Goal: Information Seeking & Learning: Learn about a topic

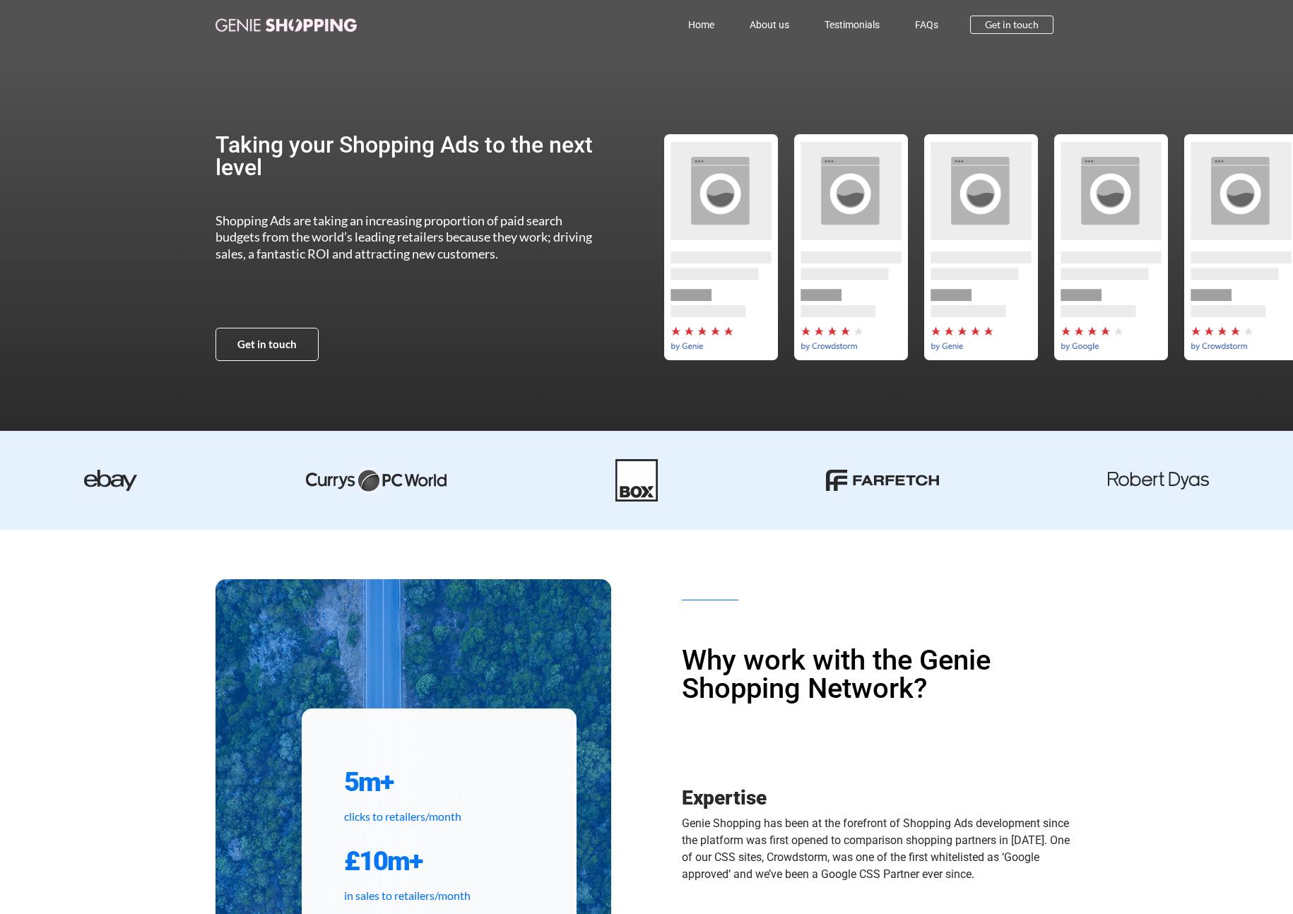
click at [319, 14] on div "Home About us Testimonials FAQs Home About us Testimonials FAQs Get in touch" at bounding box center [646, 24] width 862 height 49
click at [927, 24] on link "FAQs" at bounding box center [926, 24] width 59 height 32
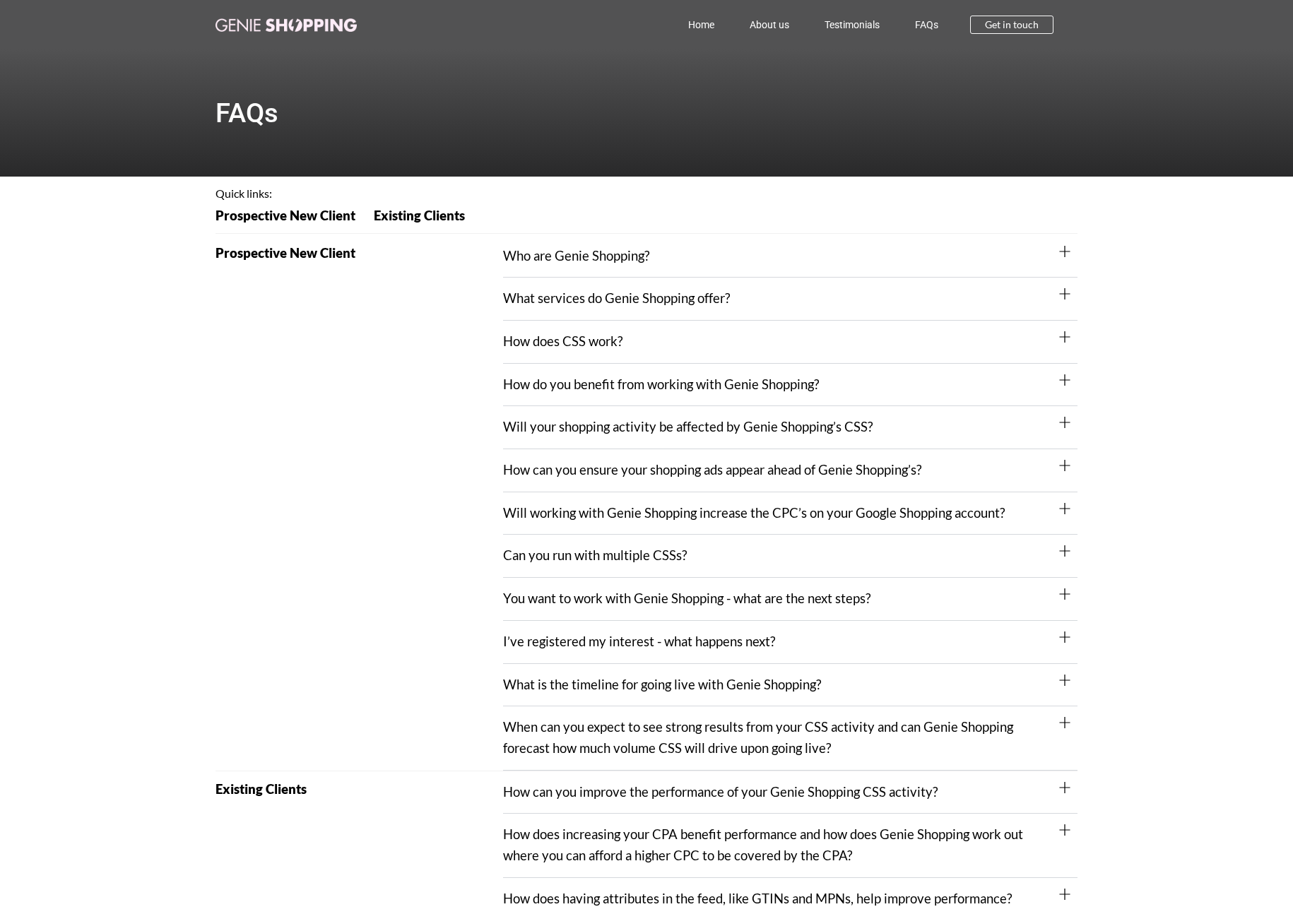
click at [618, 354] on div "How does CSS work?" at bounding box center [790, 342] width 574 height 43
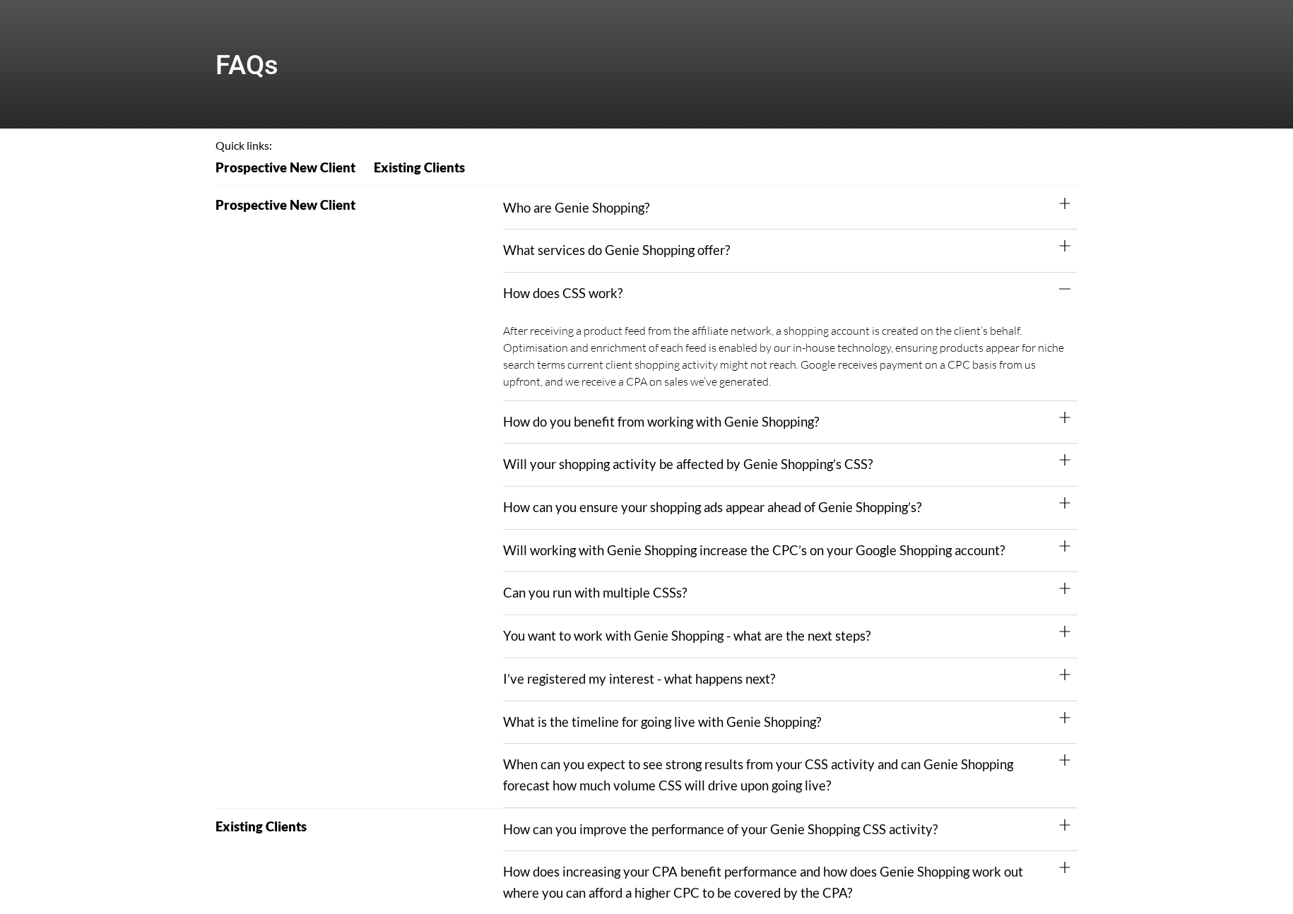
scroll to position [52, 0]
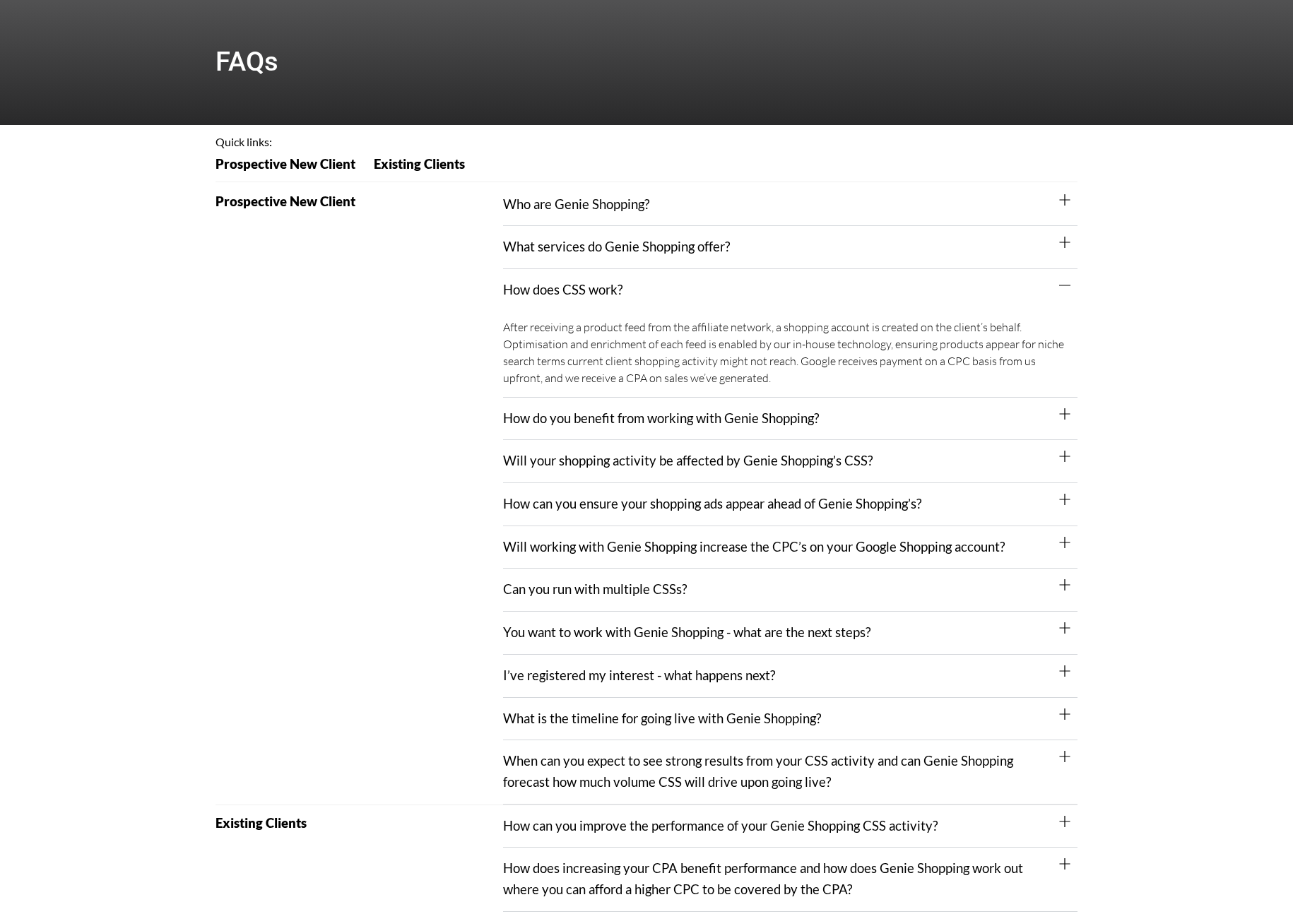
click at [615, 442] on div "Will your shopping activity be affected by Genie Shopping’s CSS?" at bounding box center [790, 461] width 574 height 43
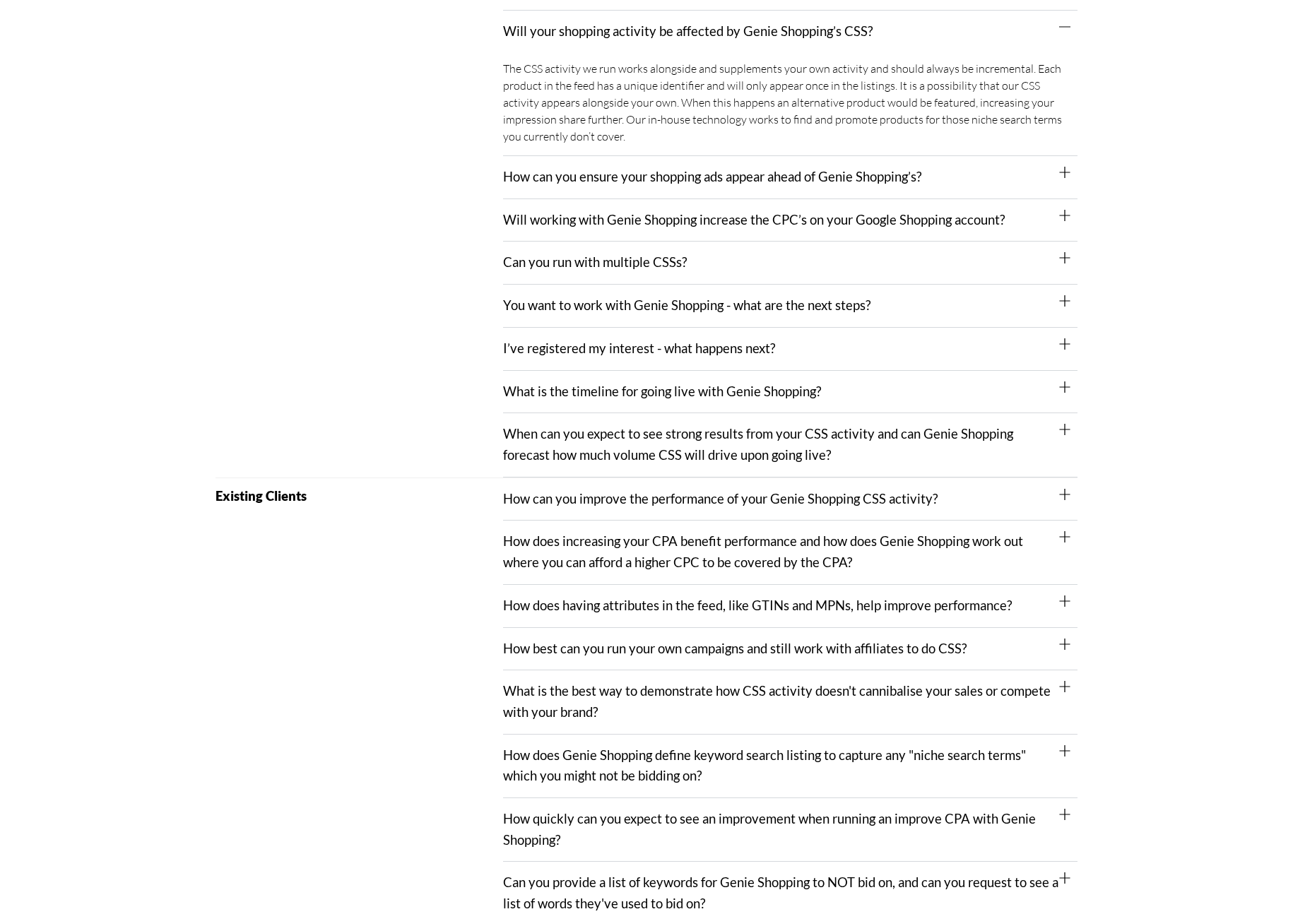
scroll to position [513, 0]
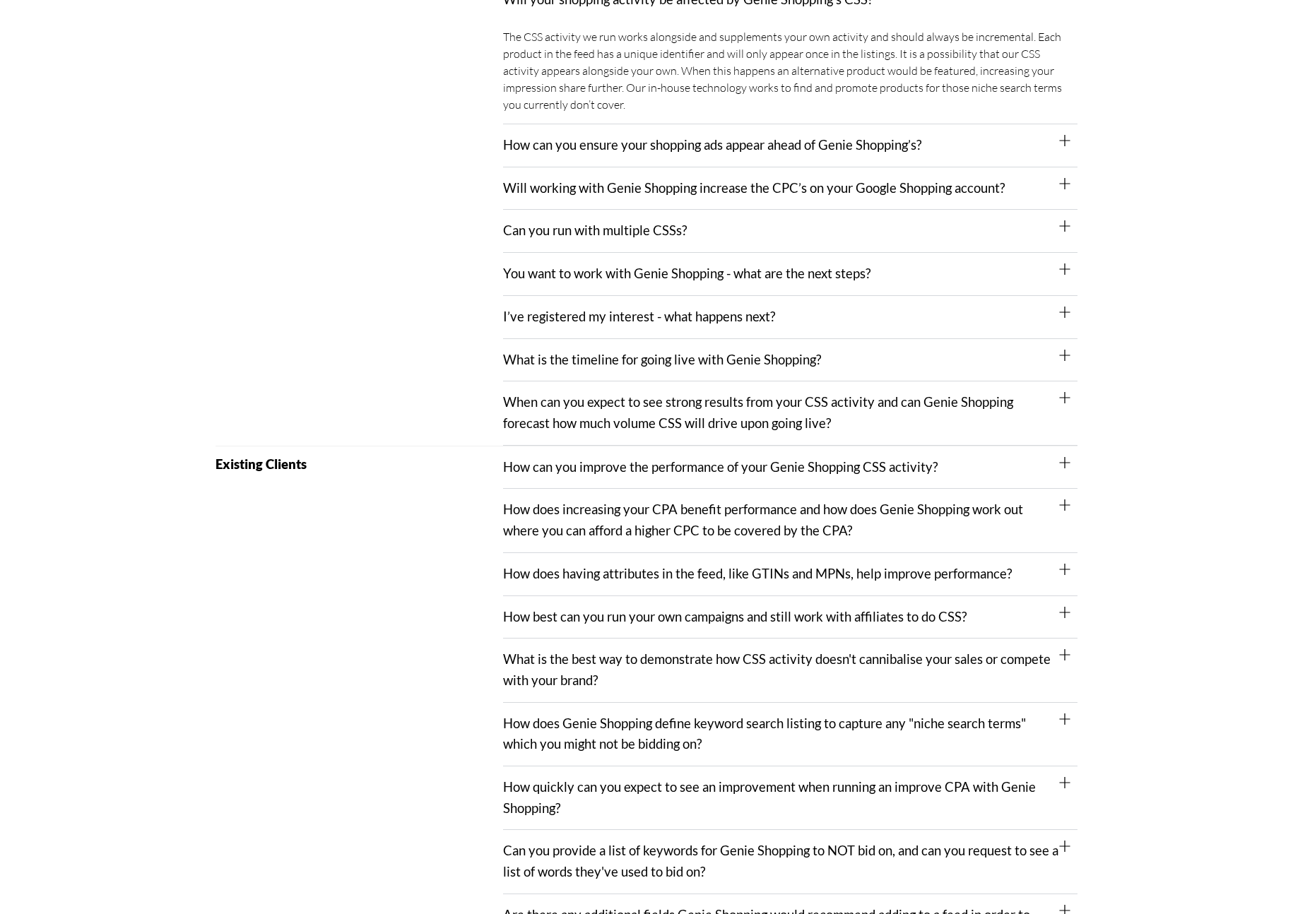
click at [598, 475] on div "How can you improve the performance of your Genie Shopping CSS activity?" at bounding box center [790, 467] width 574 height 43
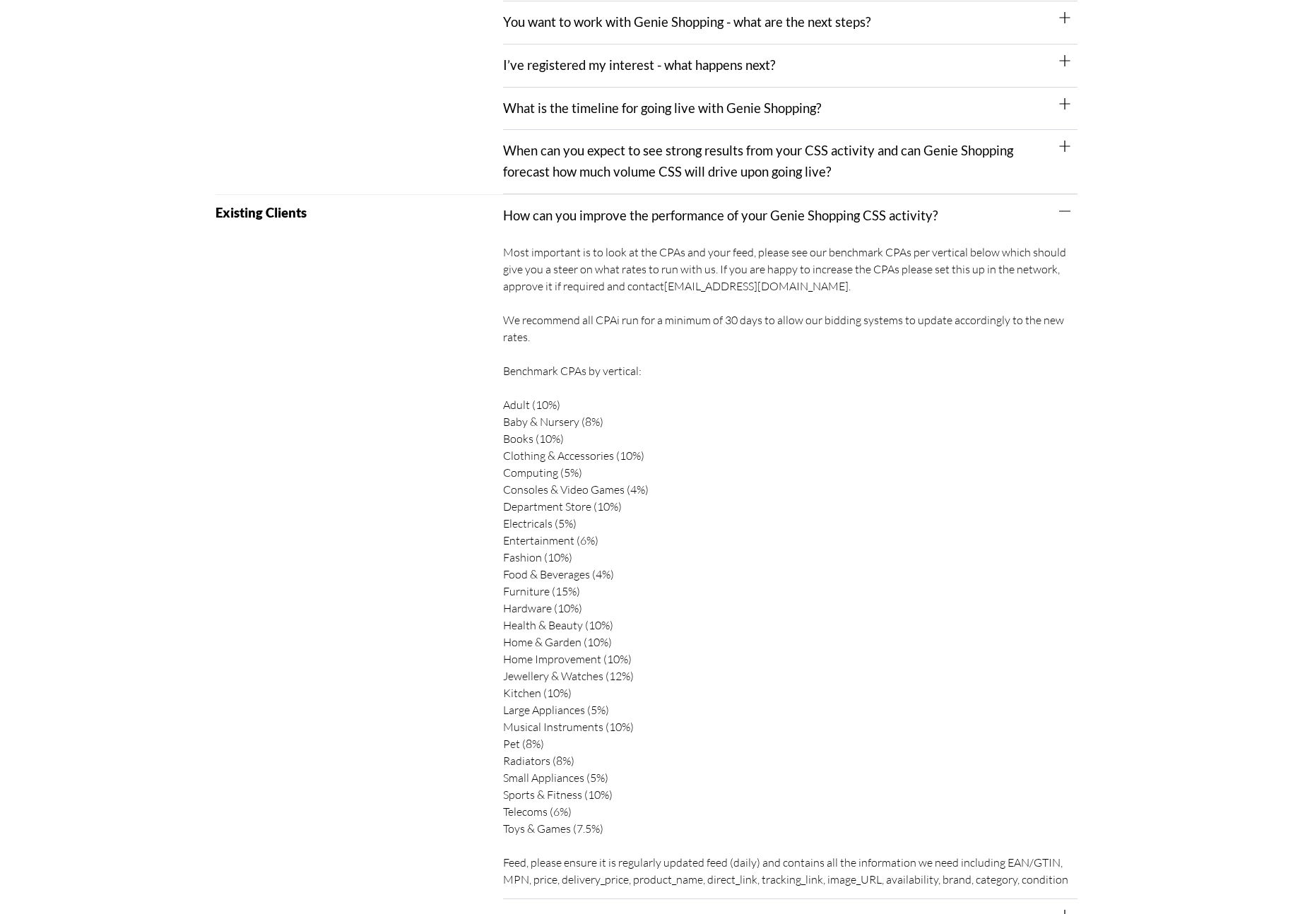
scroll to position [660, 0]
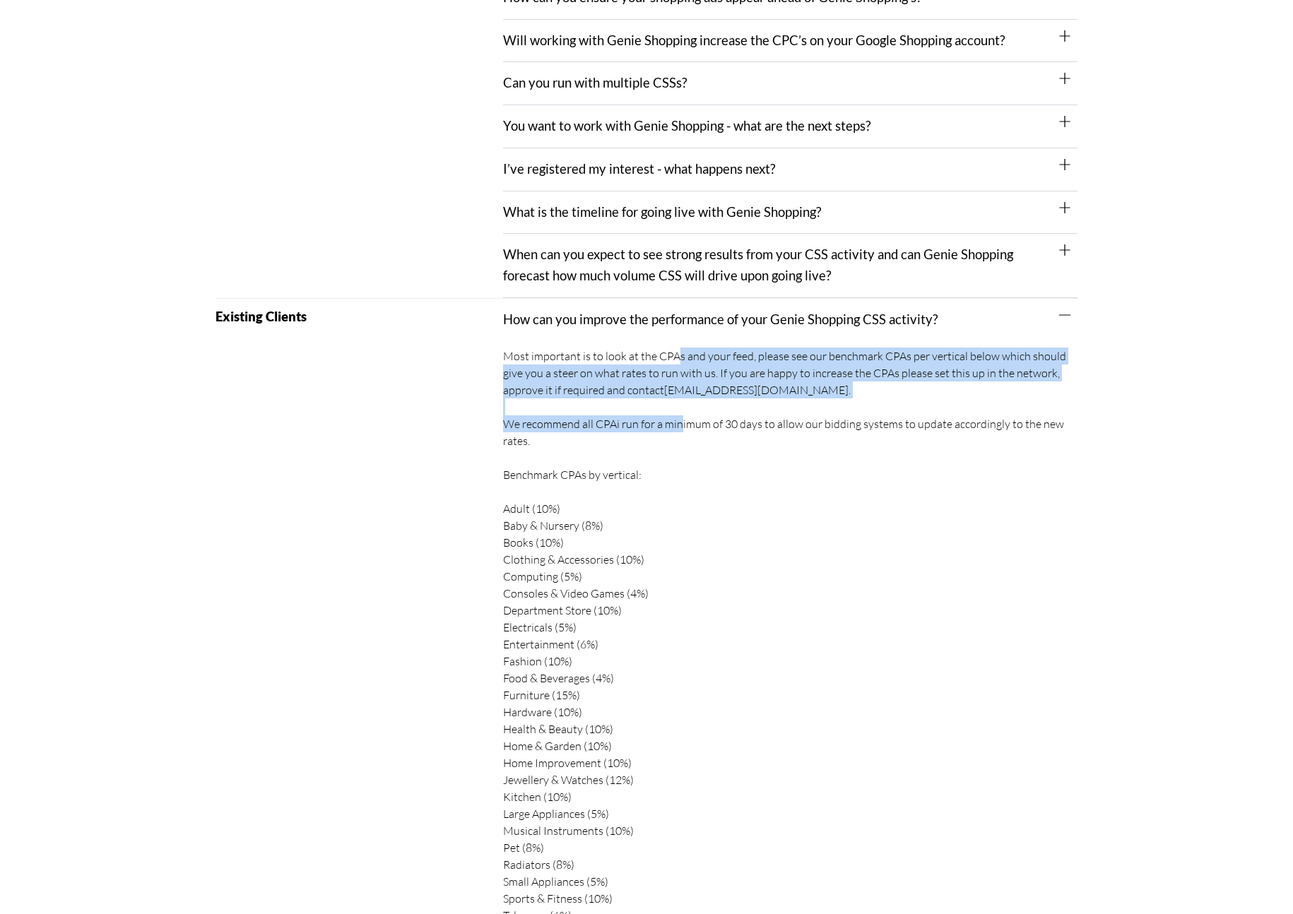
drag, startPoint x: 678, startPoint y: 360, endPoint x: 678, endPoint y: 432, distance: 72.8
click at [678, 432] on div "Most important is to look at the CPAs and your feed, please see our benchmark C…" at bounding box center [790, 671] width 574 height 663
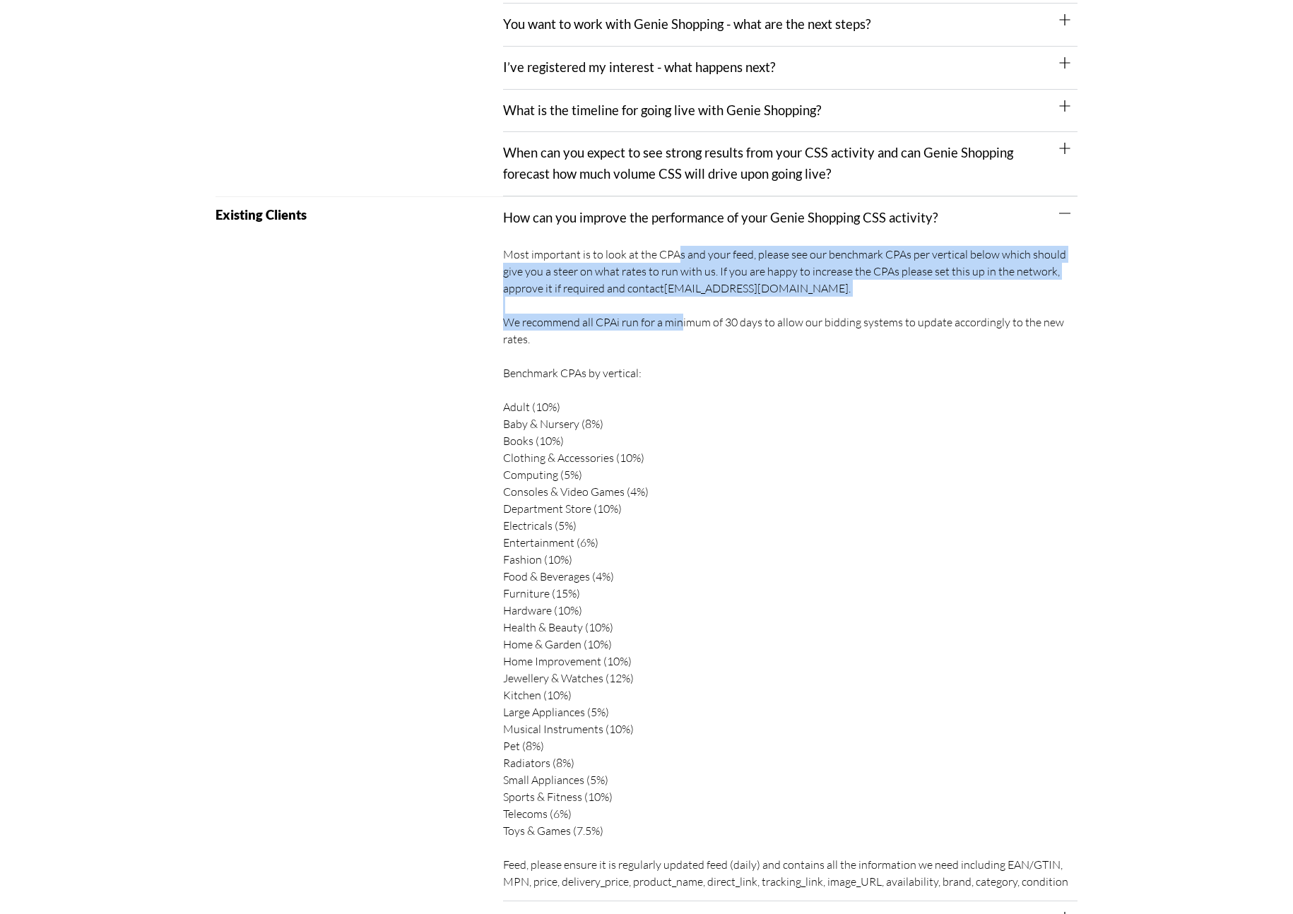
drag, startPoint x: 565, startPoint y: 357, endPoint x: 625, endPoint y: 706, distance: 354.8
click at [625, 706] on div "Most important is to look at the CPAs and your feed, please see our benchmark C…" at bounding box center [790, 570] width 574 height 663
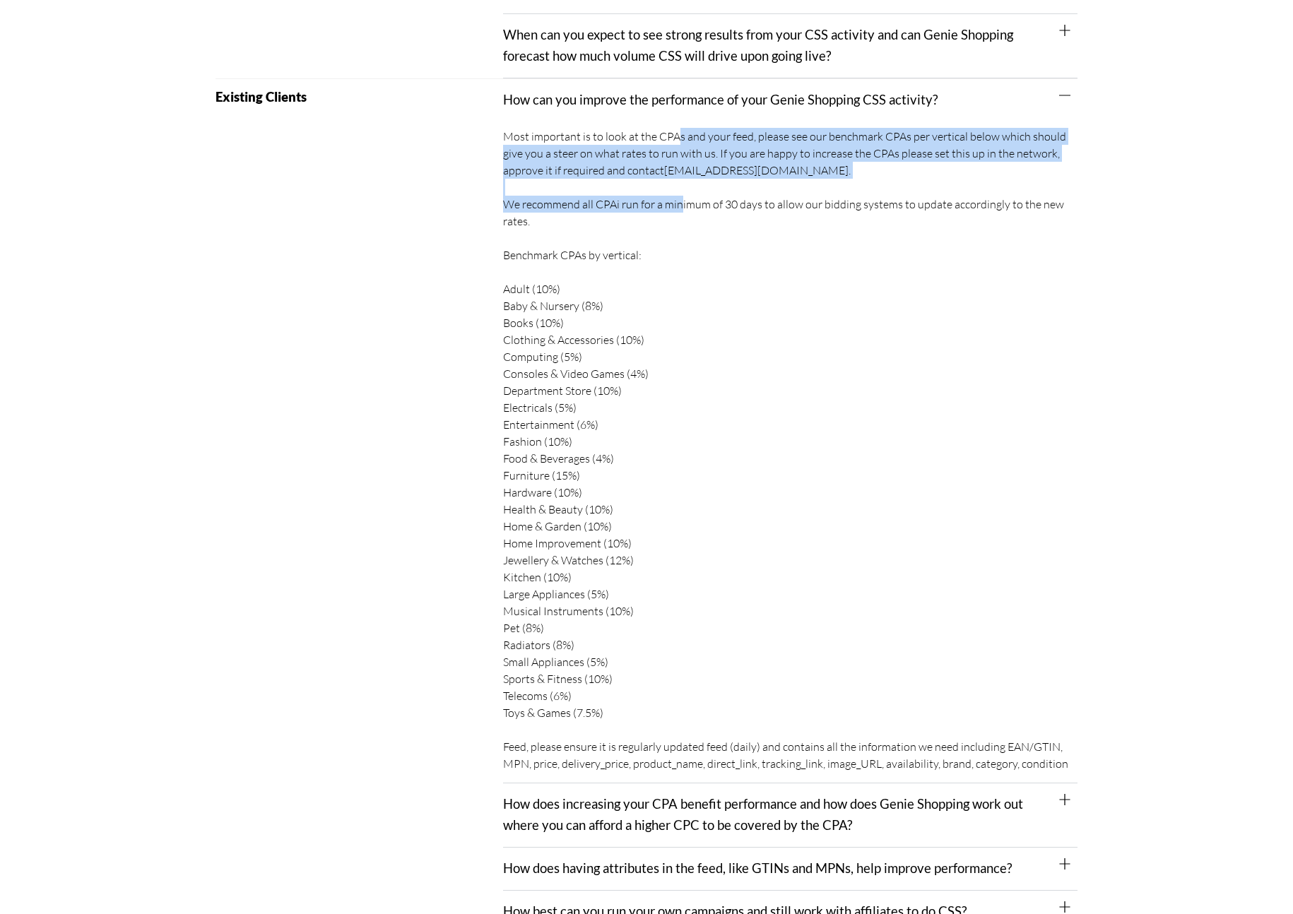
scroll to position [884, 0]
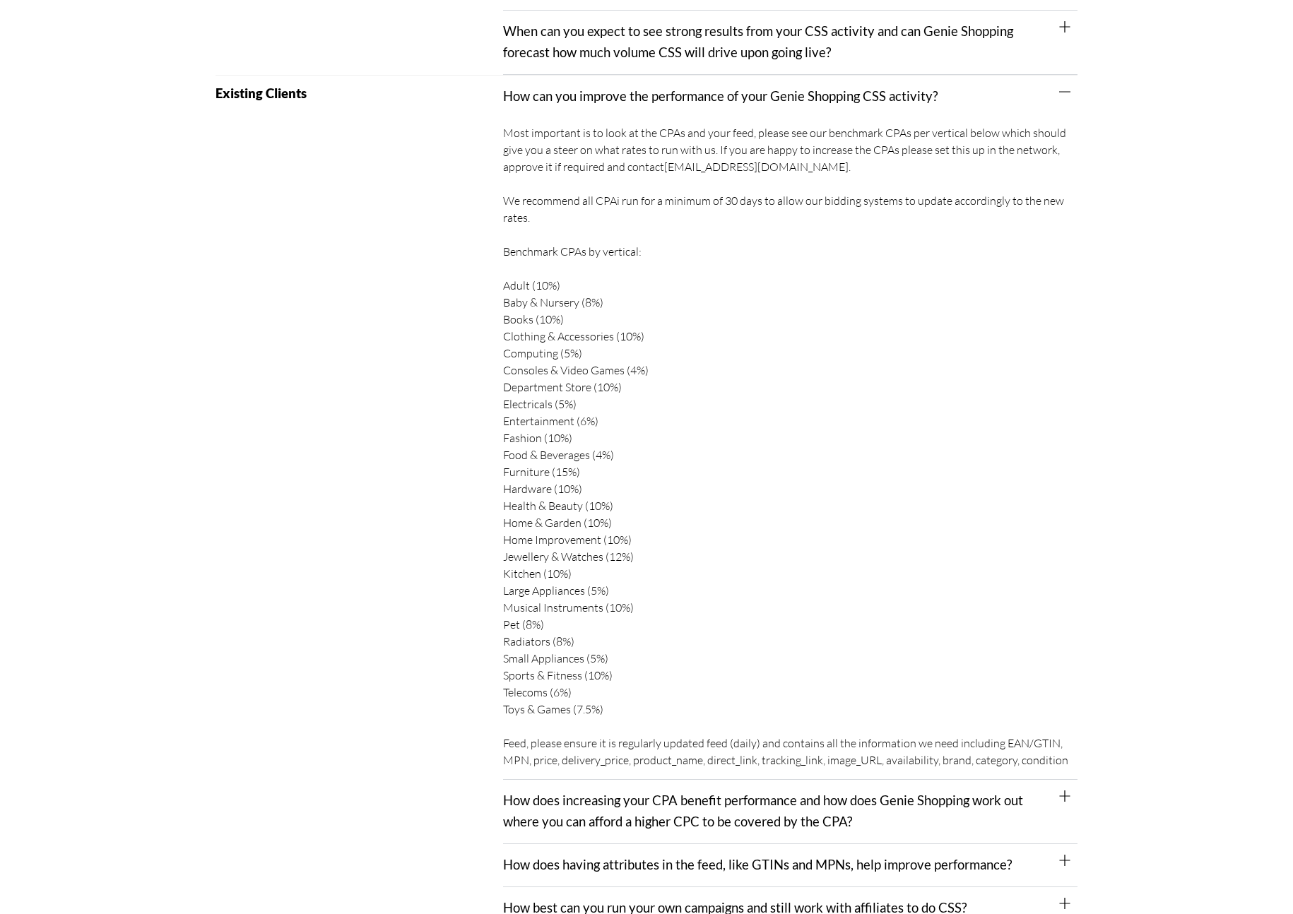
click at [654, 486] on div "Most important is to look at the CPAs and your feed, please see our benchmark C…" at bounding box center [790, 448] width 574 height 663
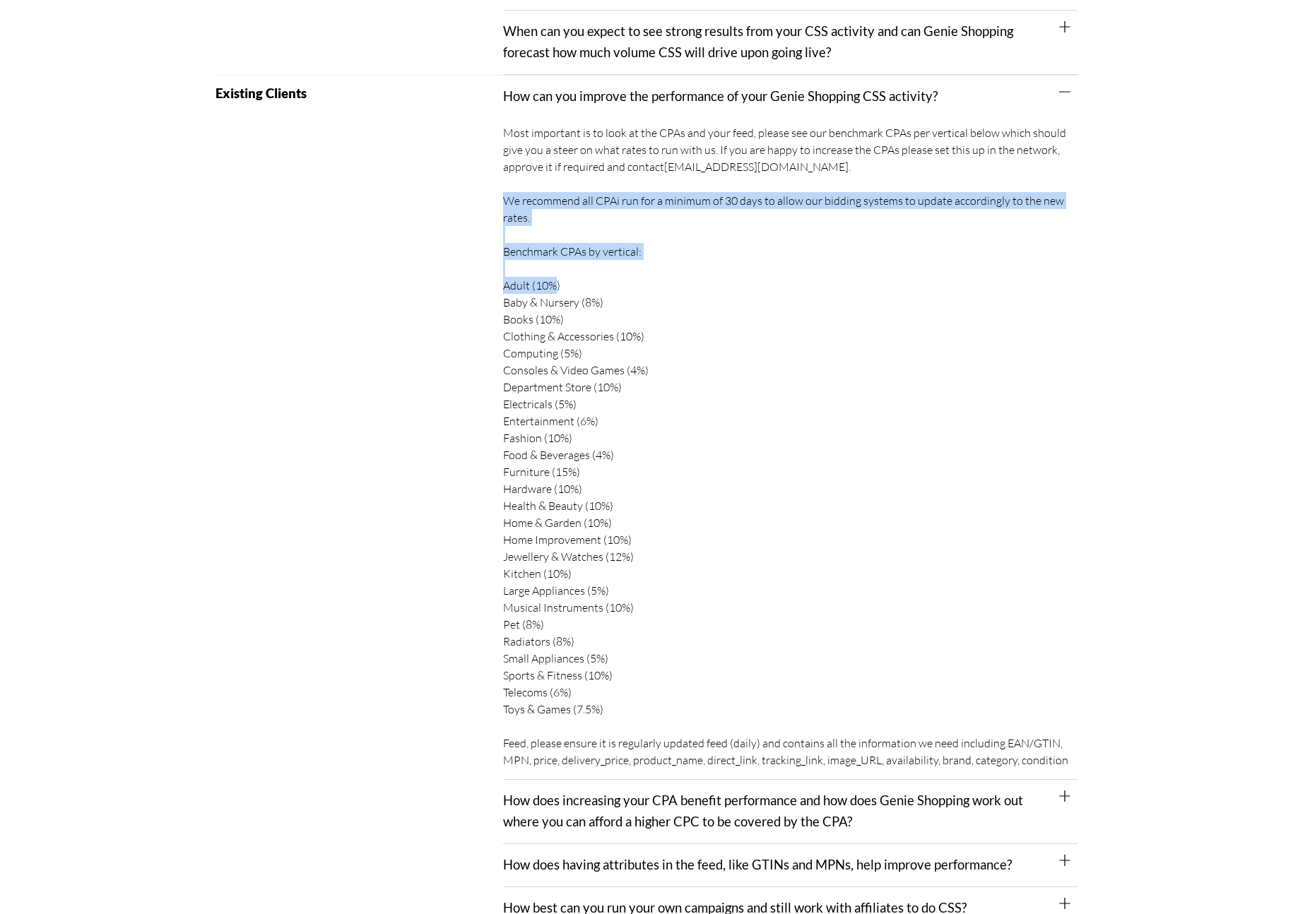
drag, startPoint x: 549, startPoint y: 220, endPoint x: 549, endPoint y: 280, distance: 60.0
click at [549, 280] on div "Most important is to look at the CPAs and your feed, please see our benchmark C…" at bounding box center [790, 448] width 574 height 663
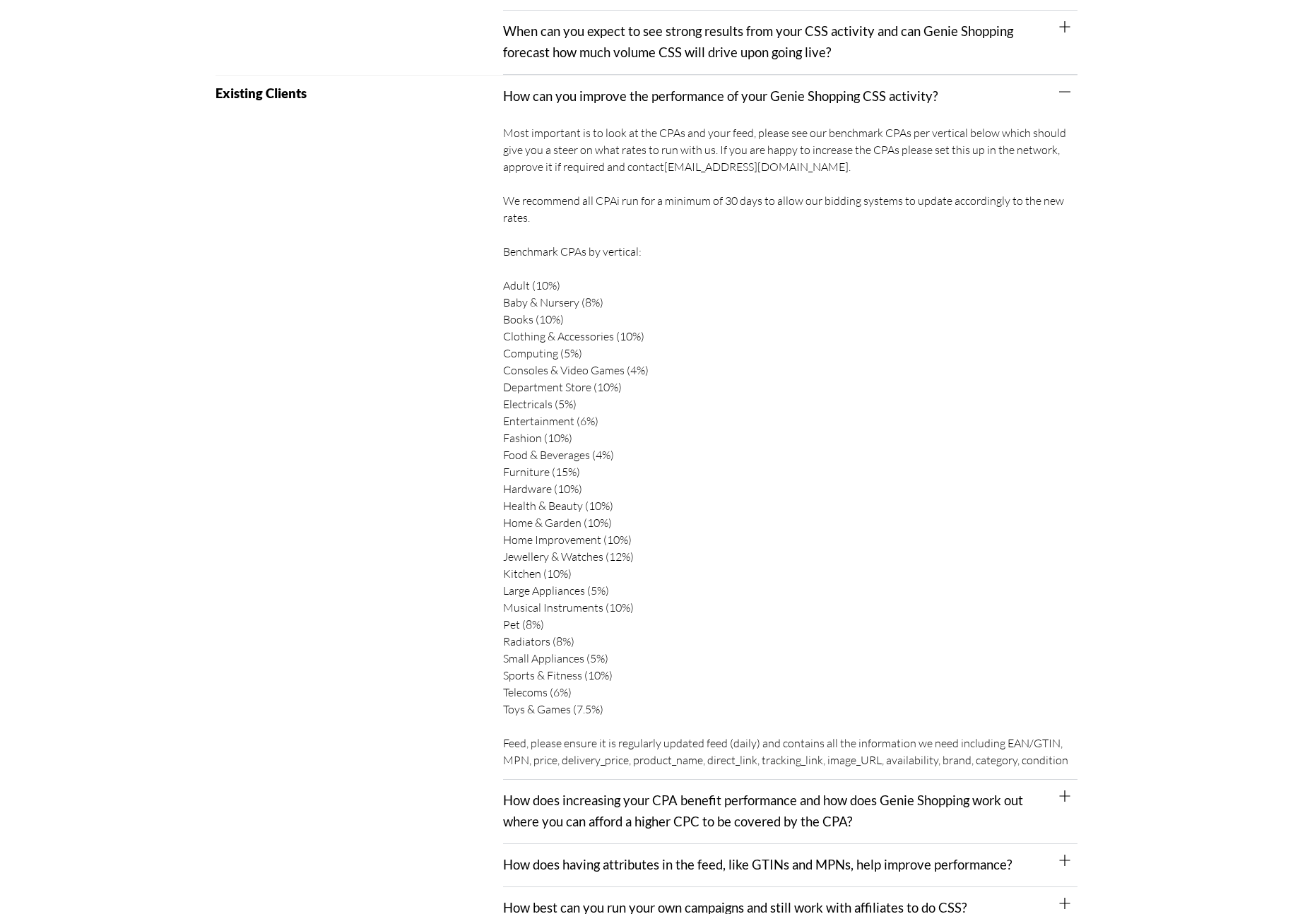
click at [546, 172] on div "Most important is to look at the CPAs and your feed, please see our benchmark C…" at bounding box center [790, 448] width 574 height 663
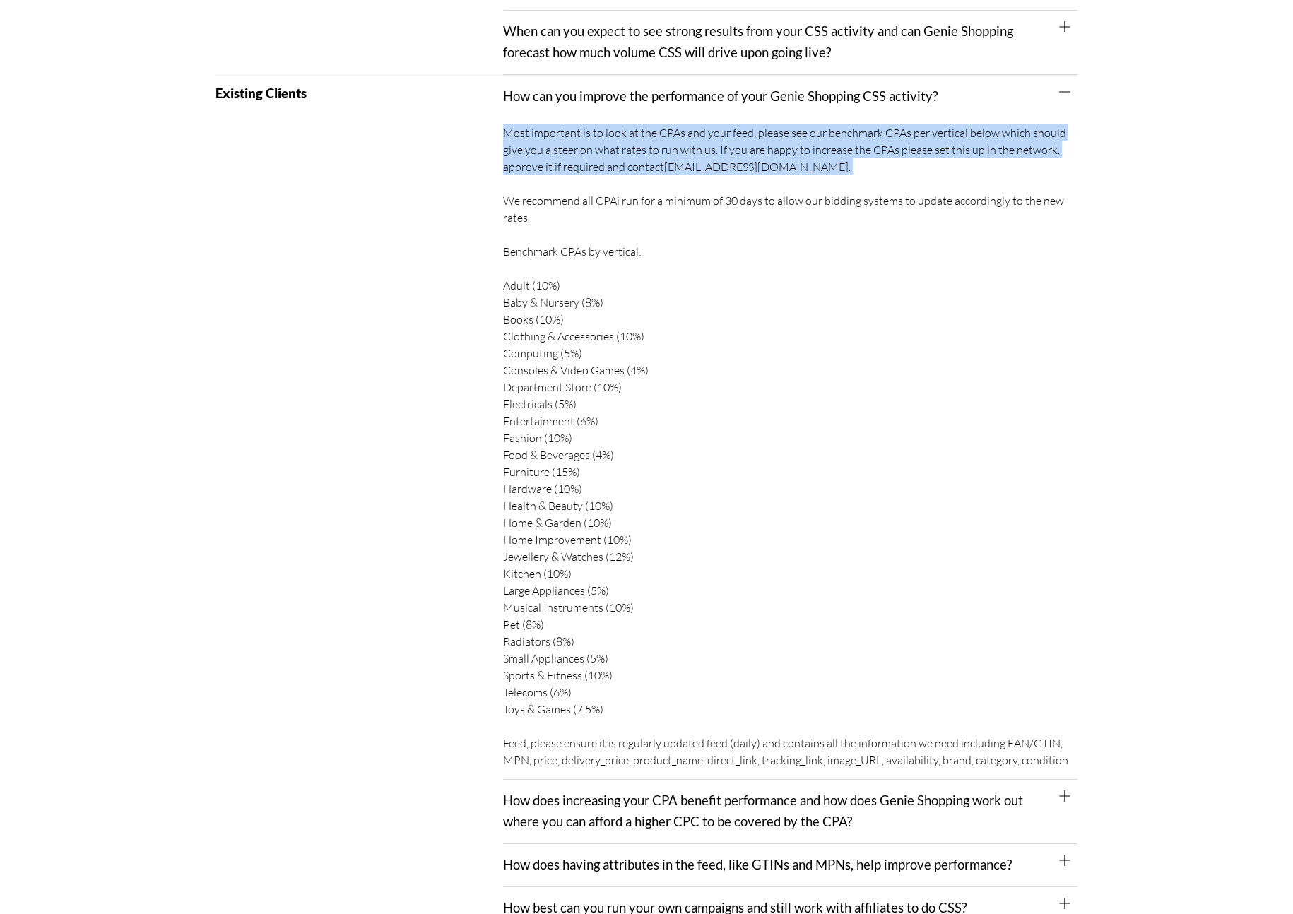
click at [546, 172] on div "Most important is to look at the CPAs and your feed, please see our benchmark C…" at bounding box center [790, 448] width 574 height 663
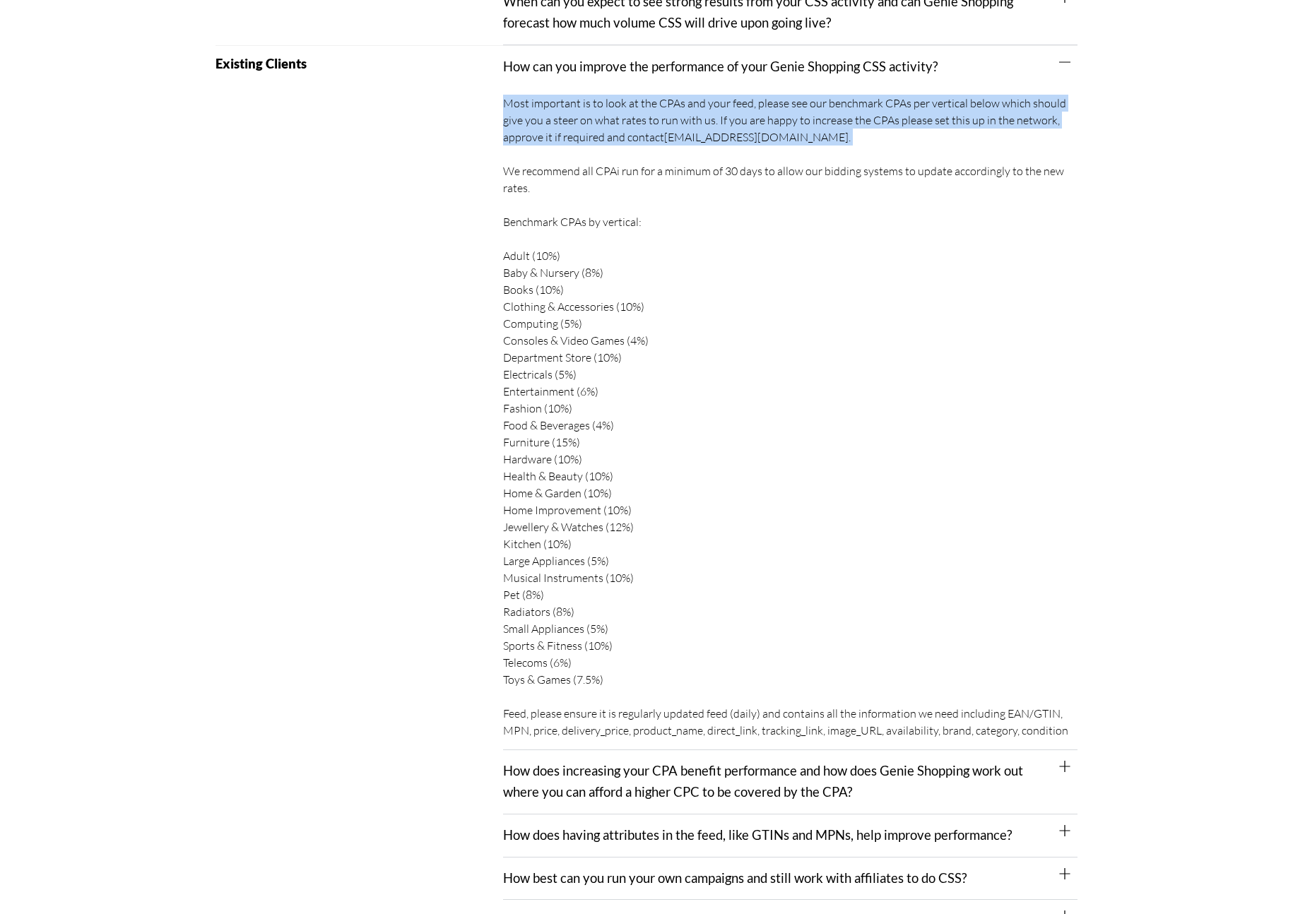
scroll to position [927, 0]
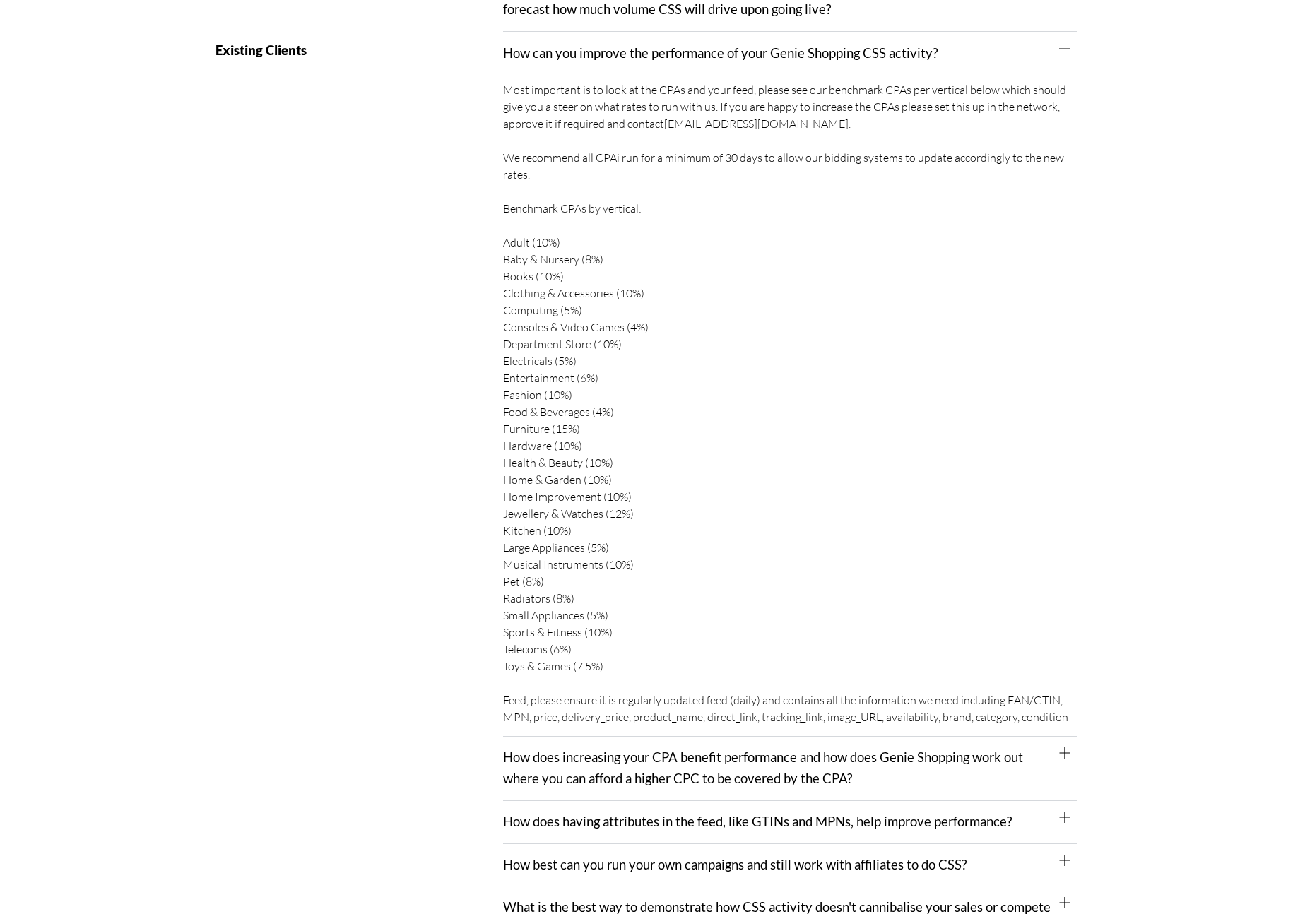
click at [546, 165] on div "Most important is to look at the CPAs and your feed, please see our benchmark C…" at bounding box center [790, 405] width 574 height 663
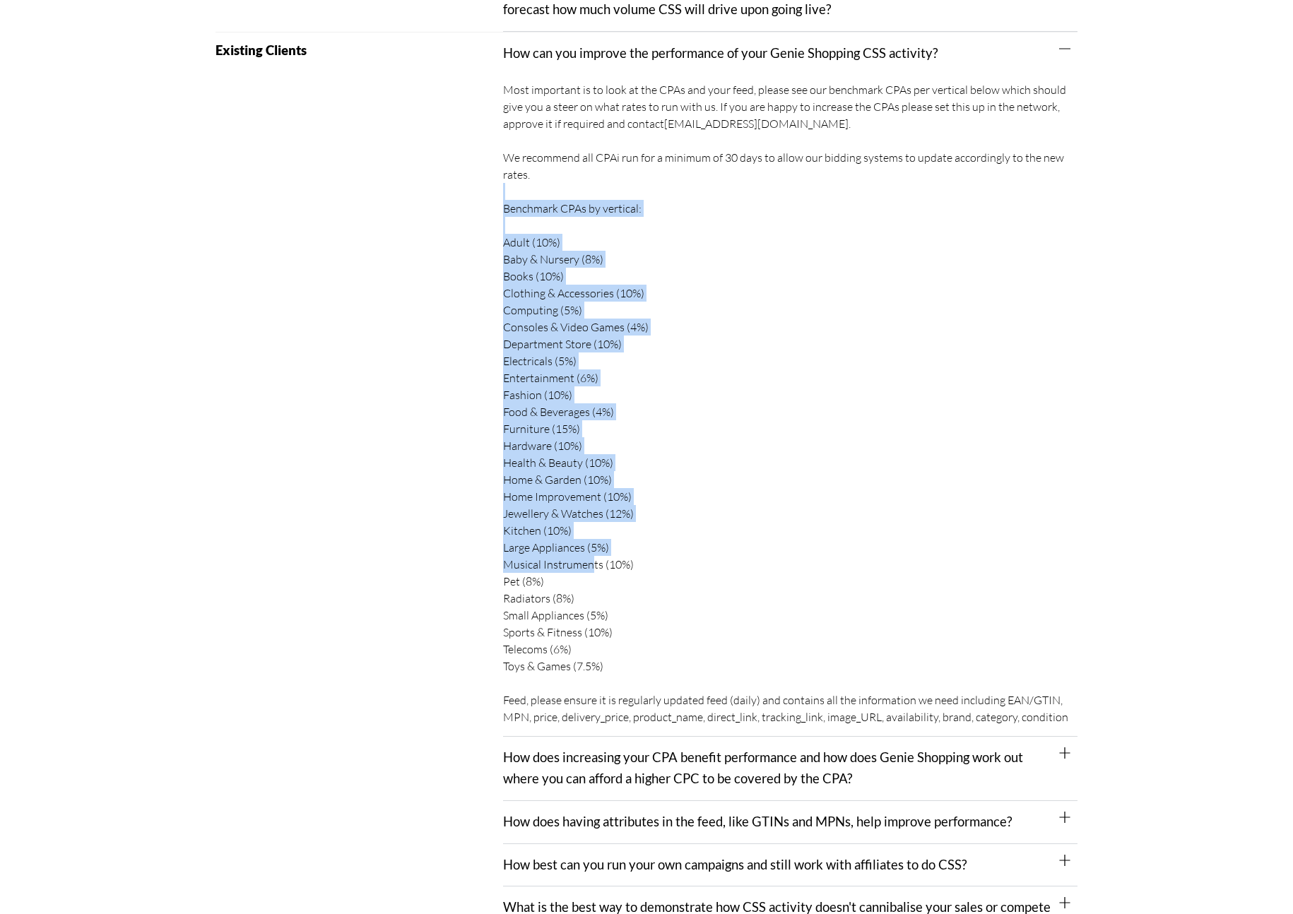
drag, startPoint x: 513, startPoint y: 205, endPoint x: 586, endPoint y: 574, distance: 375.8
click at [586, 574] on div "Most important is to look at the CPAs and your feed, please see our benchmark C…" at bounding box center [790, 405] width 574 height 663
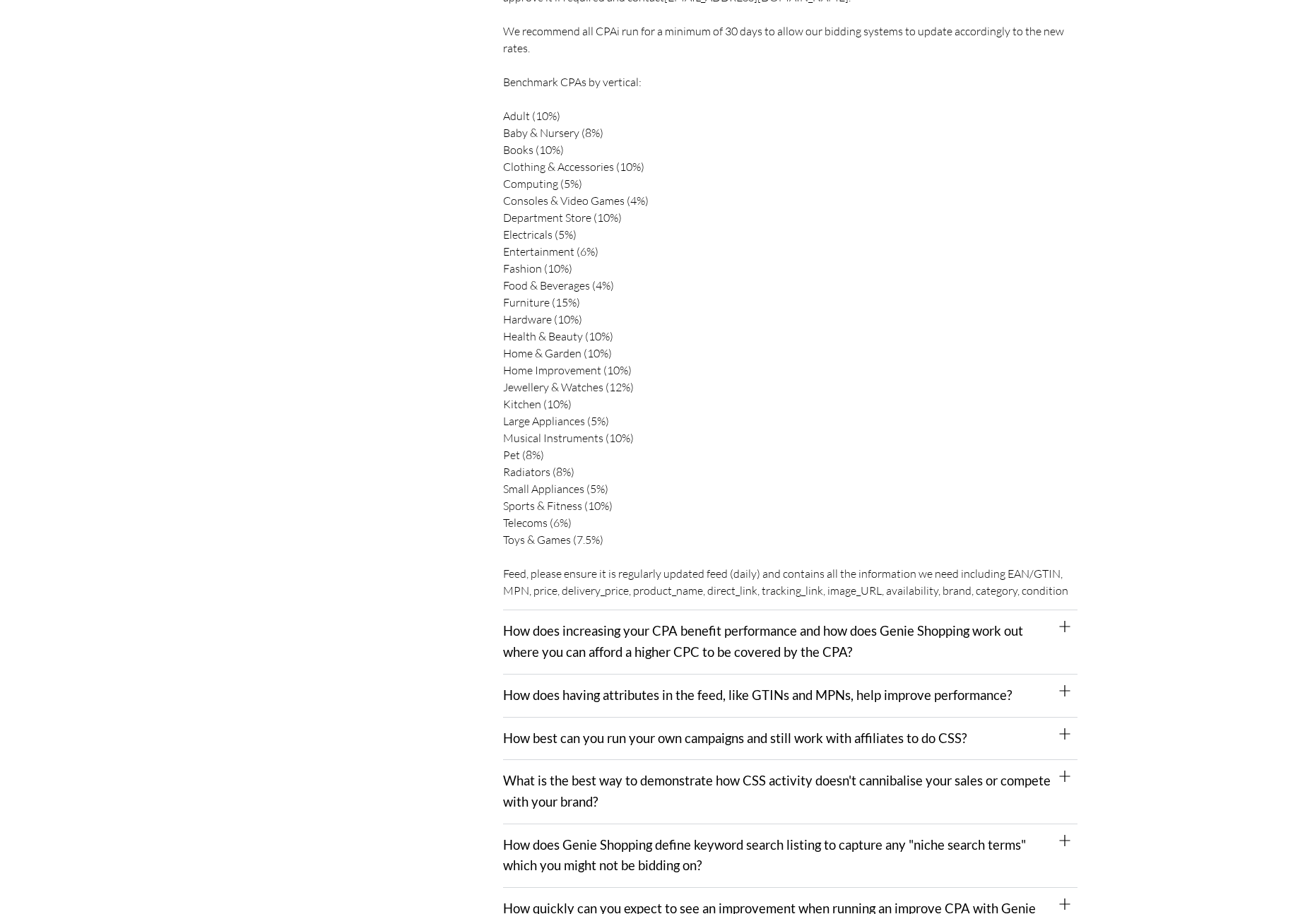
click at [586, 574] on div "Most important is to look at the CPAs and your feed, please see our benchmark C…" at bounding box center [790, 279] width 574 height 663
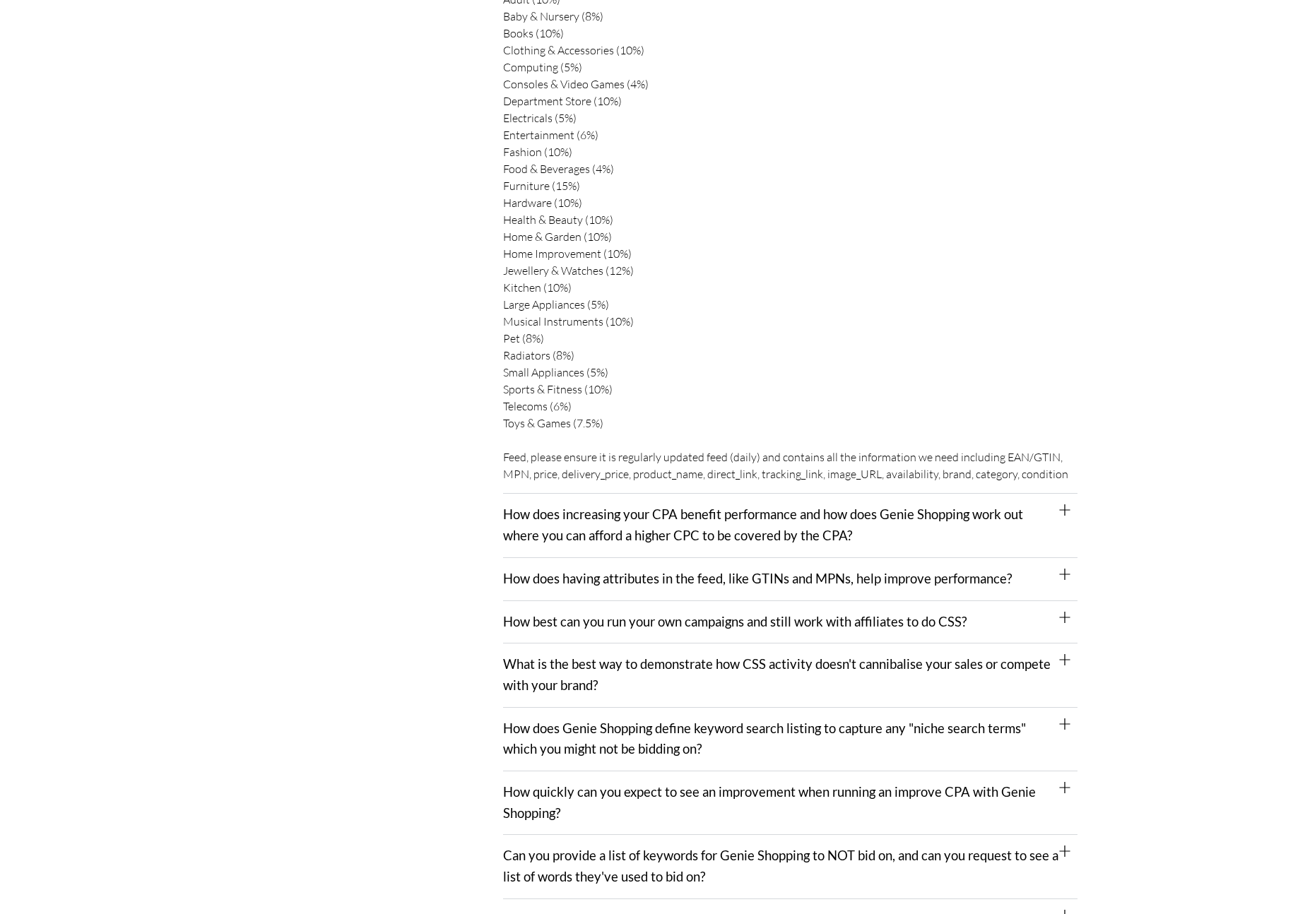
click at [600, 518] on link "How does increasing your CPA benefit performance and how does Genie Shopping wo…" at bounding box center [763, 524] width 520 height 37
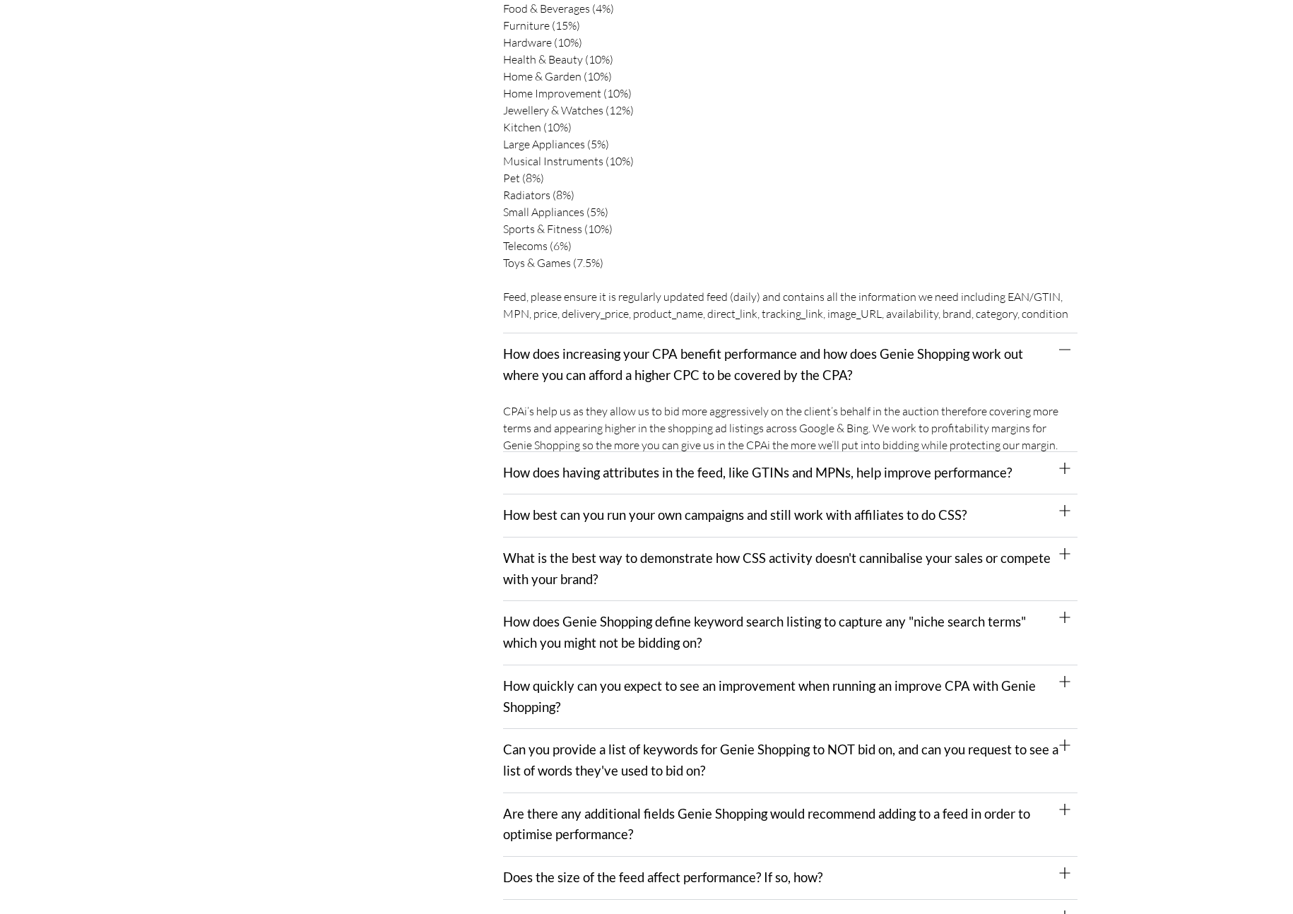
scroll to position [1415, 0]
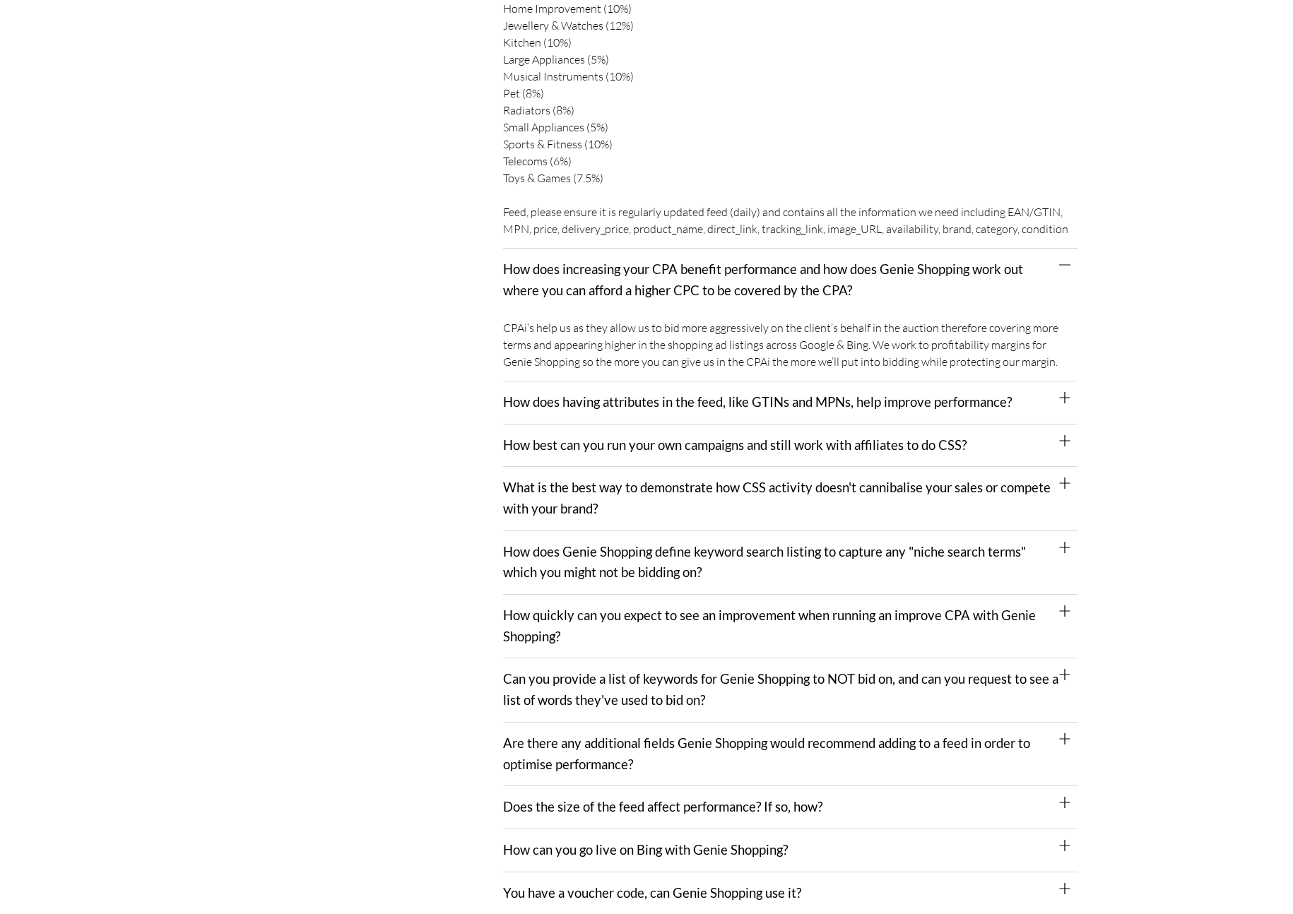
click at [619, 430] on div "How best can you run your own campaigns and still work with affiliates to do CS…" at bounding box center [790, 446] width 574 height 43
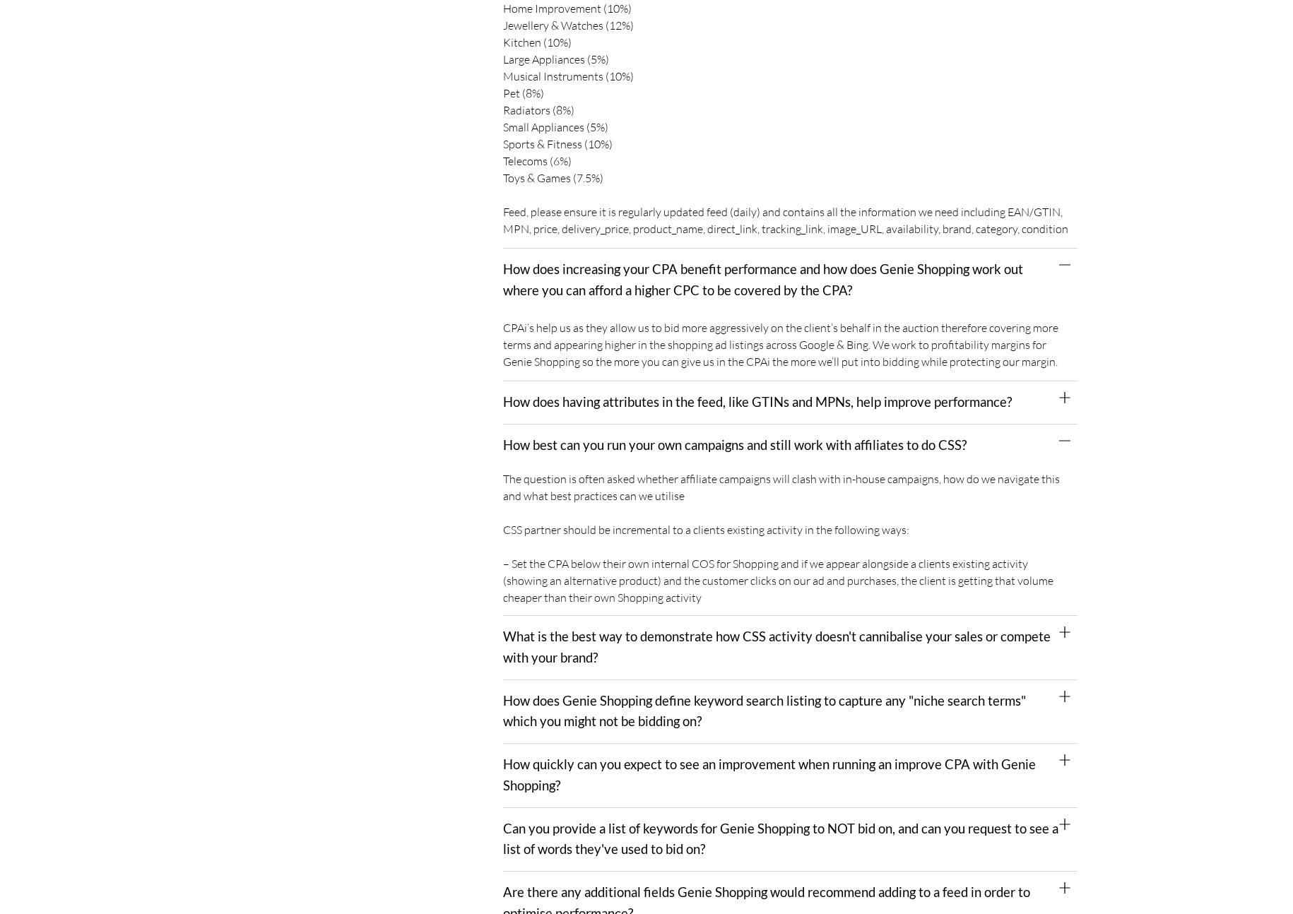
click at [620, 405] on link "How does having attributes in the feed, like GTINs and MPNs, help improve perfo…" at bounding box center [757, 402] width 509 height 16
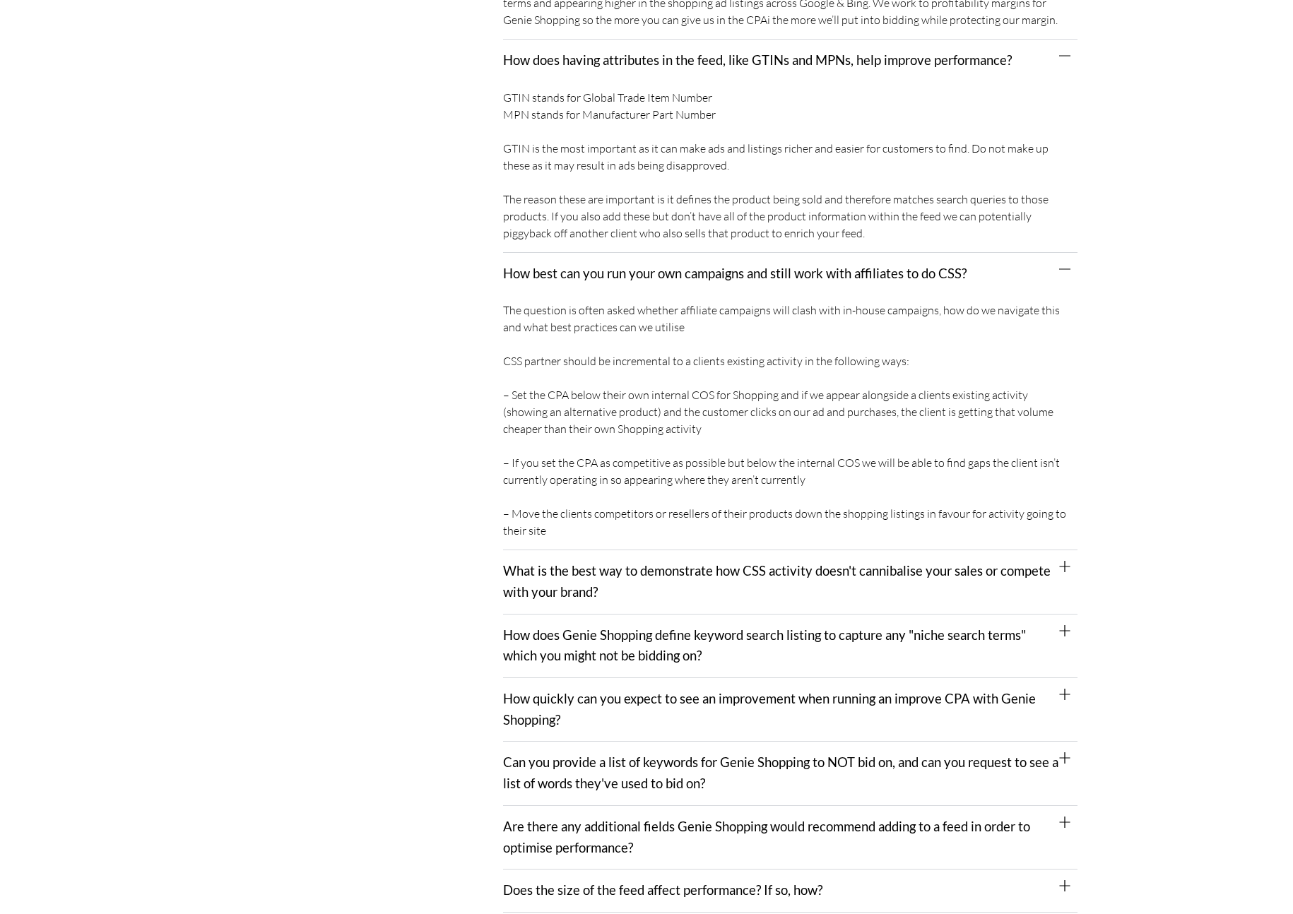
scroll to position [1867, 0]
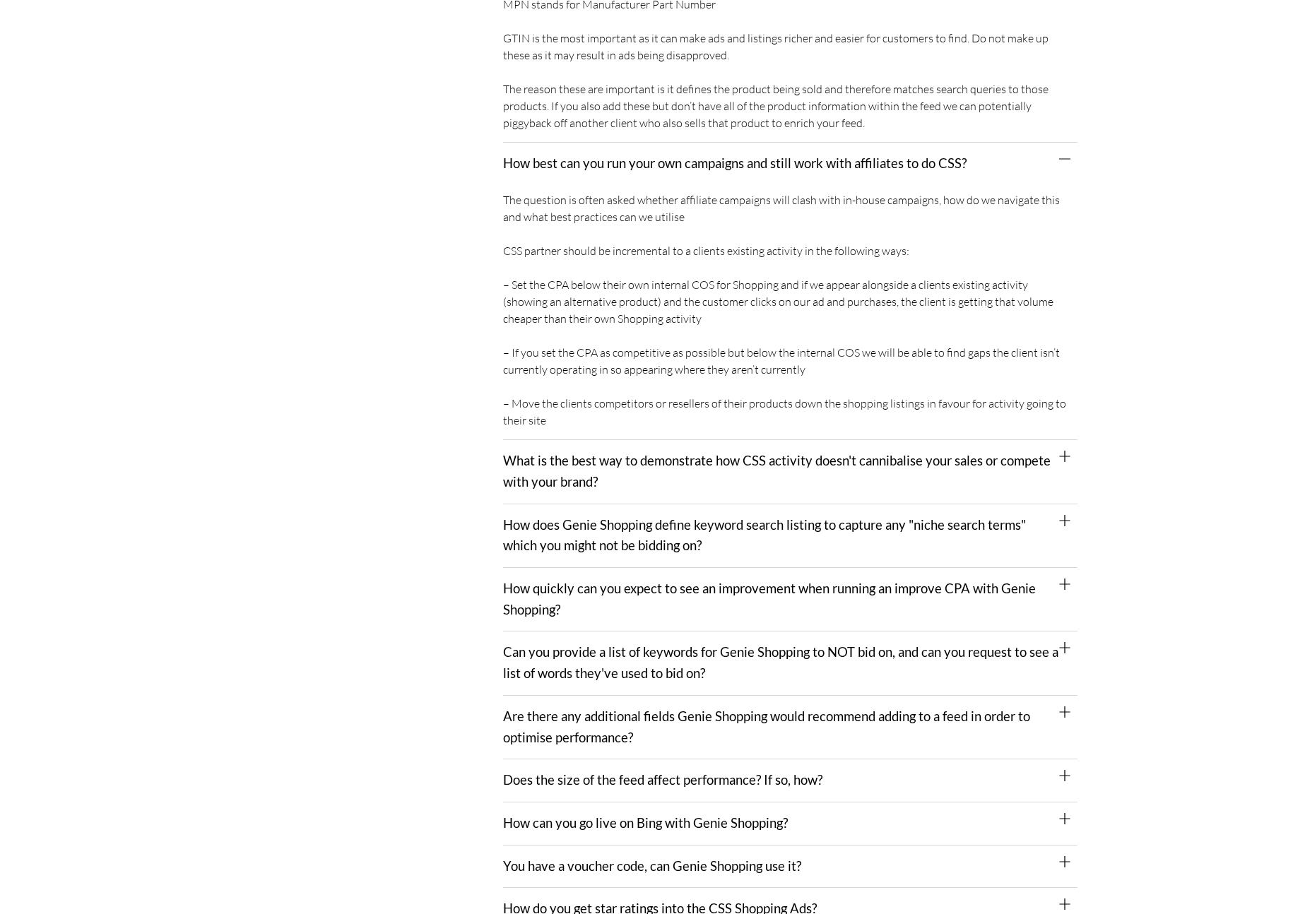
click at [622, 502] on div "What is the best way to demonstrate how CSS activity doesn't cannibalise your s…" at bounding box center [790, 472] width 574 height 64
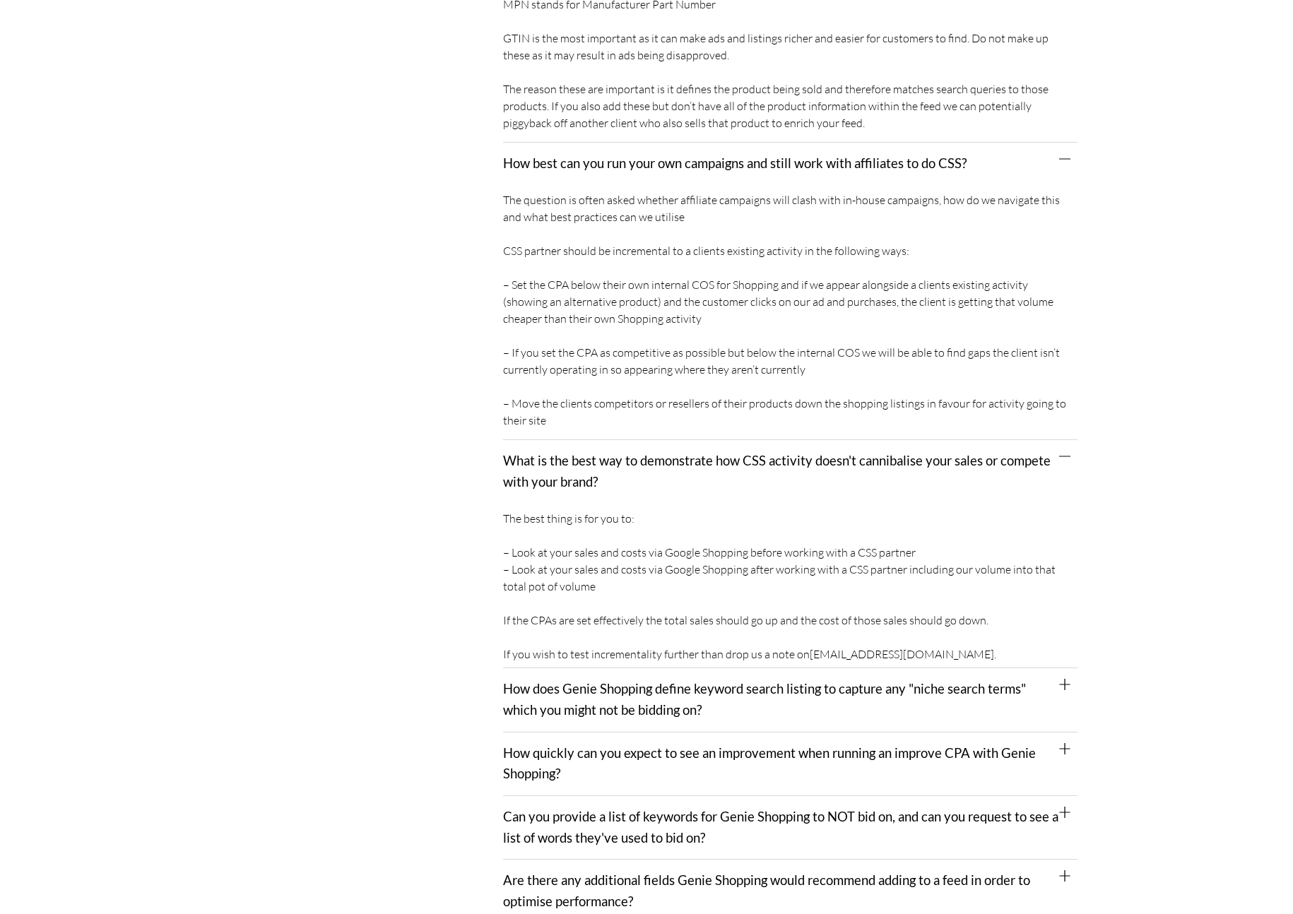
click at [627, 482] on div "What is the best way to demonstrate how CSS activity doesn't cannibalise your s…" at bounding box center [790, 471] width 574 height 63
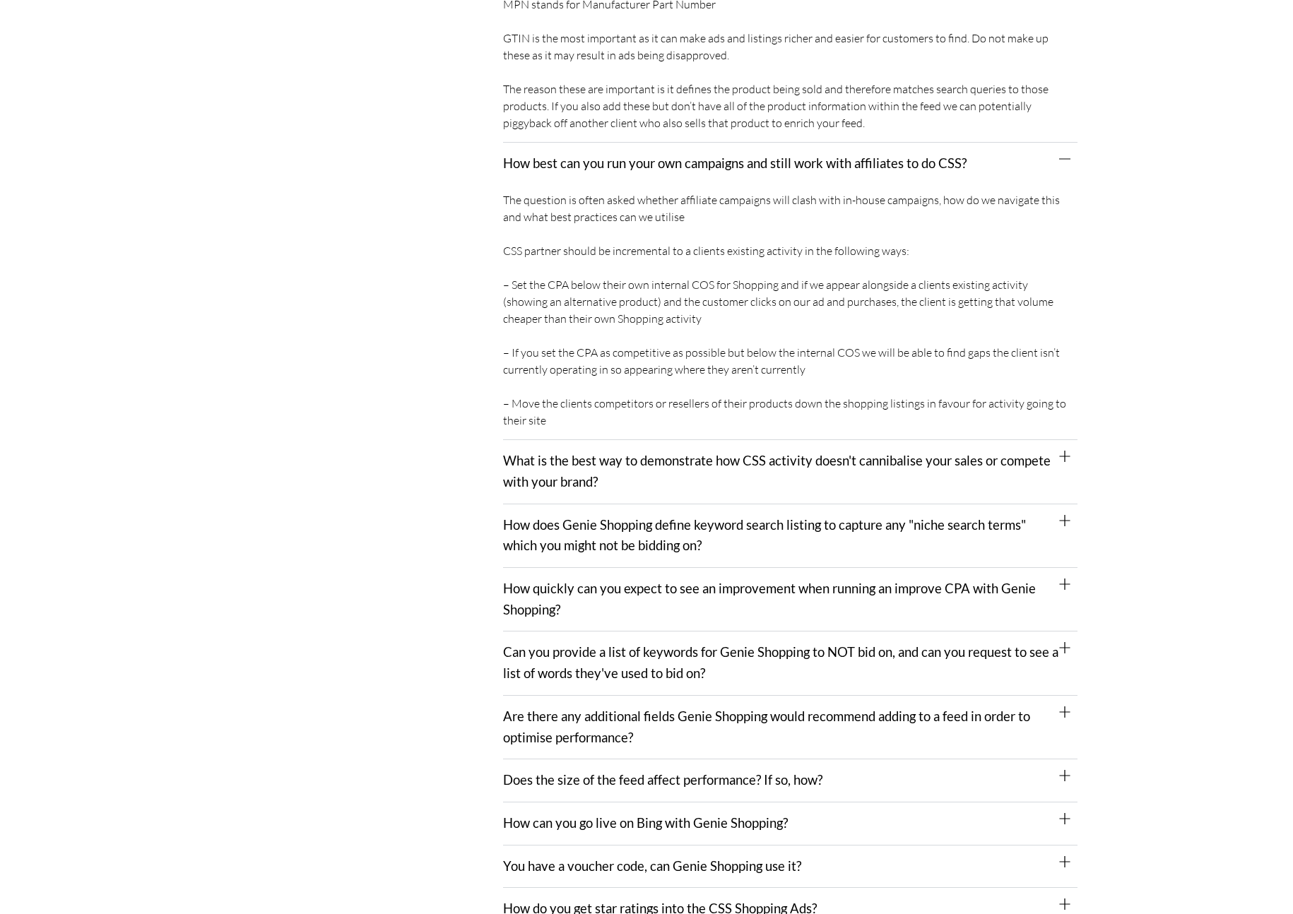
click at [627, 482] on div "What is the best way to demonstrate how CSS activity doesn't cannibalise your s…" at bounding box center [790, 472] width 574 height 64
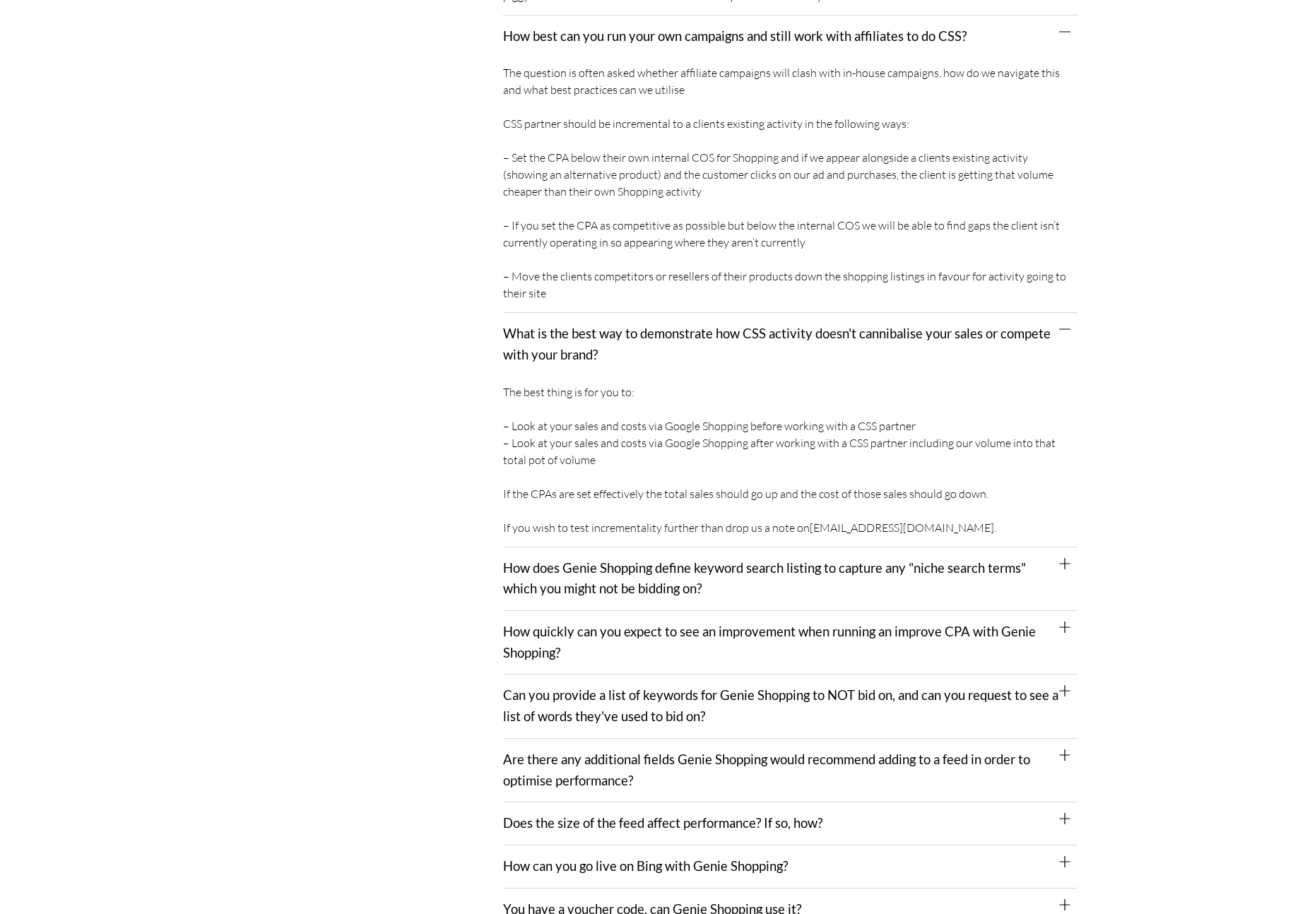
scroll to position [2018, 0]
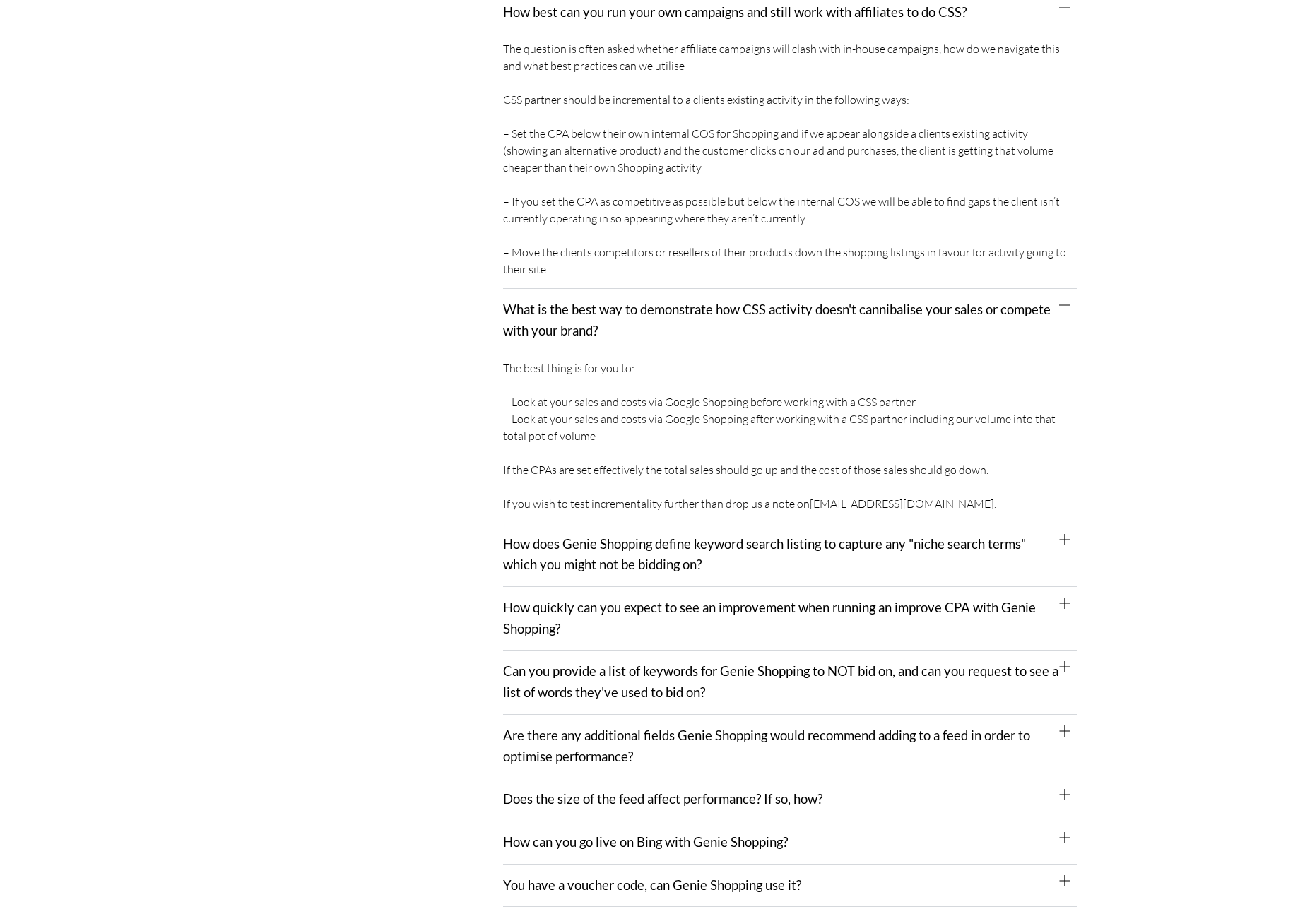
click at [631, 708] on div "Can you provide a list of keywords for Genie Shopping to NOT bid on, and can yo…" at bounding box center [790, 683] width 574 height 64
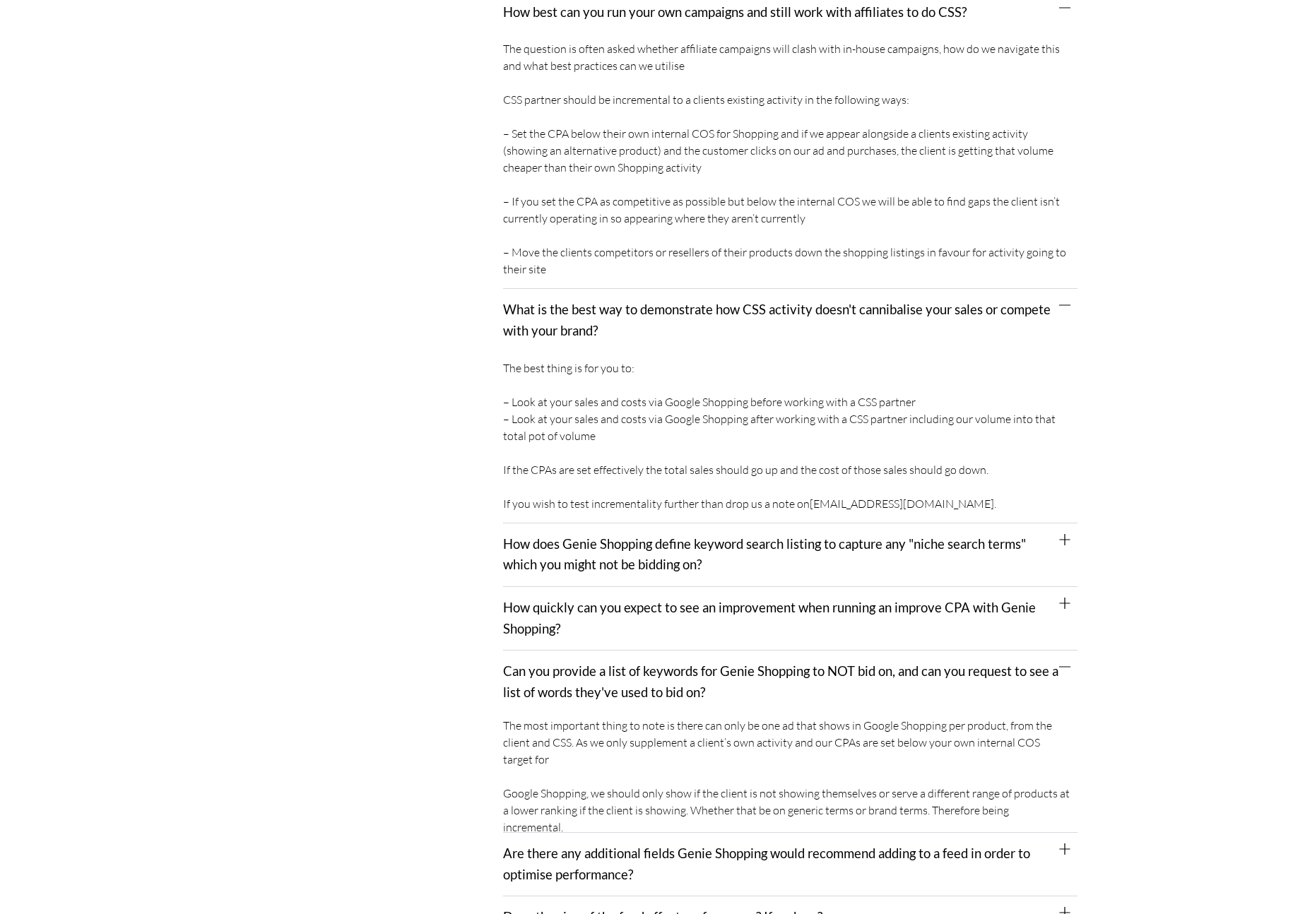
click at [634, 645] on div "How quickly can you expect to see an improvement when running an improve CPA wi…" at bounding box center [790, 619] width 574 height 64
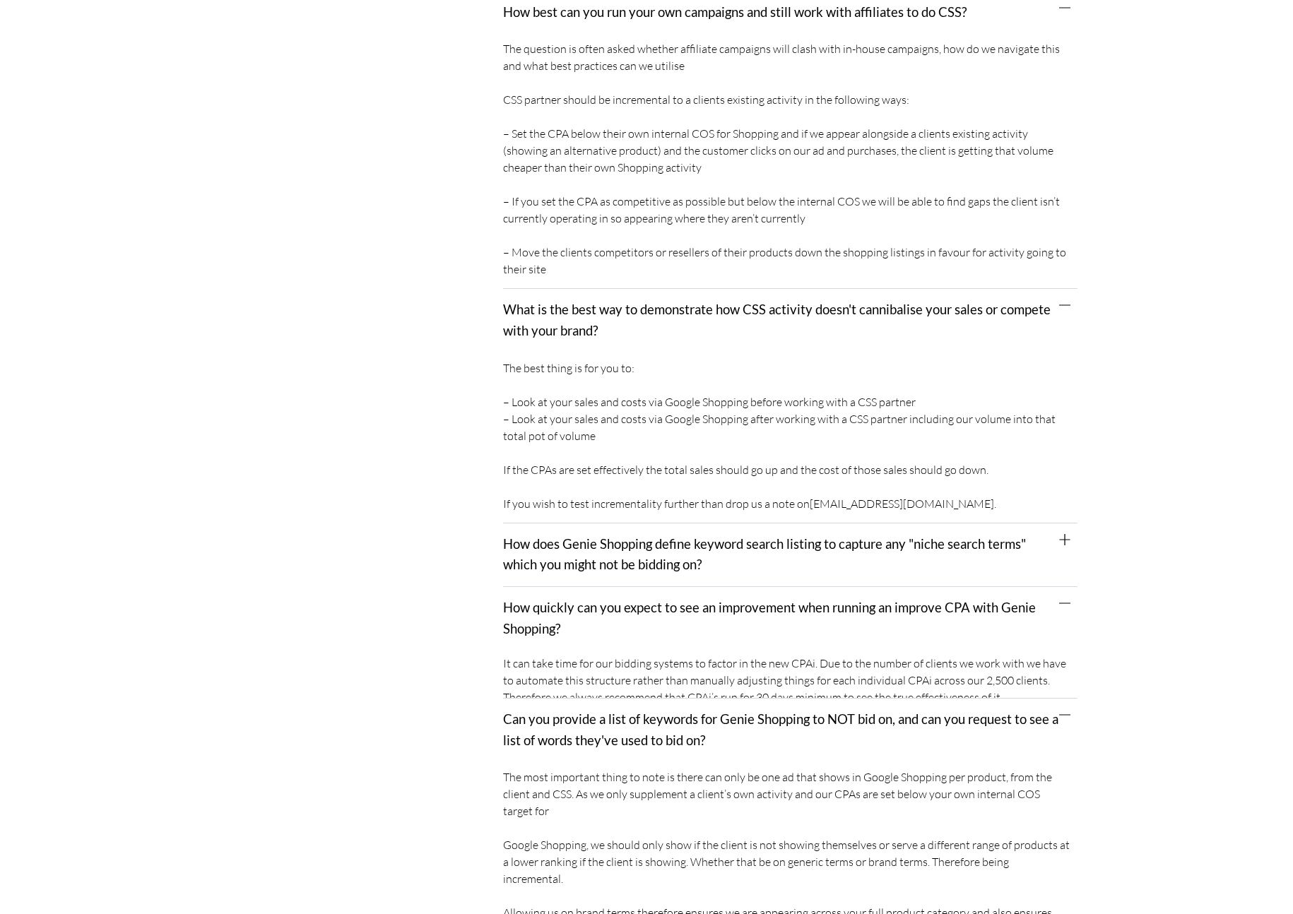
click at [640, 593] on div "How quickly can you expect to see an improvement when running an improve CPA wi…" at bounding box center [790, 618] width 574 height 63
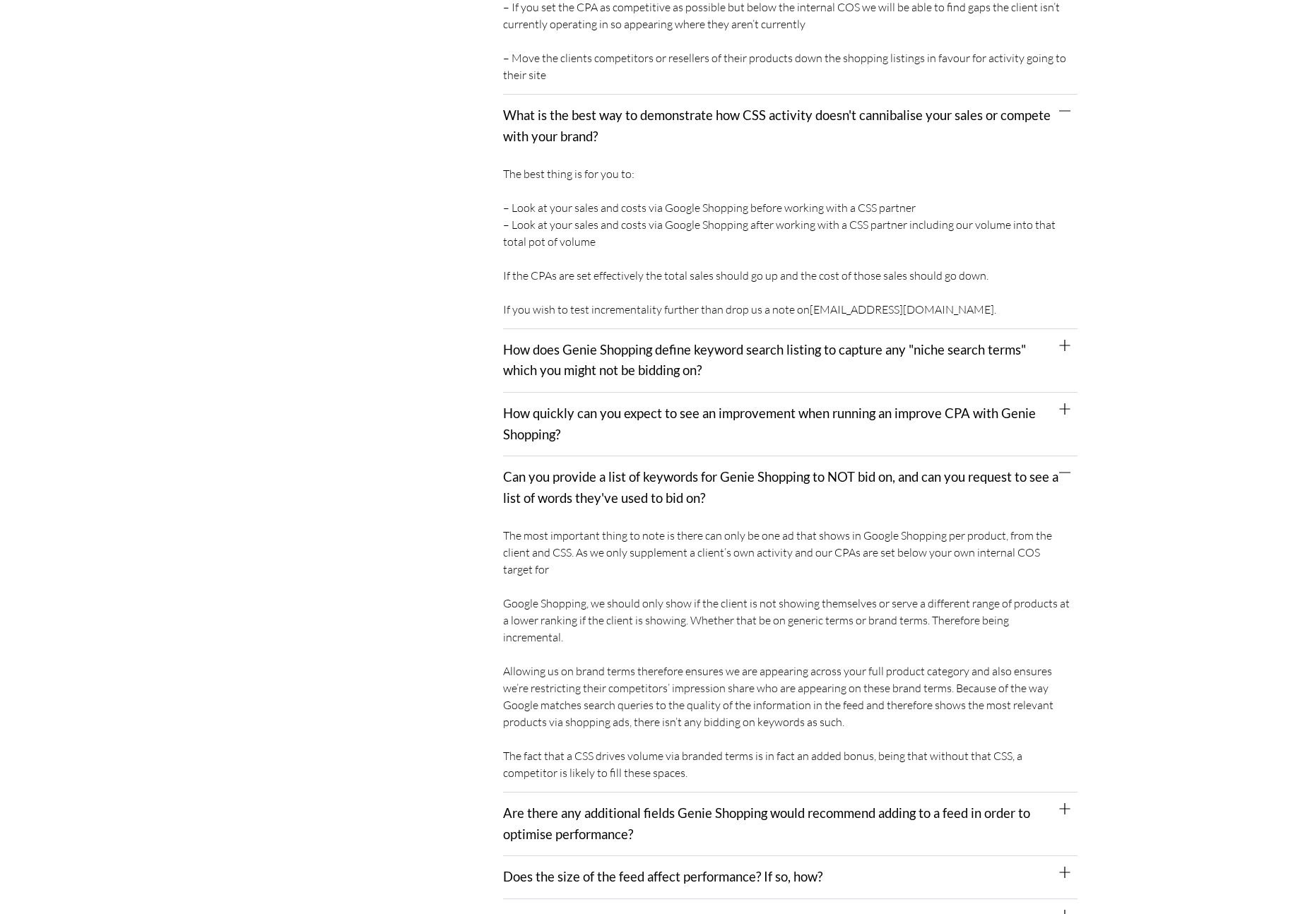
scroll to position [2344, 0]
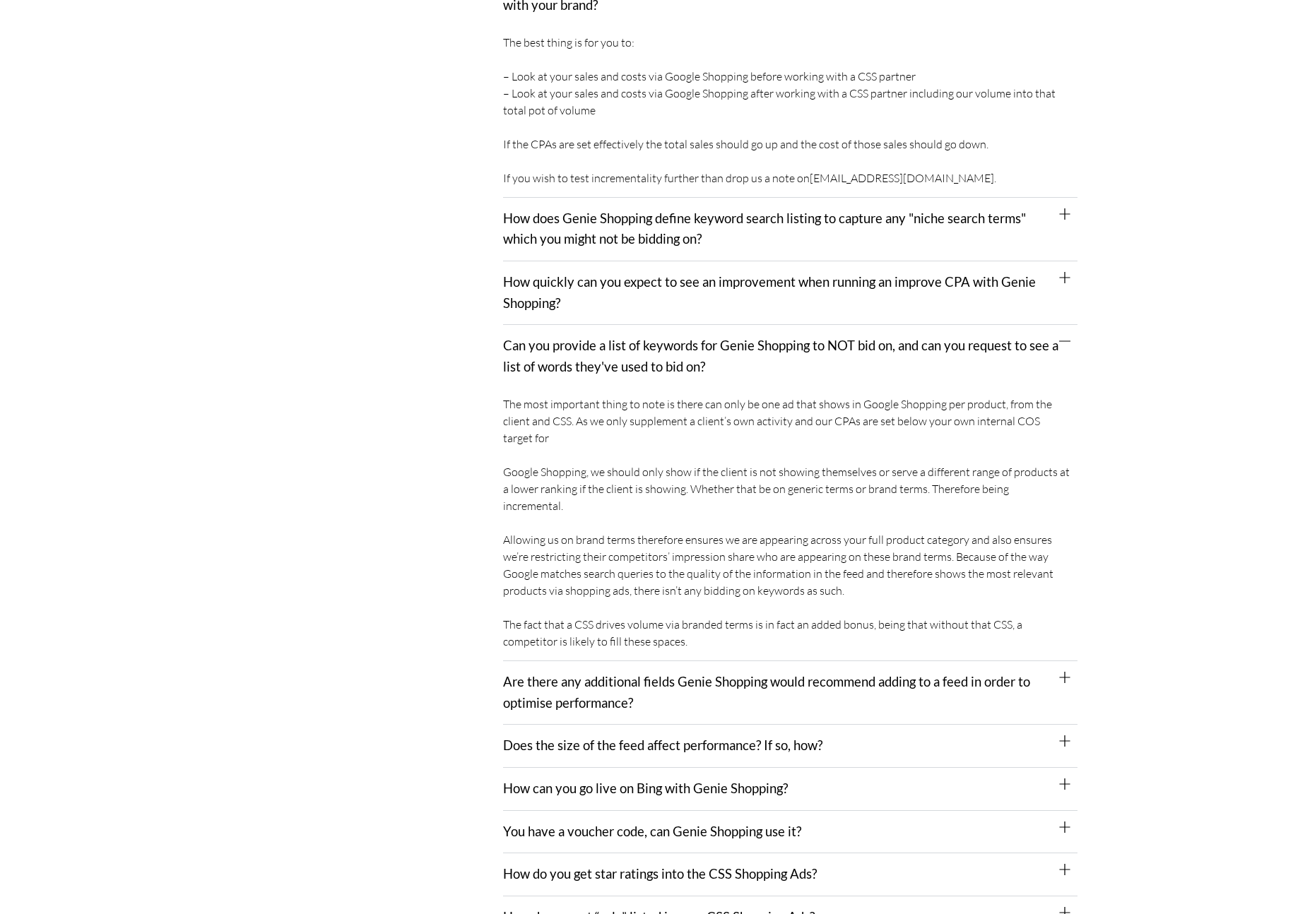
click at [631, 688] on link "Are there any additional fields Genie Shopping would recommend adding to a feed…" at bounding box center [766, 692] width 527 height 37
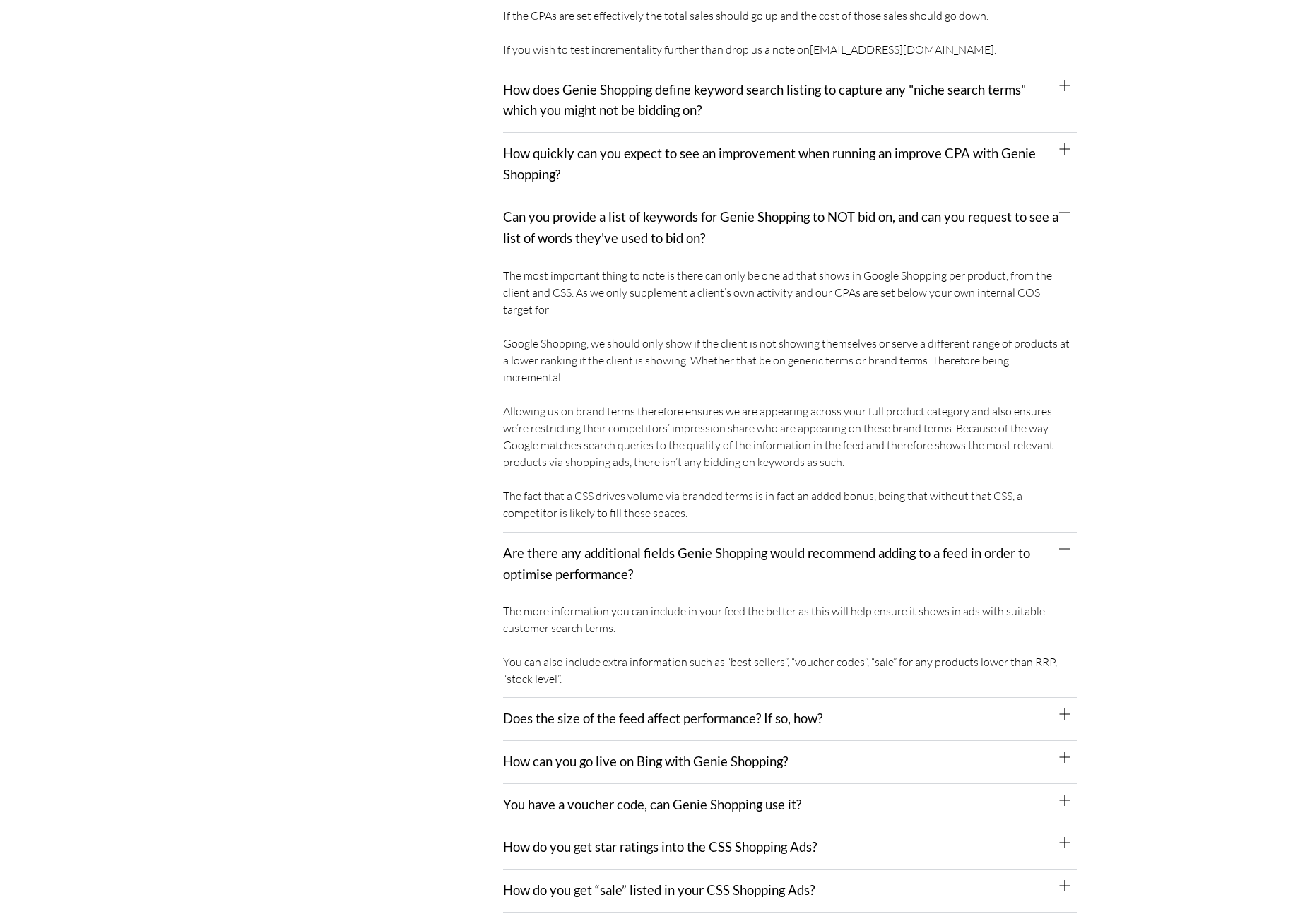
scroll to position [2606, 0]
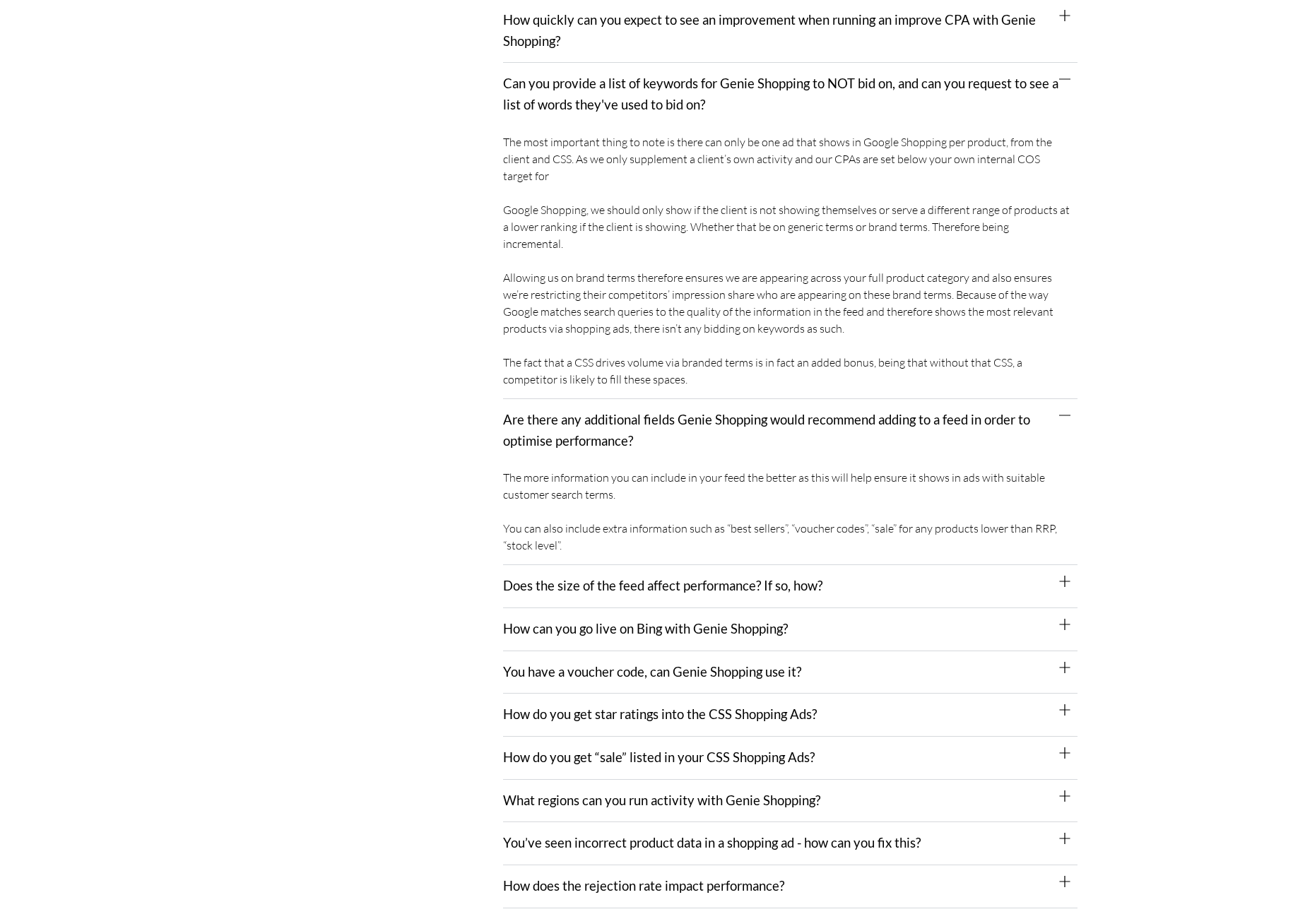
click at [631, 664] on link "You have a voucher code, can Genie Shopping use it?" at bounding box center [652, 672] width 298 height 16
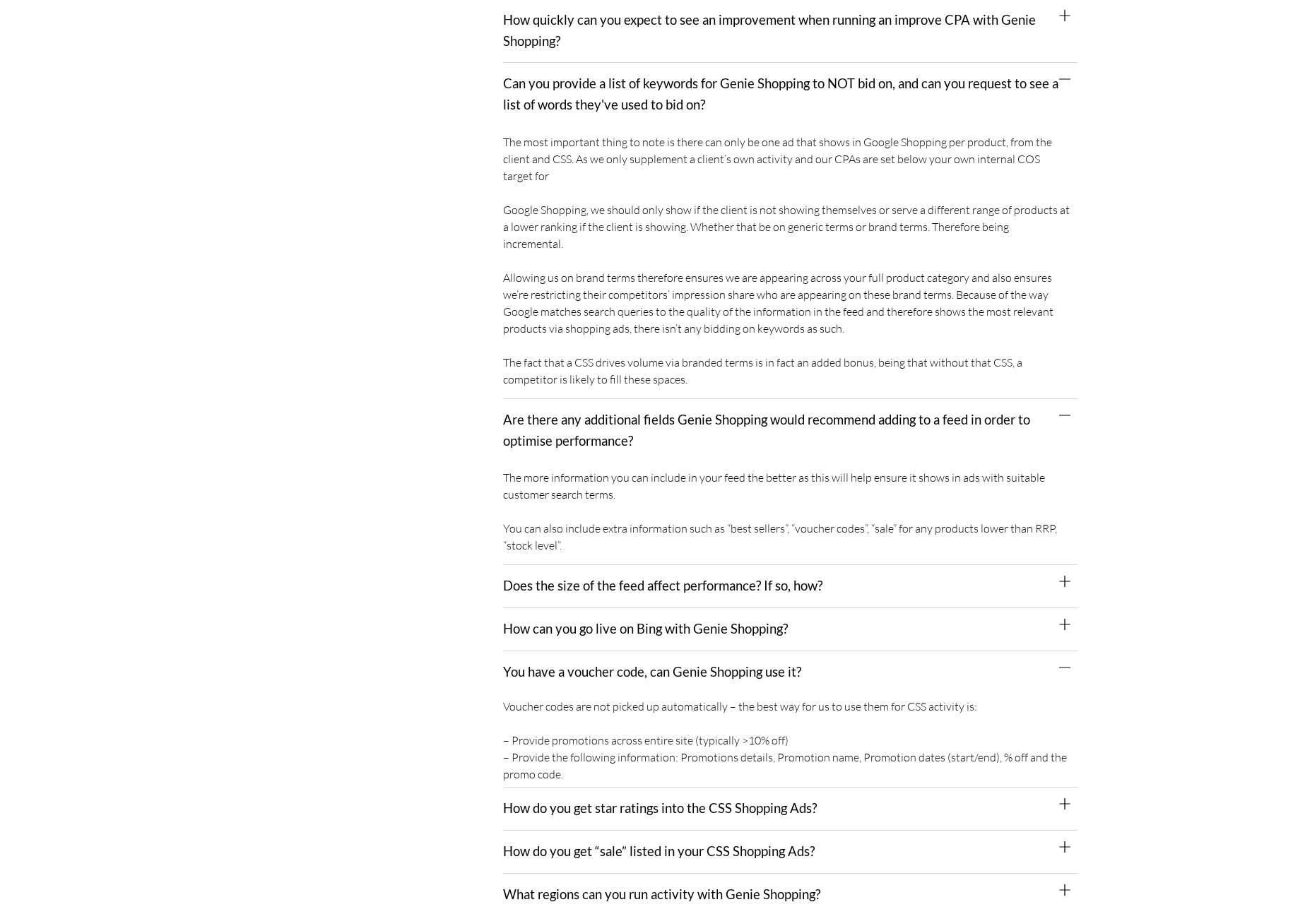
click at [643, 621] on link "How can you go live on Bing with Genie Shopping?" at bounding box center [645, 629] width 285 height 16
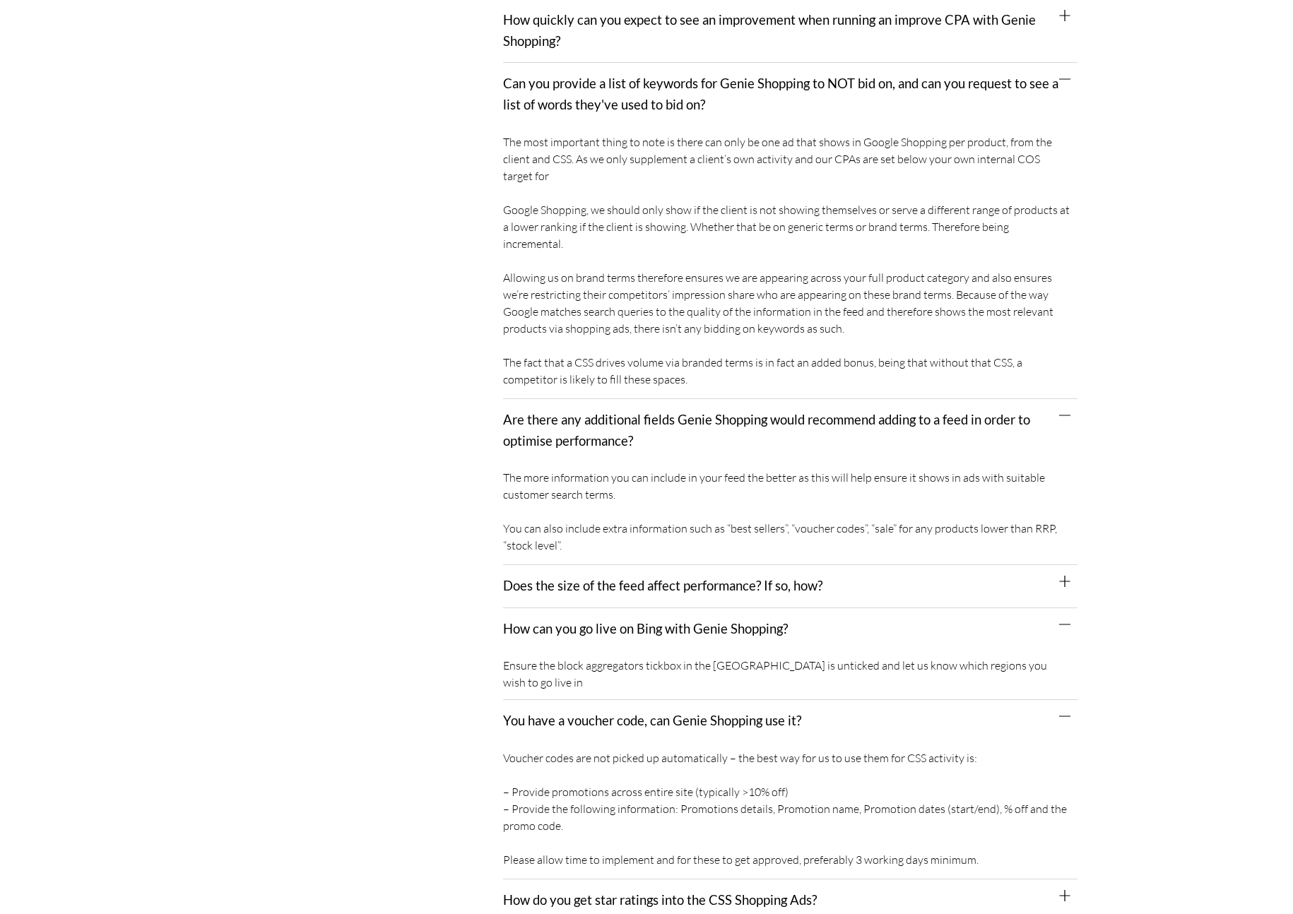
click at [646, 565] on div "Does the size of the feed affect performance? If so, how?" at bounding box center [790, 586] width 574 height 43
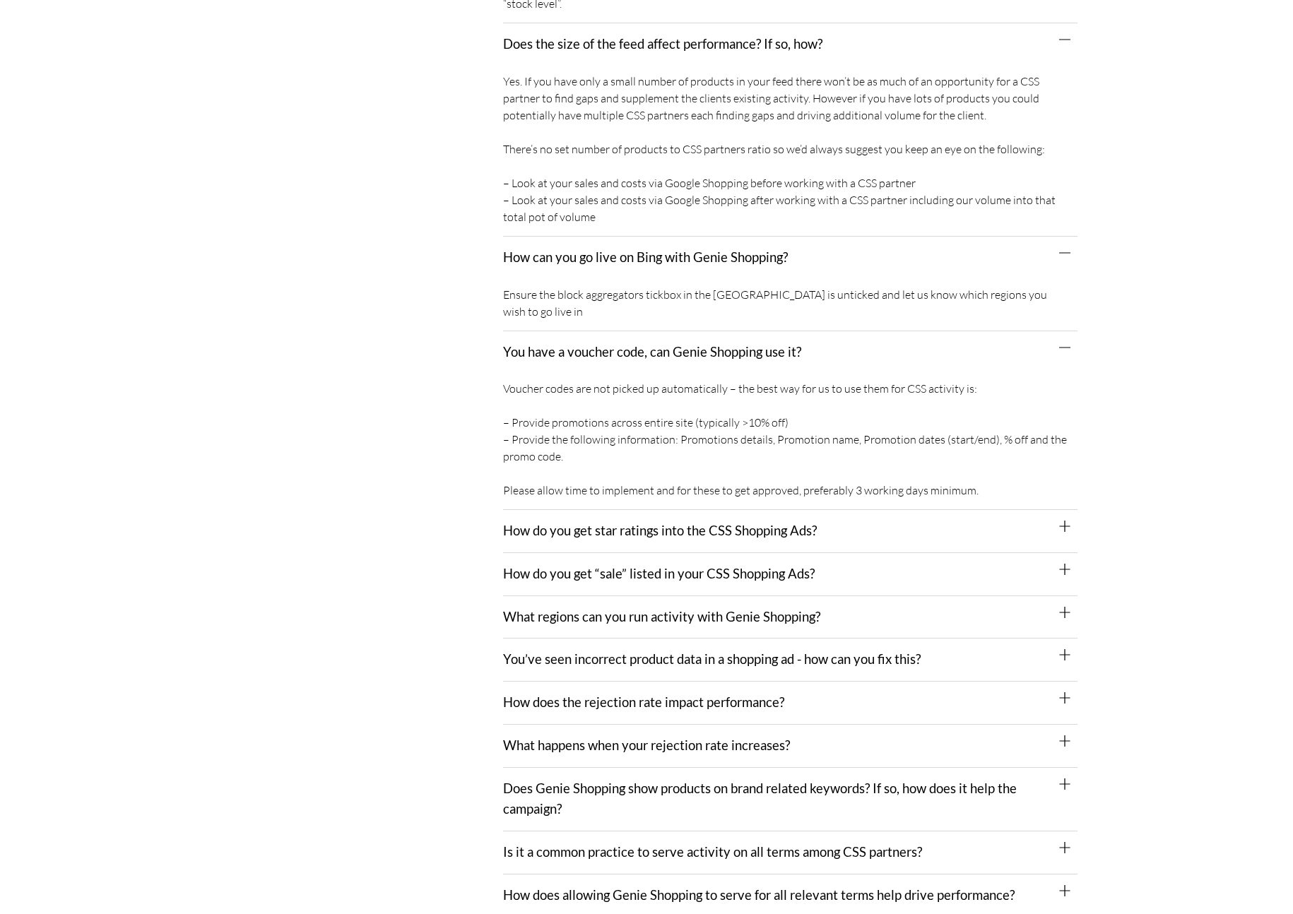
scroll to position [3217, 0]
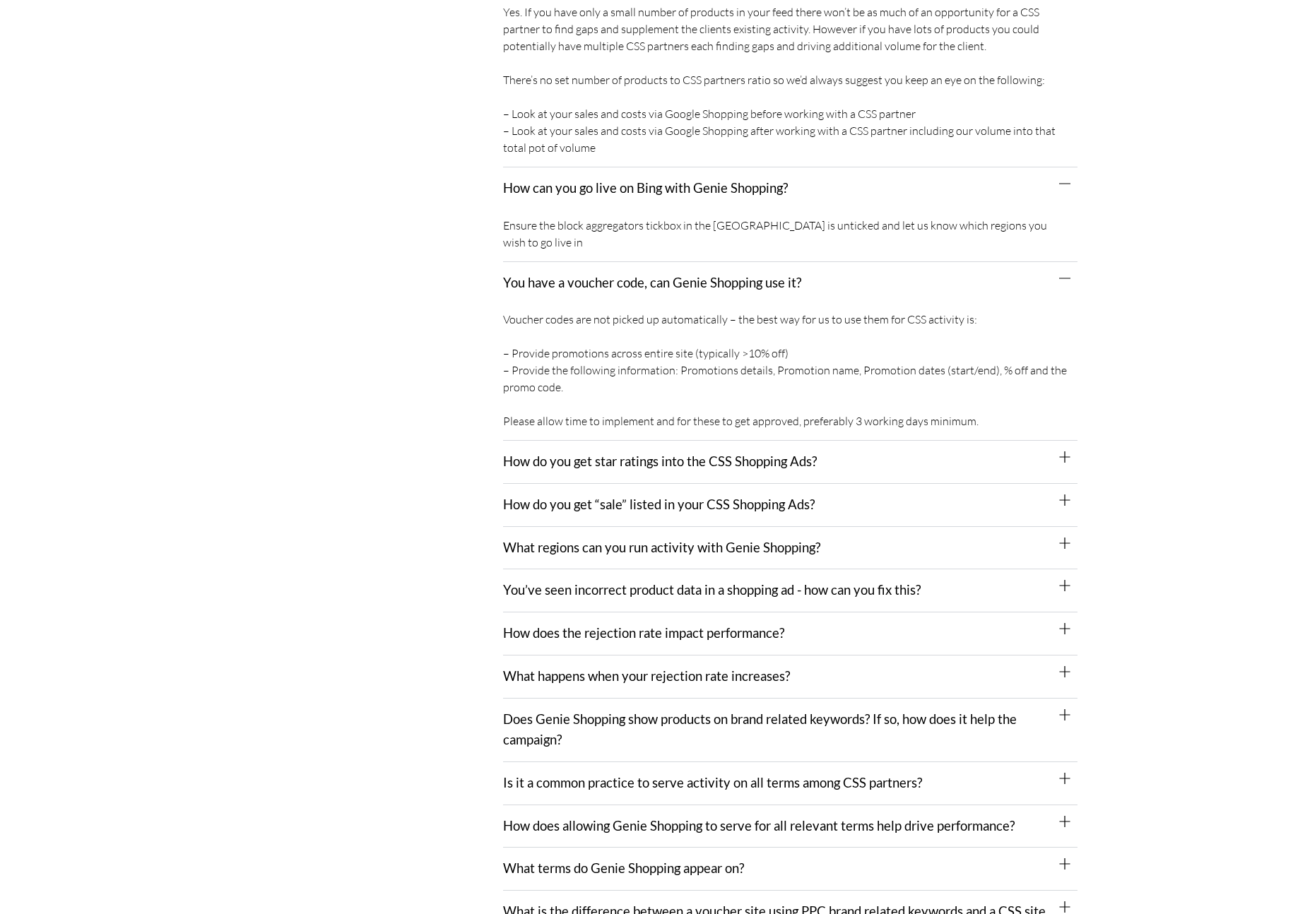
click at [646, 569] on div "You’ve seen incorrect product data in a shopping ad - how can you fix this?" at bounding box center [790, 590] width 574 height 43
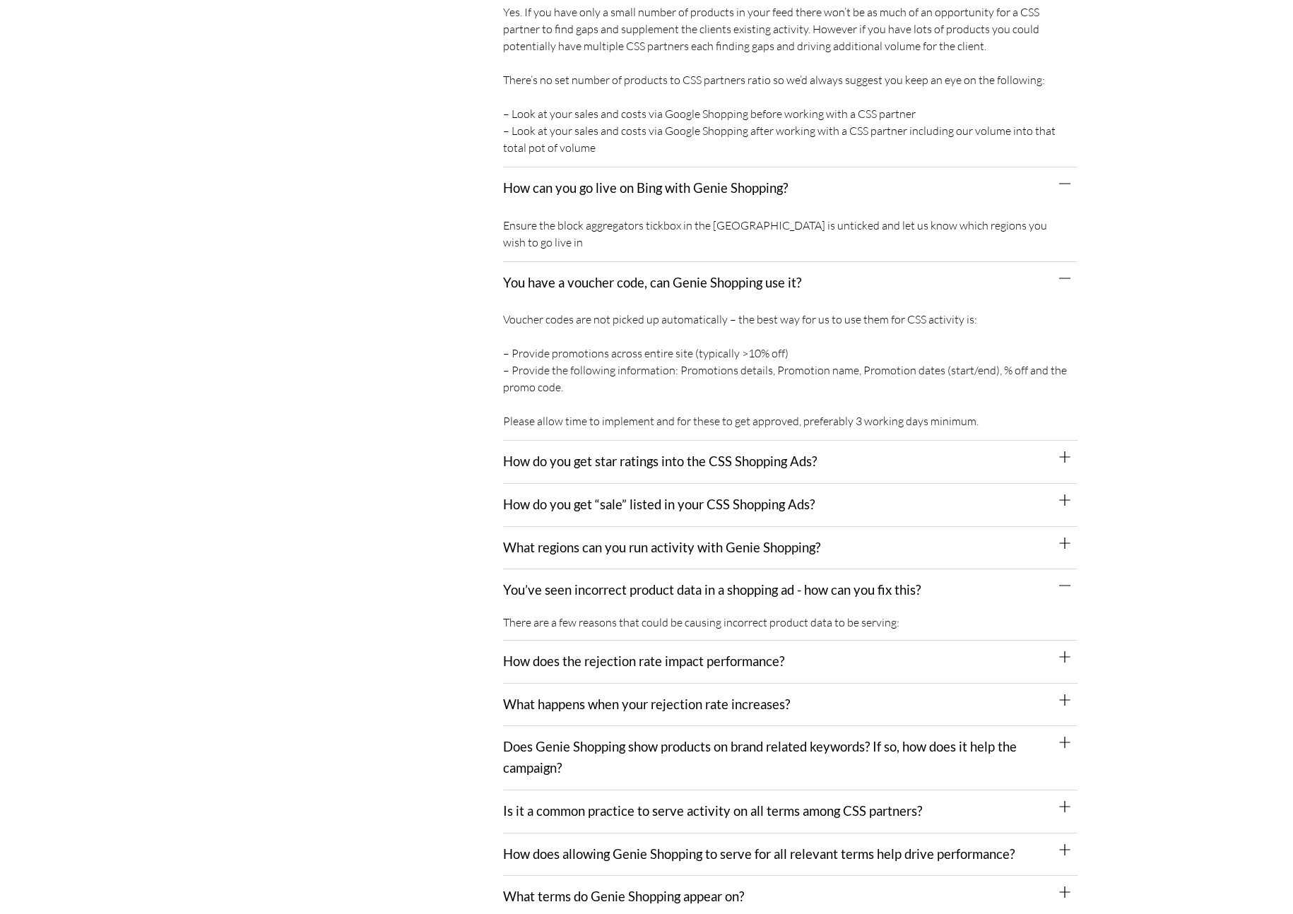
click at [646, 540] on link "What regions can you run activity with Genie Shopping?" at bounding box center [661, 548] width 317 height 16
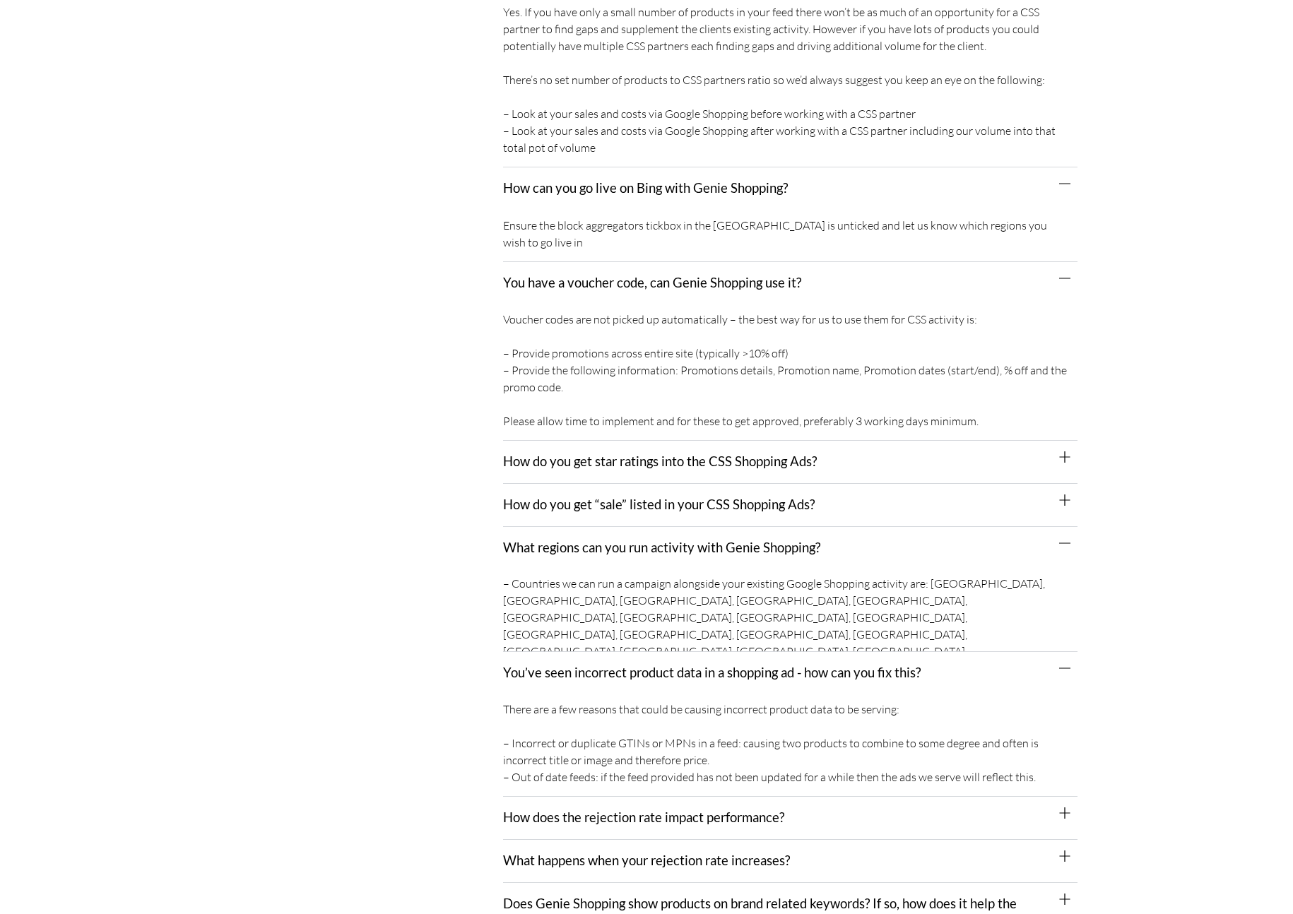
click at [647, 506] on div "How do you get “sale” listed in your CSS Shopping Ads?" at bounding box center [790, 505] width 574 height 43
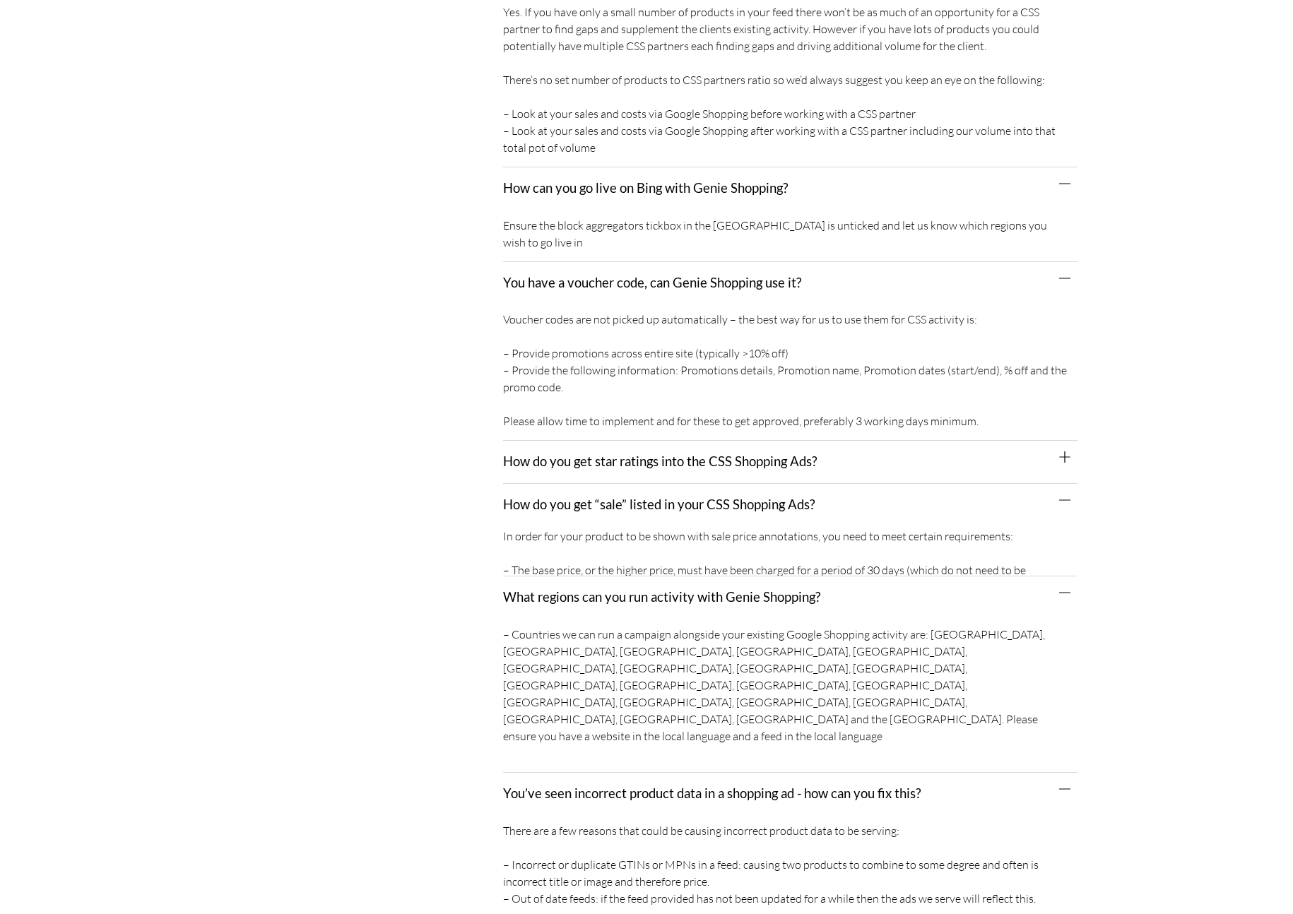
click at [656, 453] on link "How do you get star ratings into the CSS Shopping Ads?" at bounding box center [660, 461] width 314 height 16
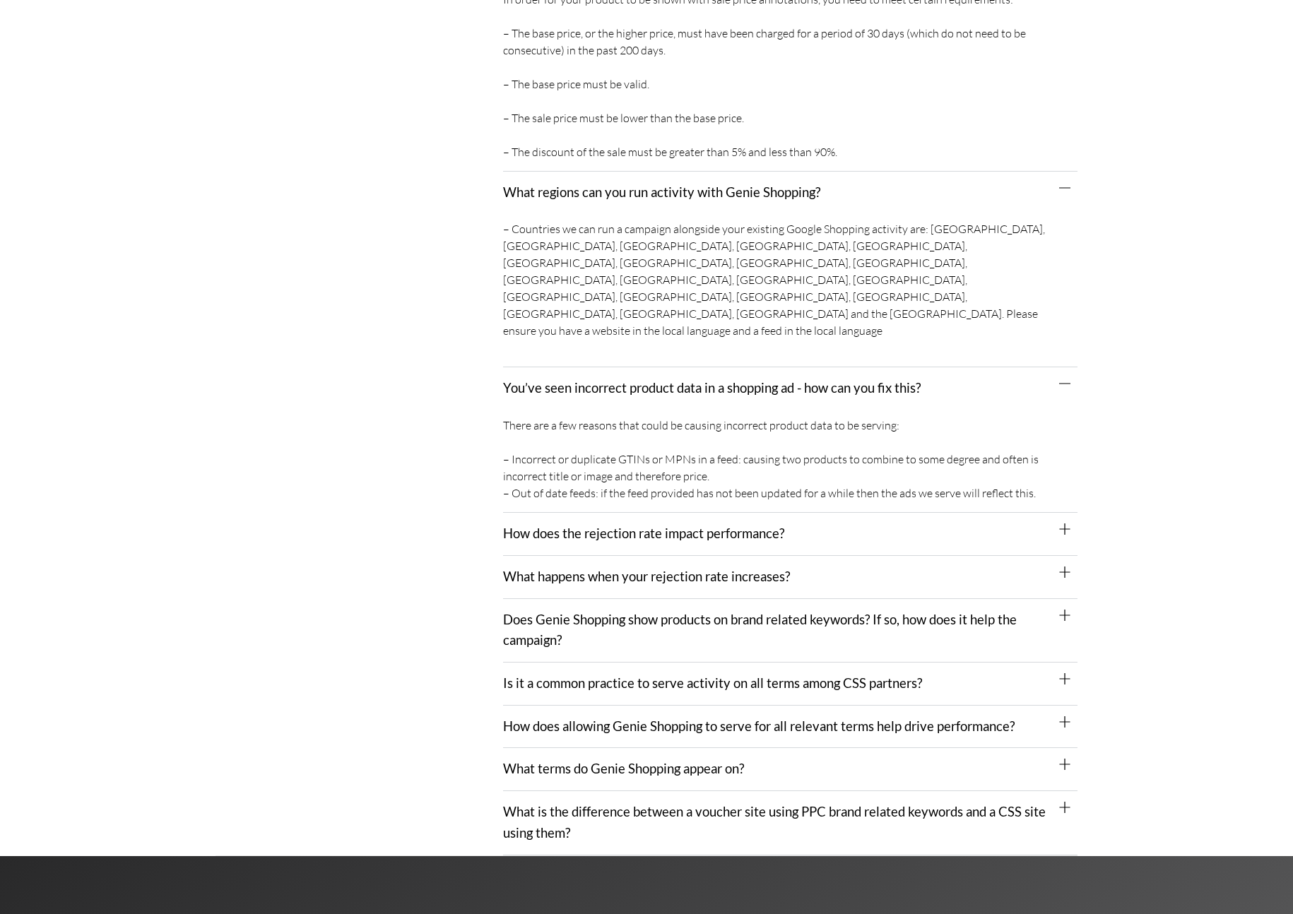
scroll to position [3866, 0]
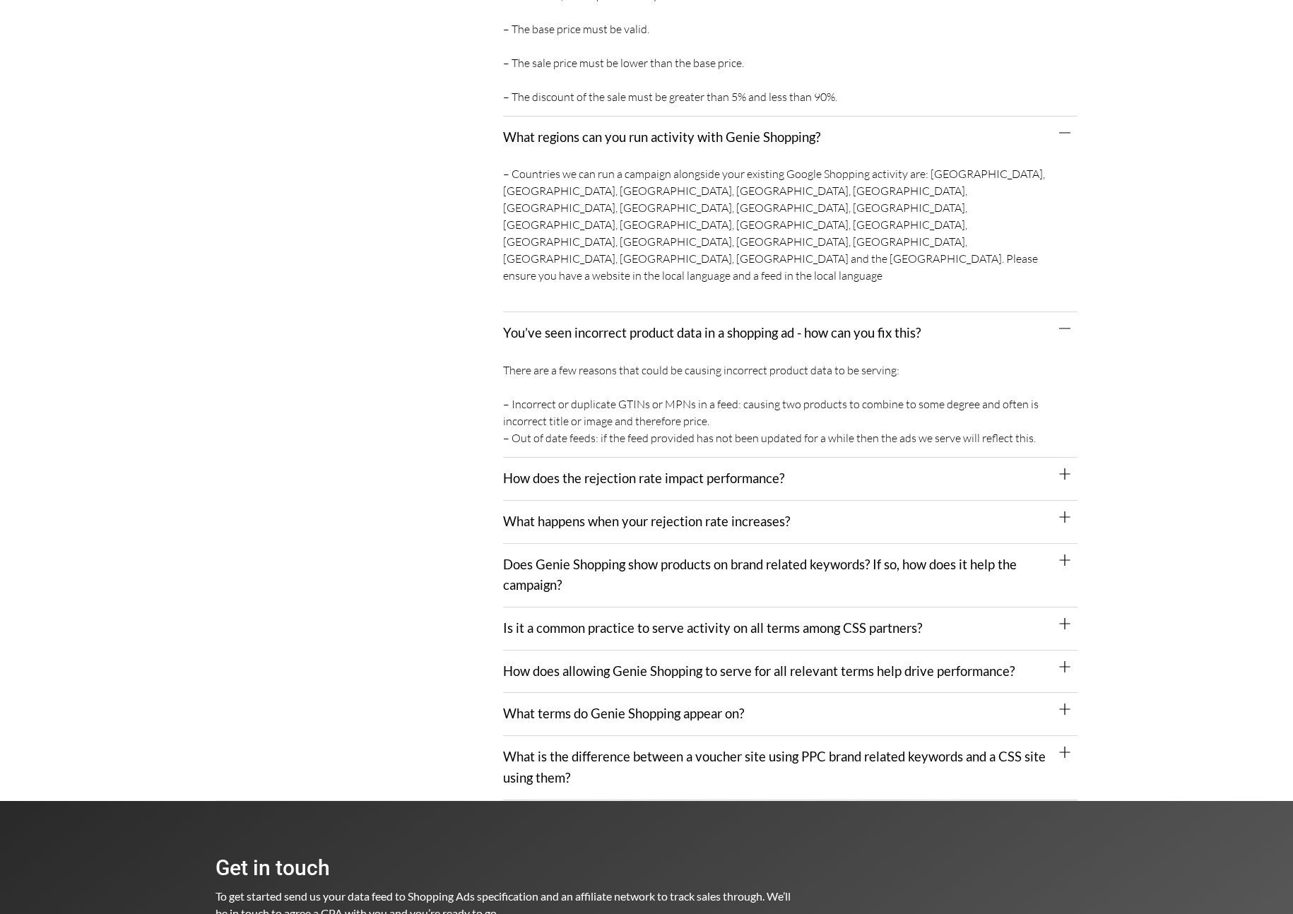
click at [646, 749] on link "What is the difference between a voucher site using PPC brand related keywords …" at bounding box center [774, 767] width 542 height 37
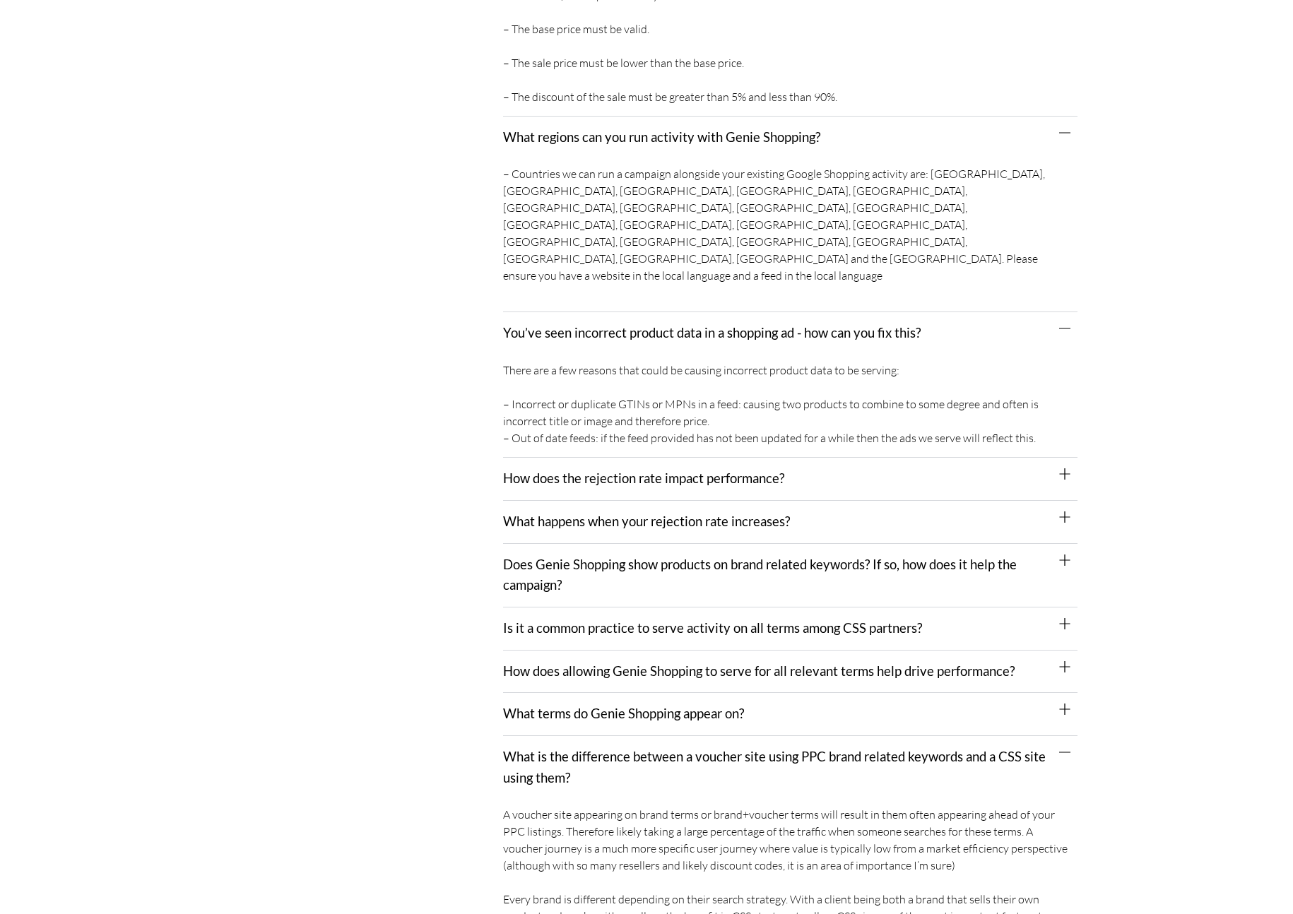
click at [650, 706] on link "What terms do Genie Shopping appear on?" at bounding box center [623, 714] width 241 height 16
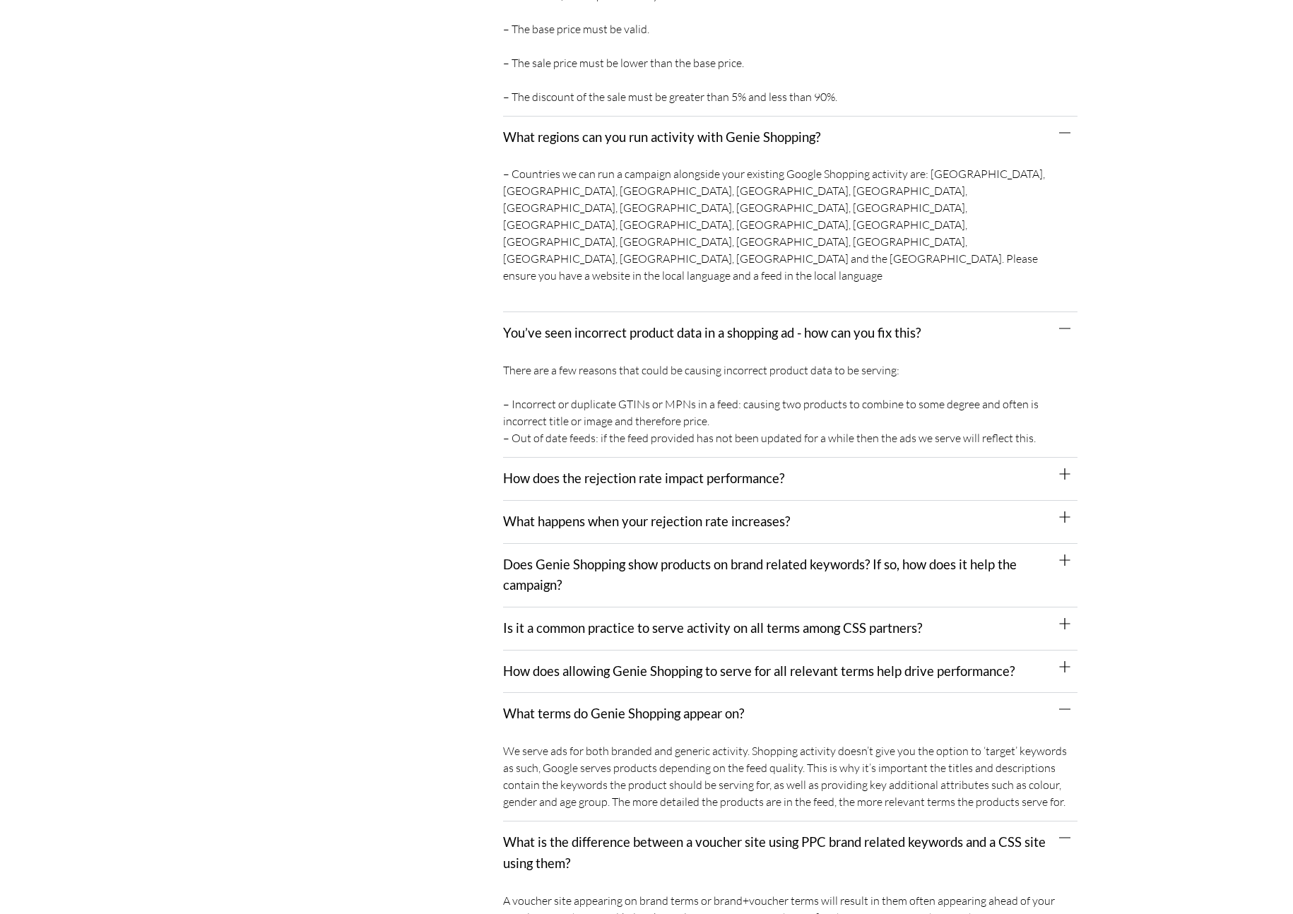
click at [652, 663] on link "How does allowing Genie Shopping to serve for all relevant terms help drive per…" at bounding box center [758, 671] width 511 height 16
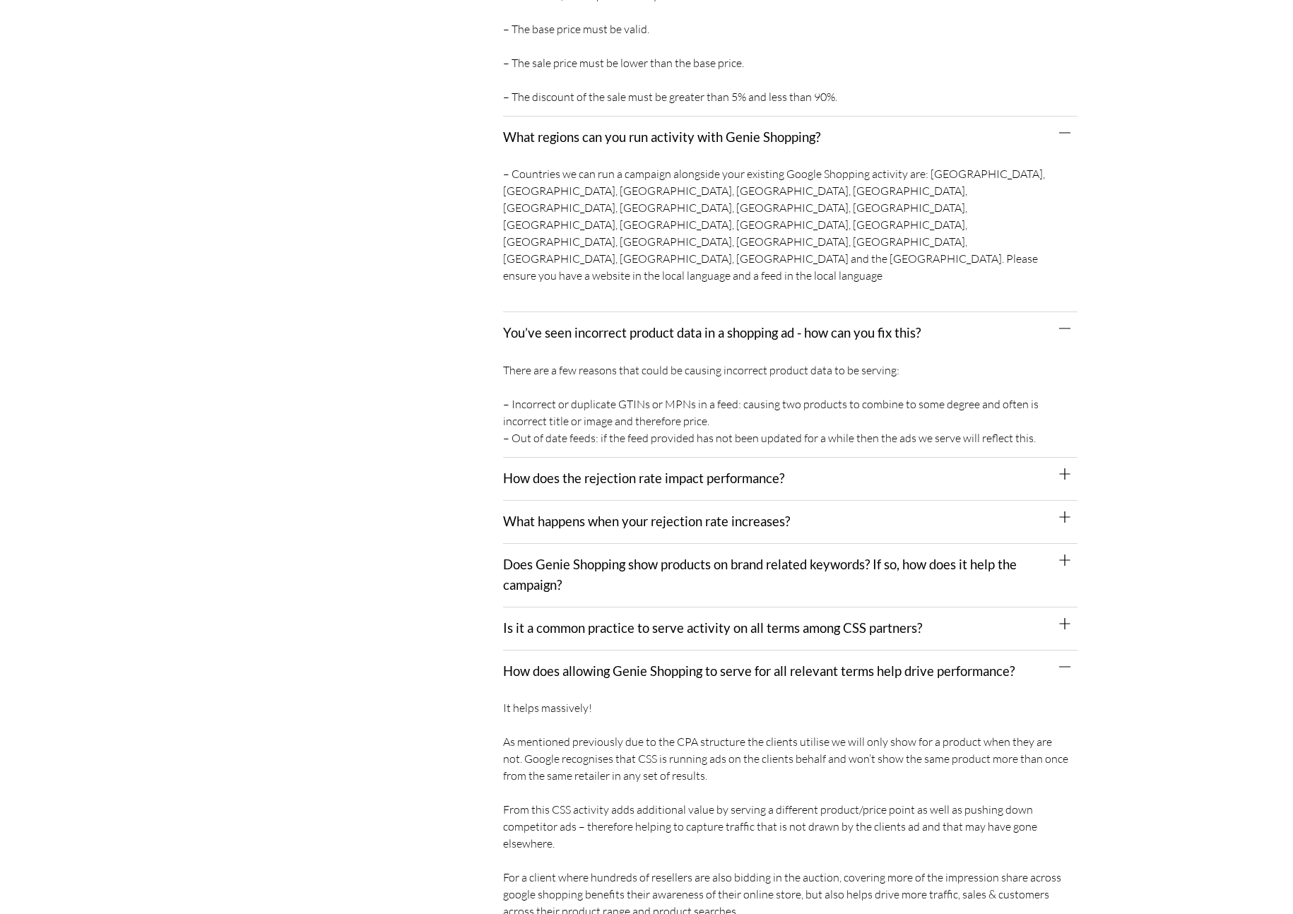
click at [655, 620] on link "Is it a common practice to serve activity on all terms among CSS partners?" at bounding box center [712, 628] width 419 height 16
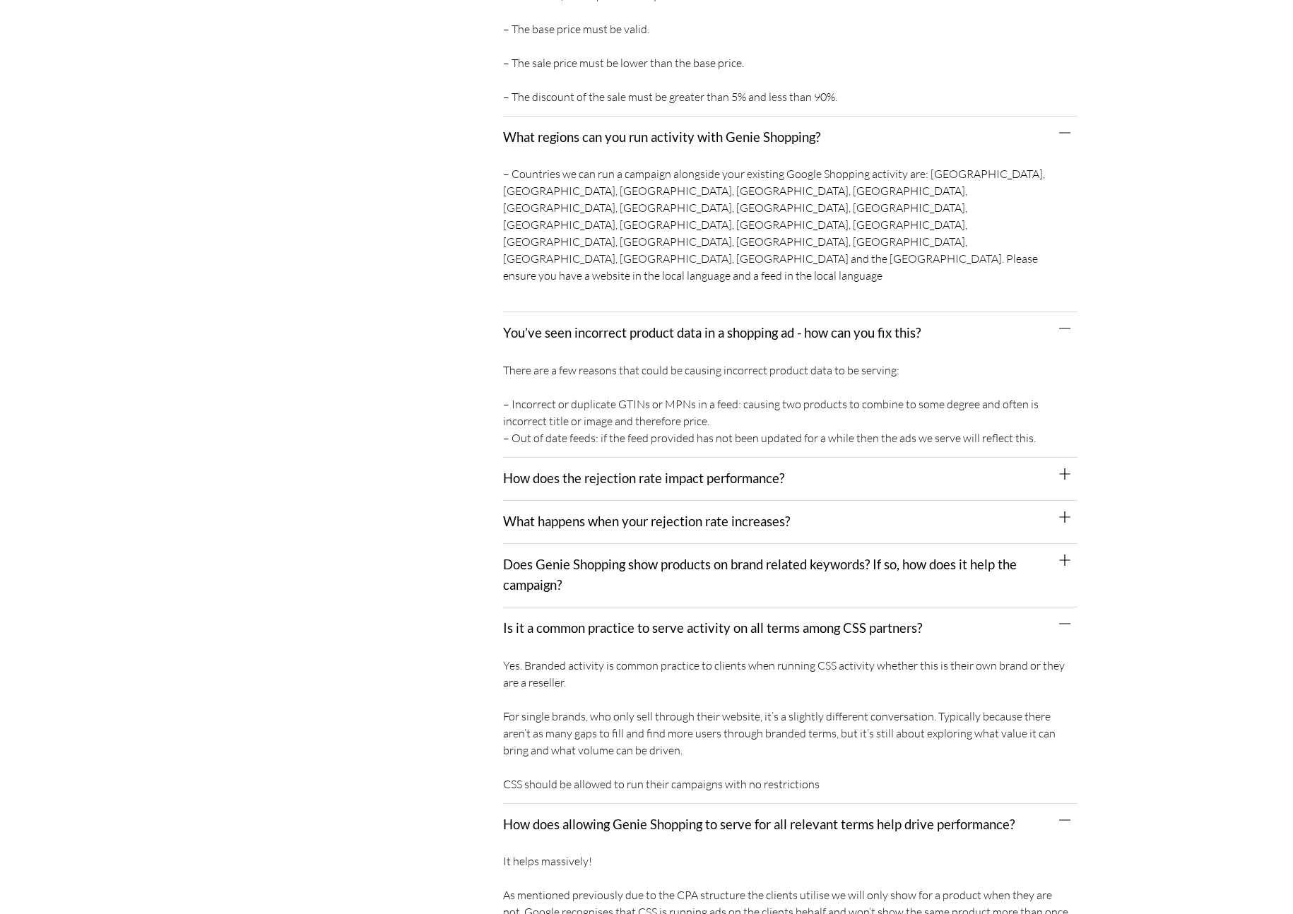
click at [652, 544] on div "Does Genie Shopping show products on brand related keywords? If so, how does it…" at bounding box center [790, 576] width 574 height 64
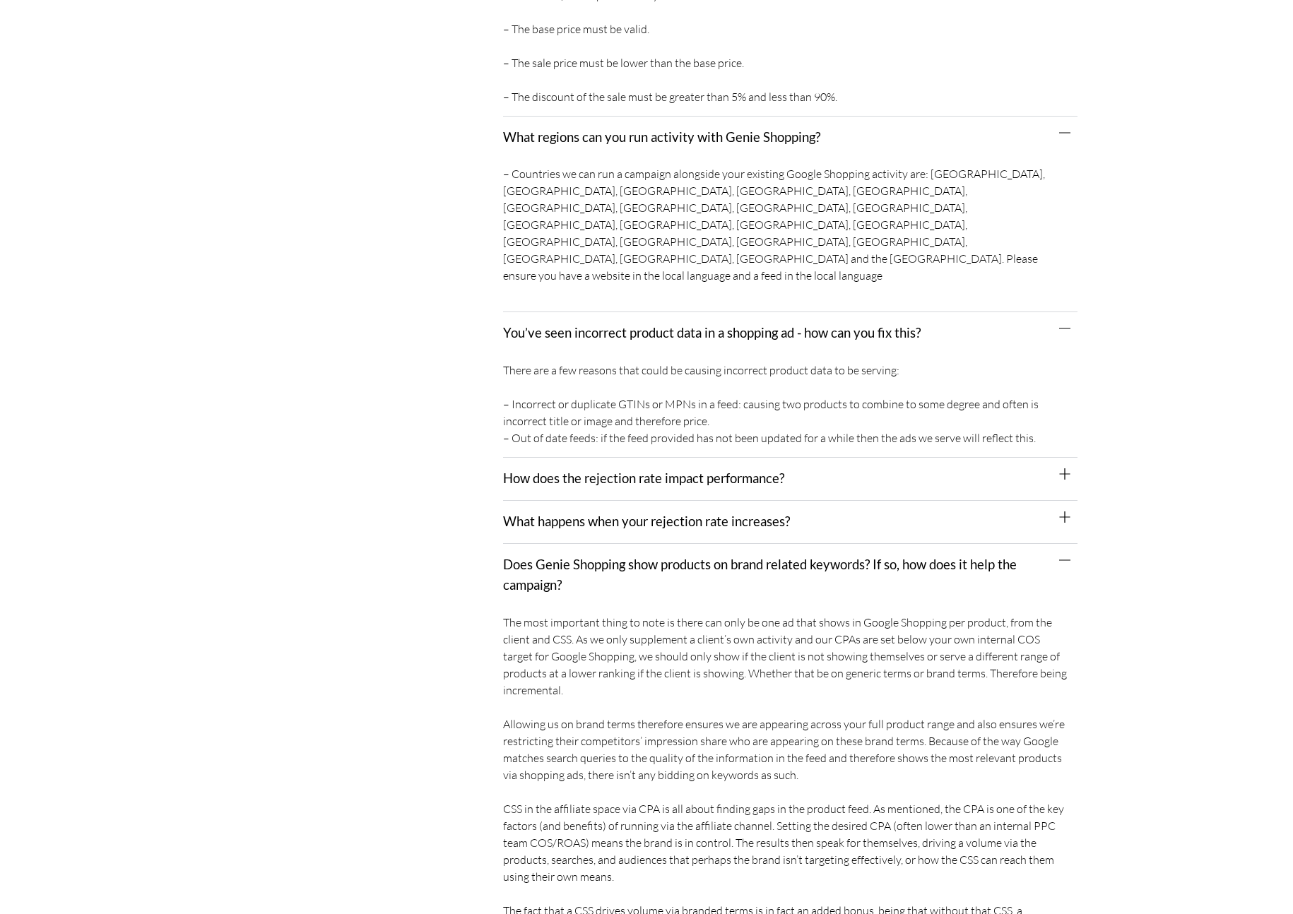
click at [654, 501] on div "What happens when your rejection rate increases?" at bounding box center [790, 522] width 574 height 43
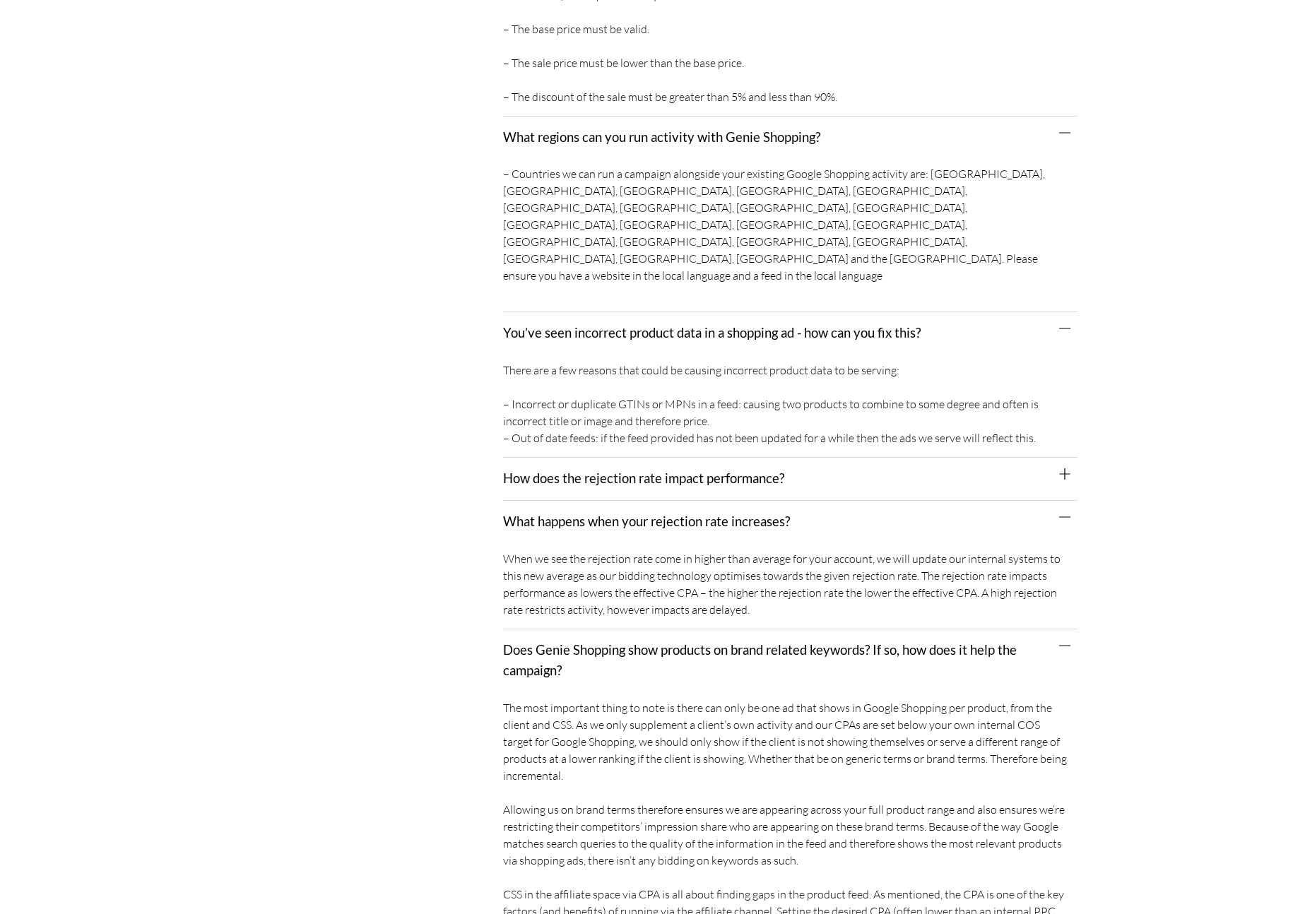
click at [658, 458] on div "How does the rejection rate impact performance?" at bounding box center [790, 479] width 574 height 43
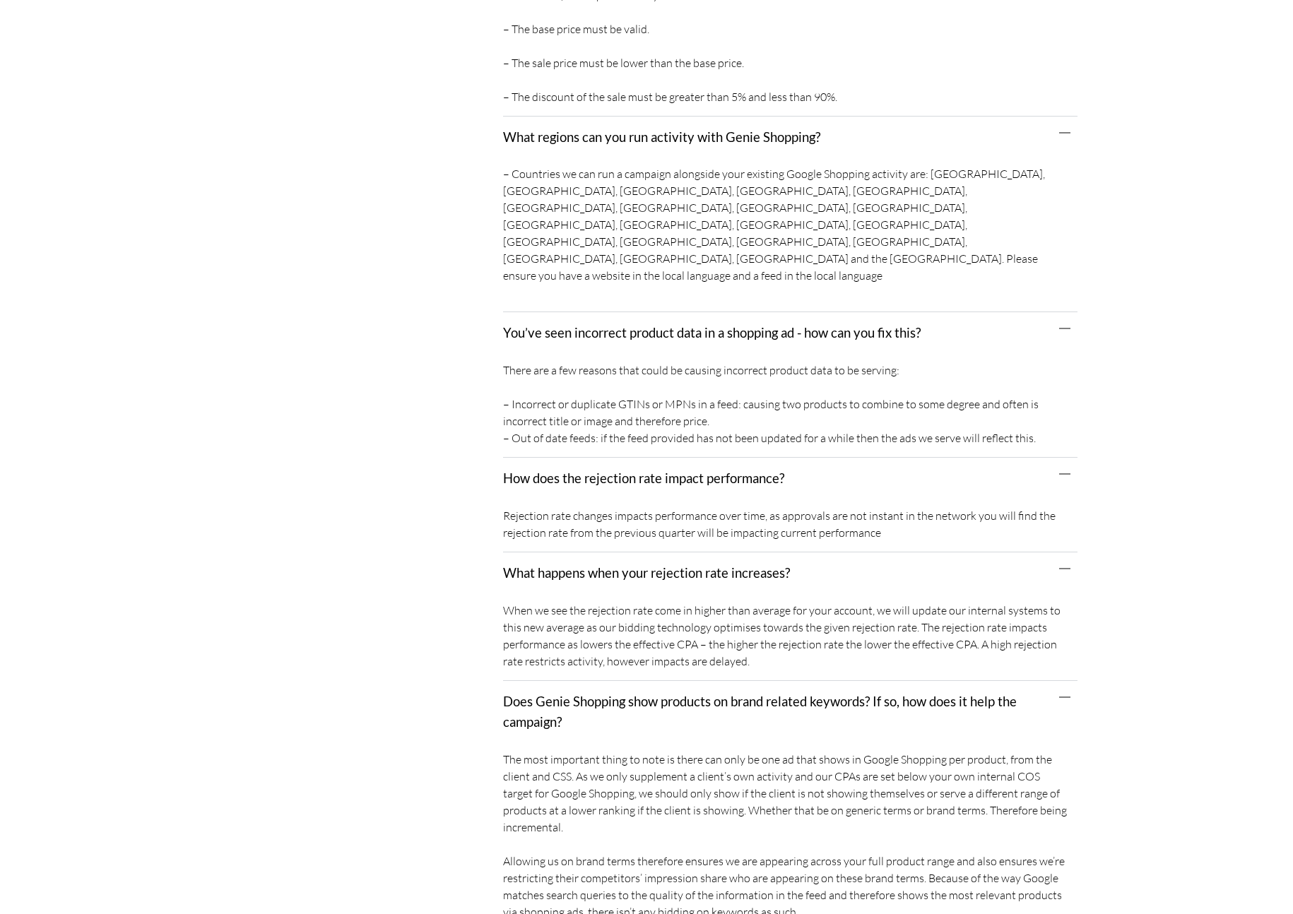
click at [627, 595] on div "When we see the rejection rate come in higher than average for your account, we…" at bounding box center [790, 638] width 574 height 86
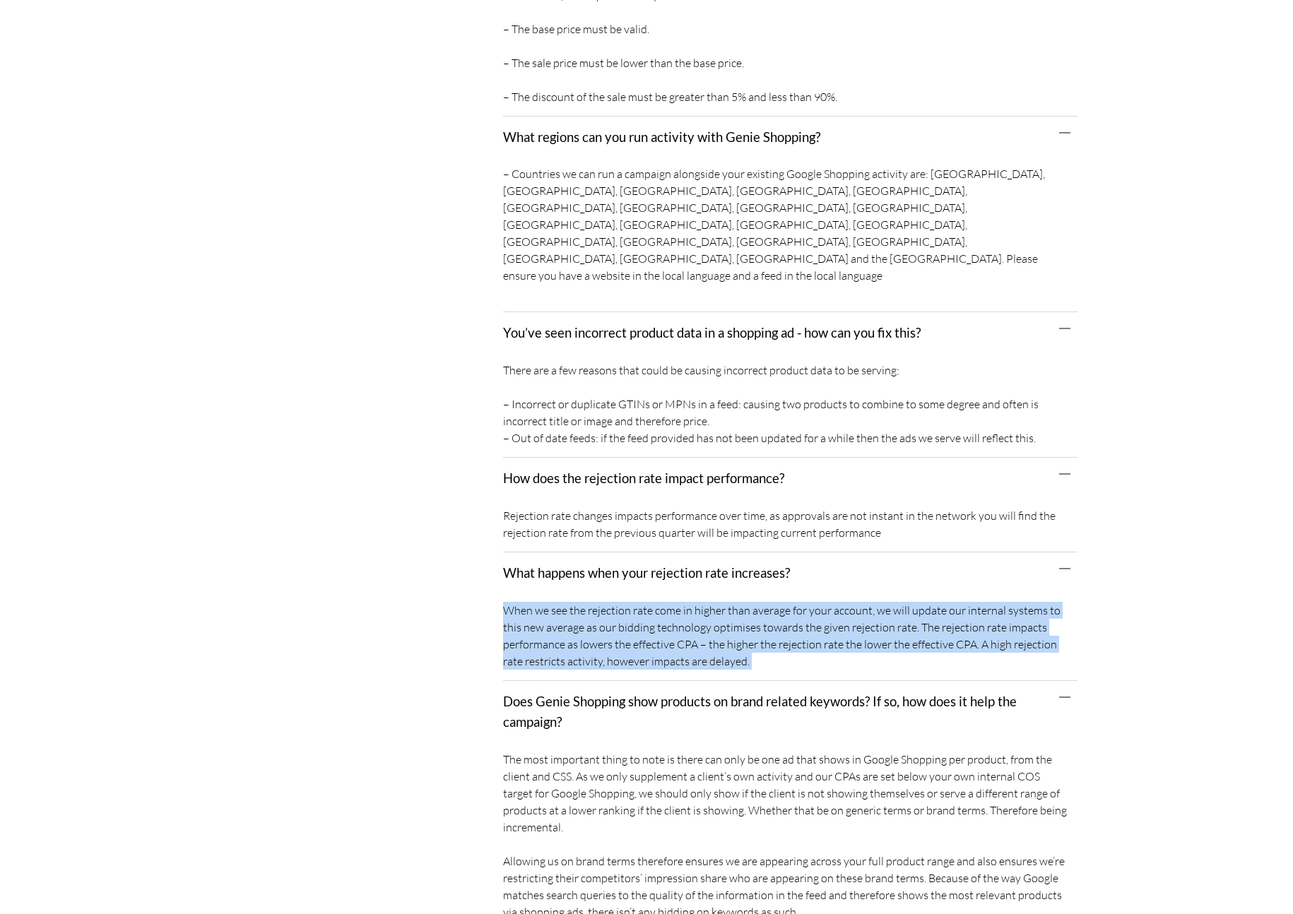
click at [627, 595] on div "When we see the rejection rate come in higher than average for your account, we…" at bounding box center [790, 638] width 574 height 86
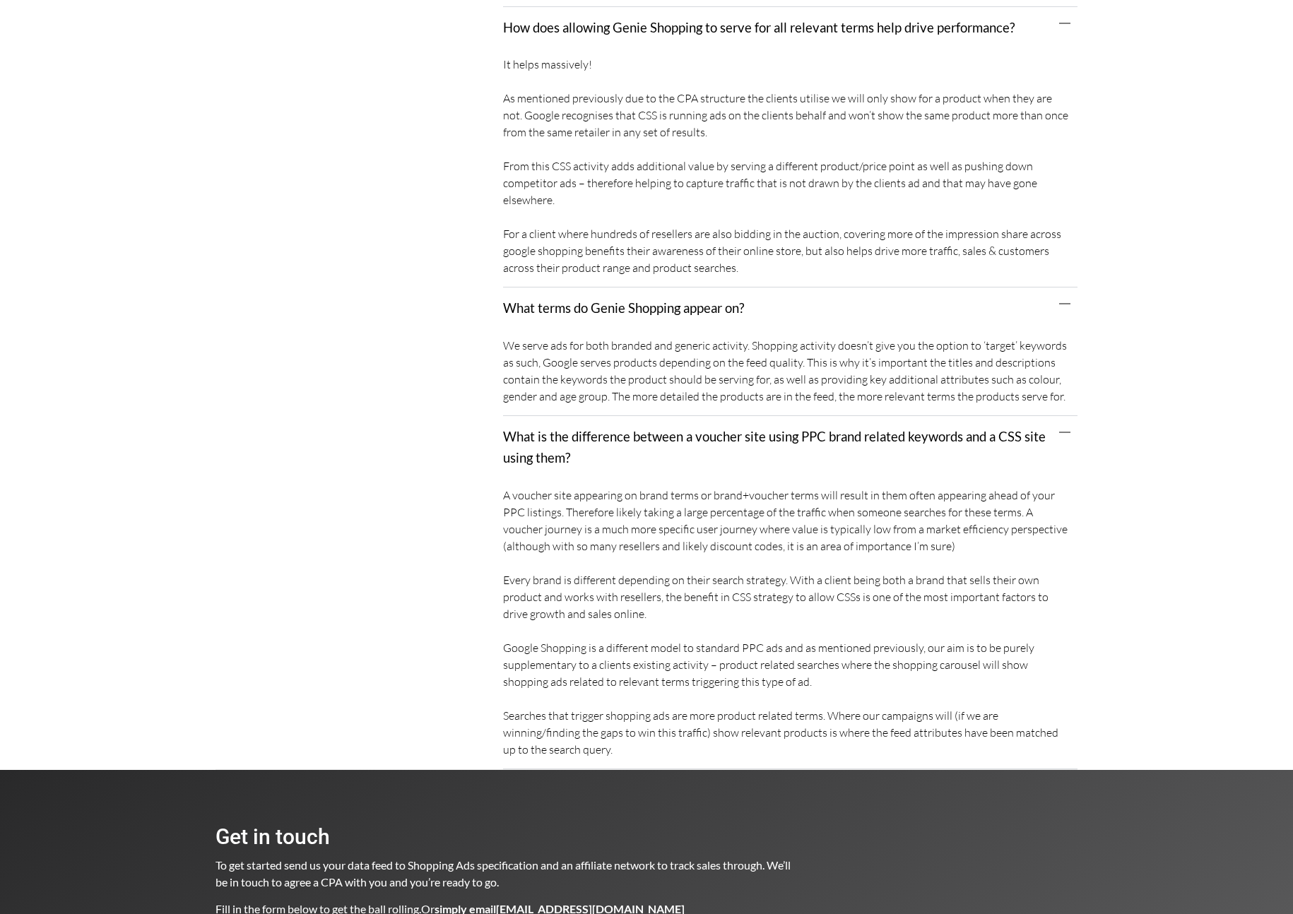
scroll to position [5301, 0]
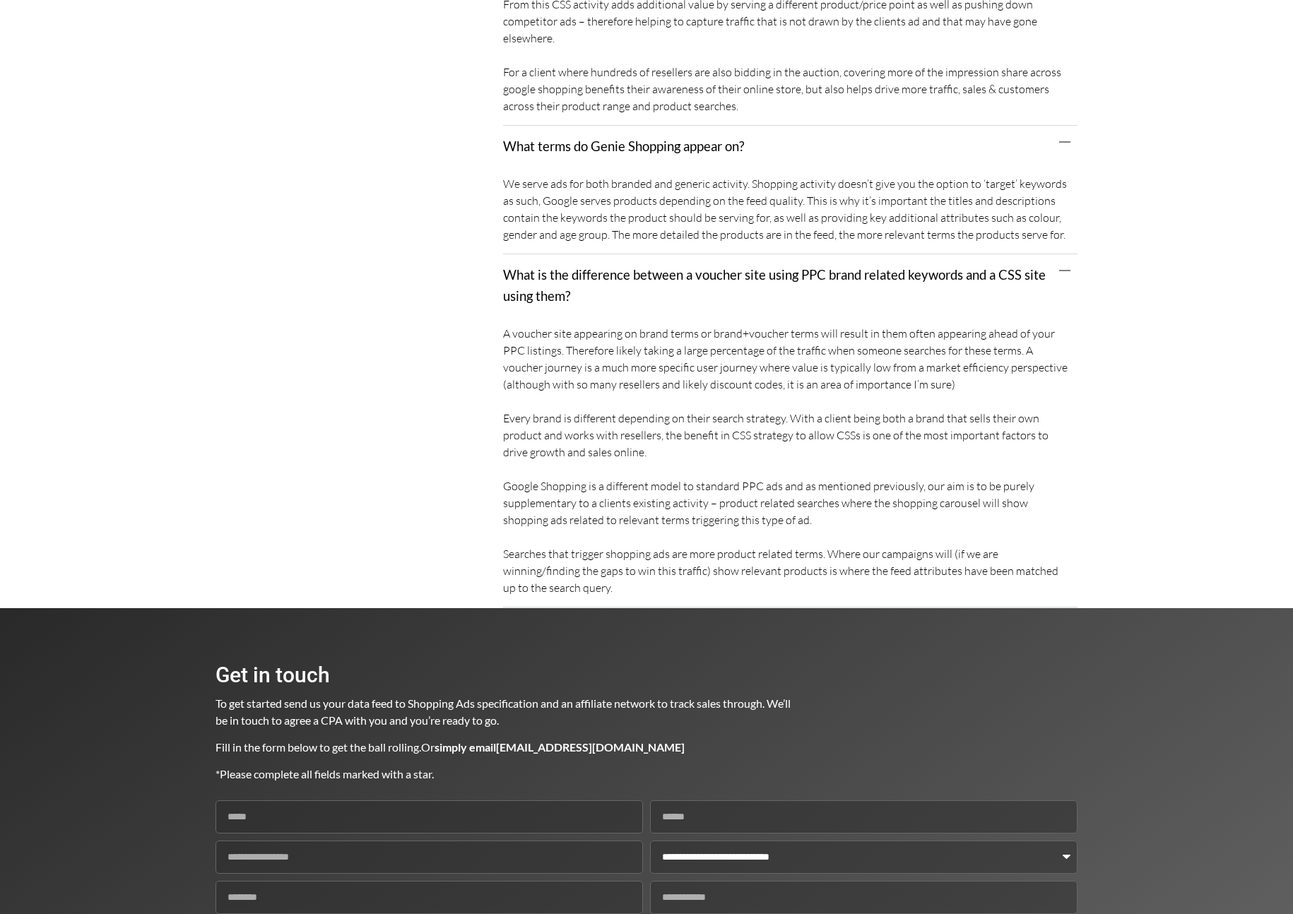
click at [770, 318] on div "A voucher site appearing on brand terms or brand+voucher terms will result in t…" at bounding box center [790, 463] width 574 height 290
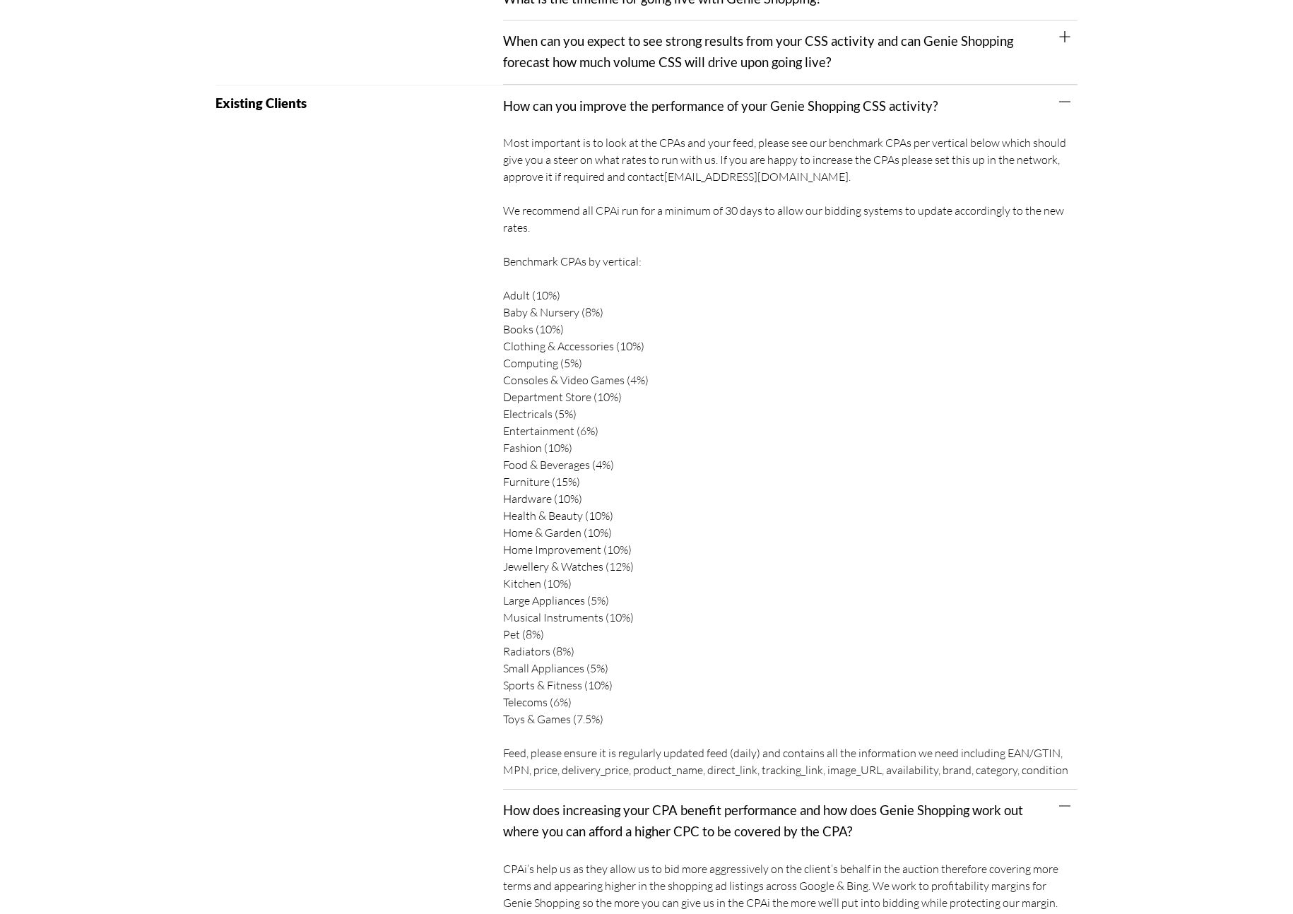
scroll to position [0, 0]
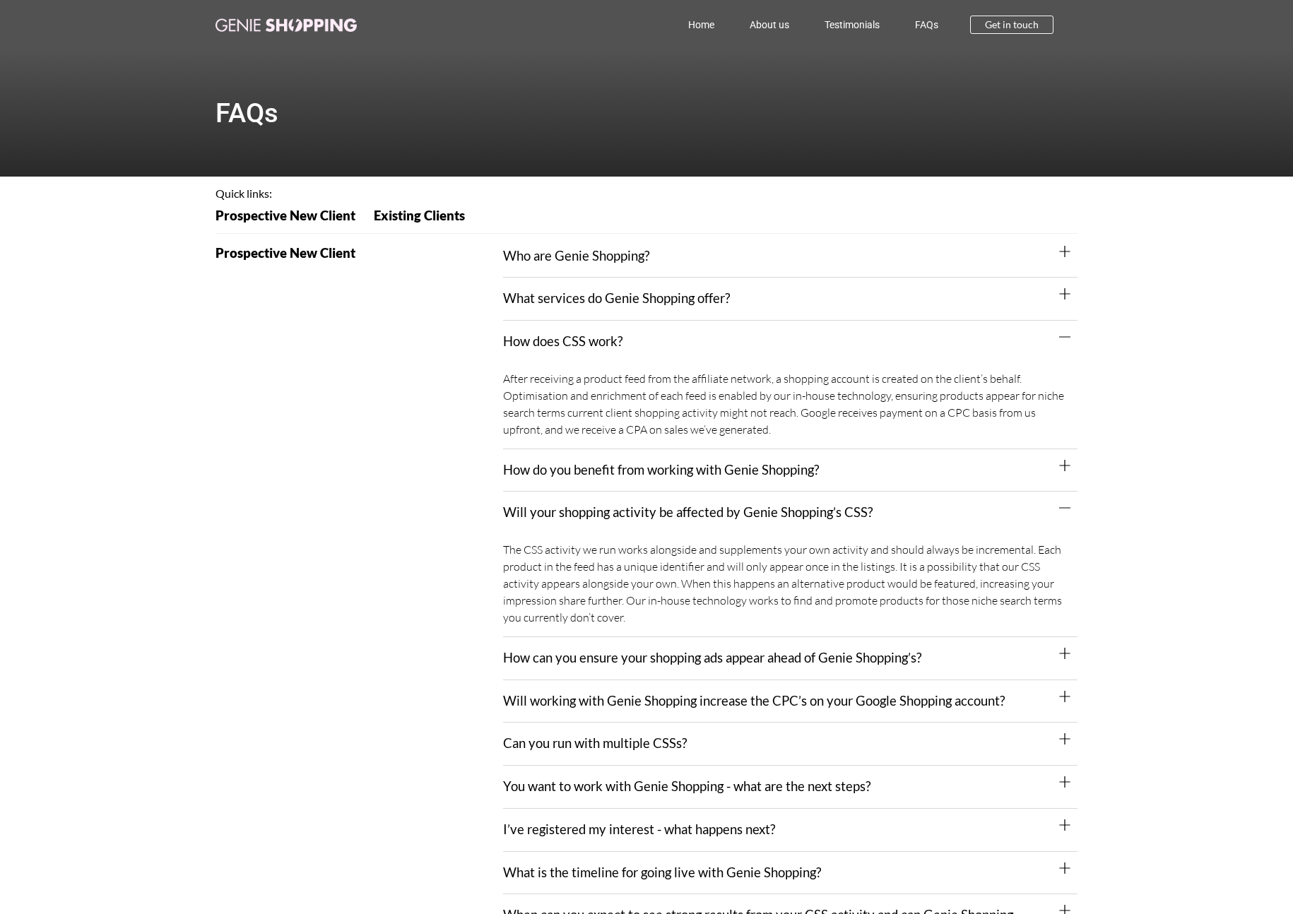
click at [359, 11] on div "Home About us Testimonials FAQs Home About us Testimonials FAQs Get in touch" at bounding box center [646, 24] width 862 height 49
click at [350, 17] on link at bounding box center [285, 24] width 141 height 17
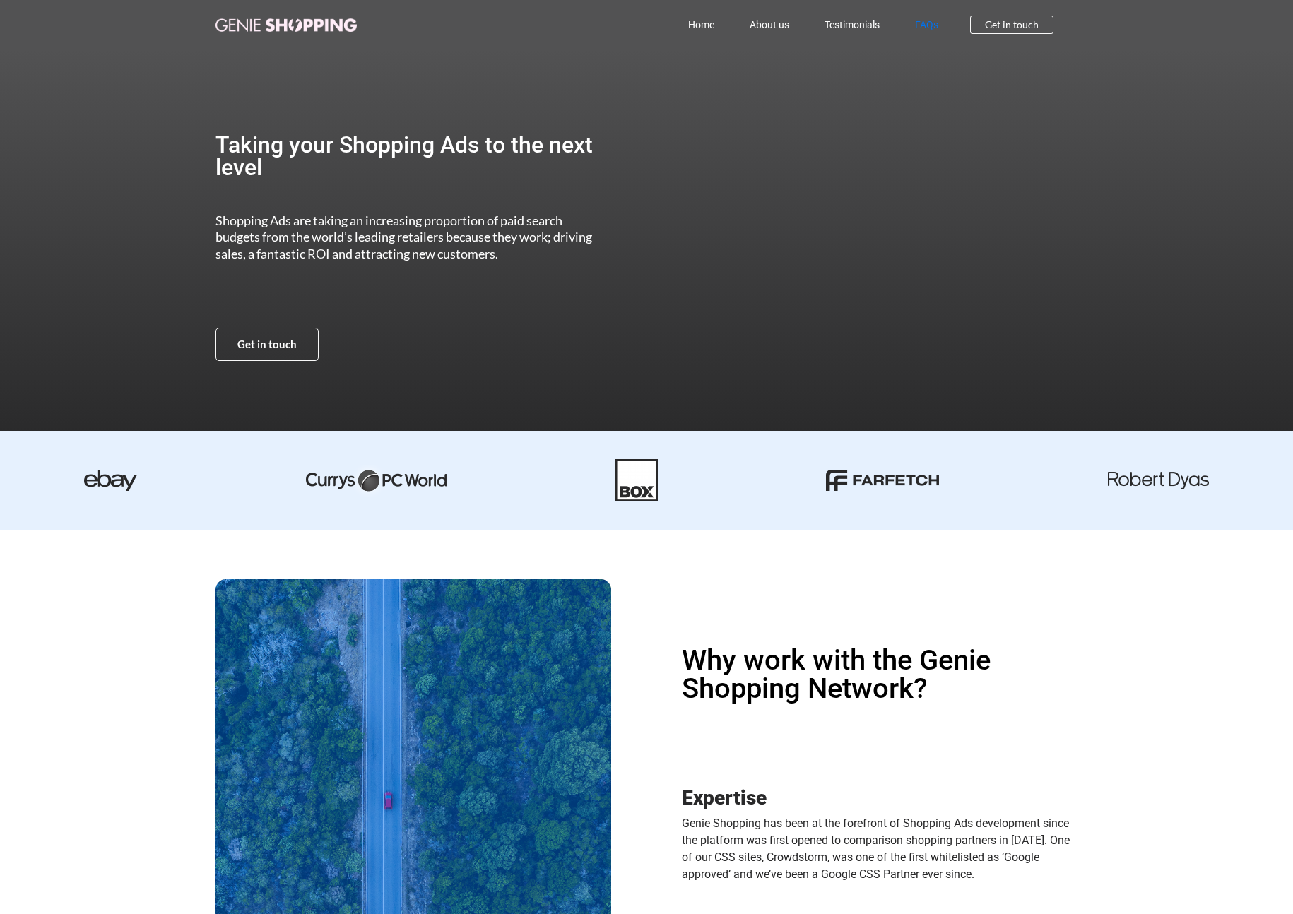
click at [932, 26] on link "FAQs" at bounding box center [926, 24] width 59 height 32
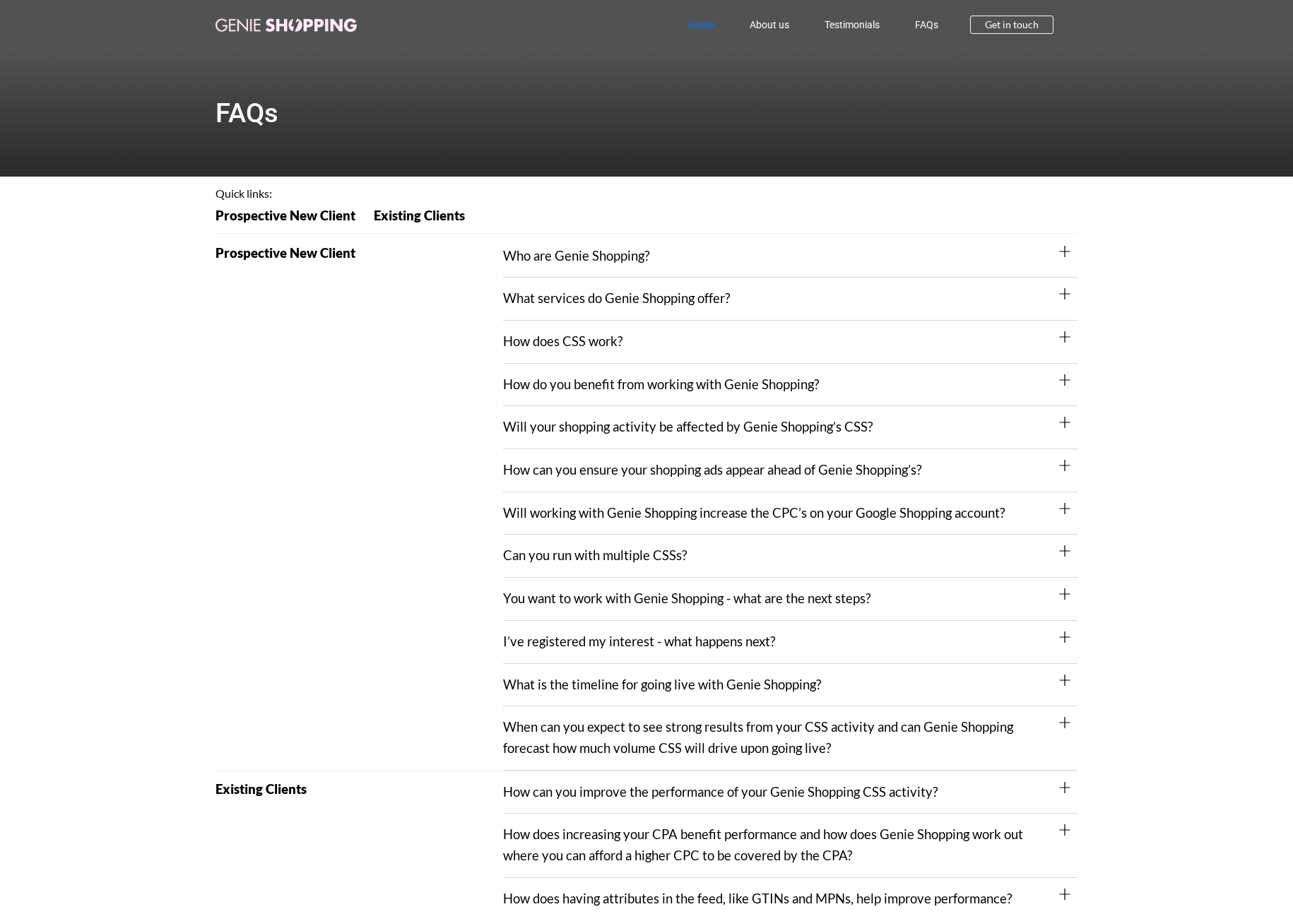
click at [696, 20] on link "Home" at bounding box center [700, 24] width 61 height 32
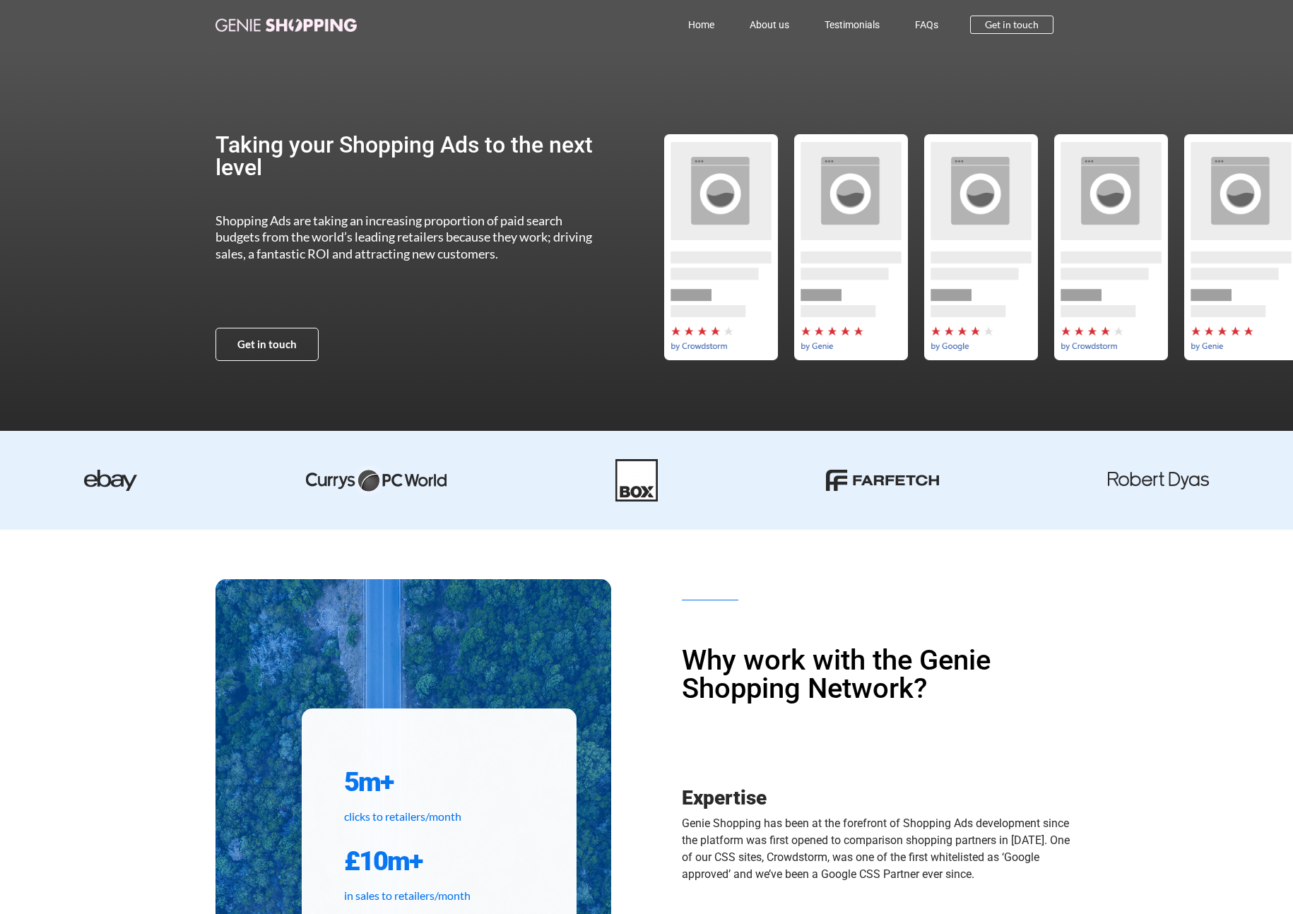
click at [1187, 478] on img at bounding box center [1158, 481] width 101 height 18
click at [908, 473] on img at bounding box center [882, 480] width 113 height 21
click at [509, 513] on div at bounding box center [646, 480] width 1293 height 99
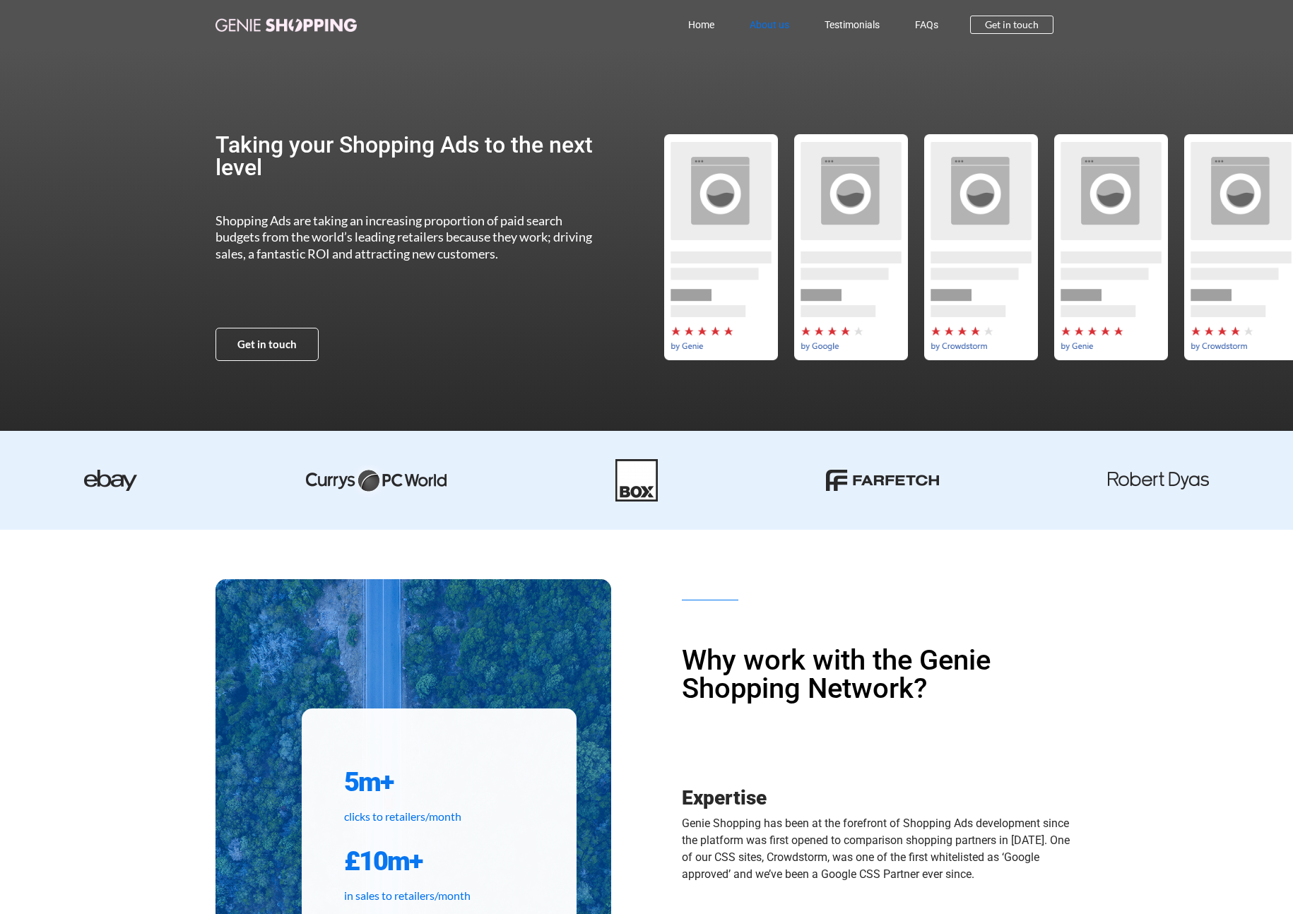
click at [769, 25] on link "About us" at bounding box center [769, 24] width 75 height 32
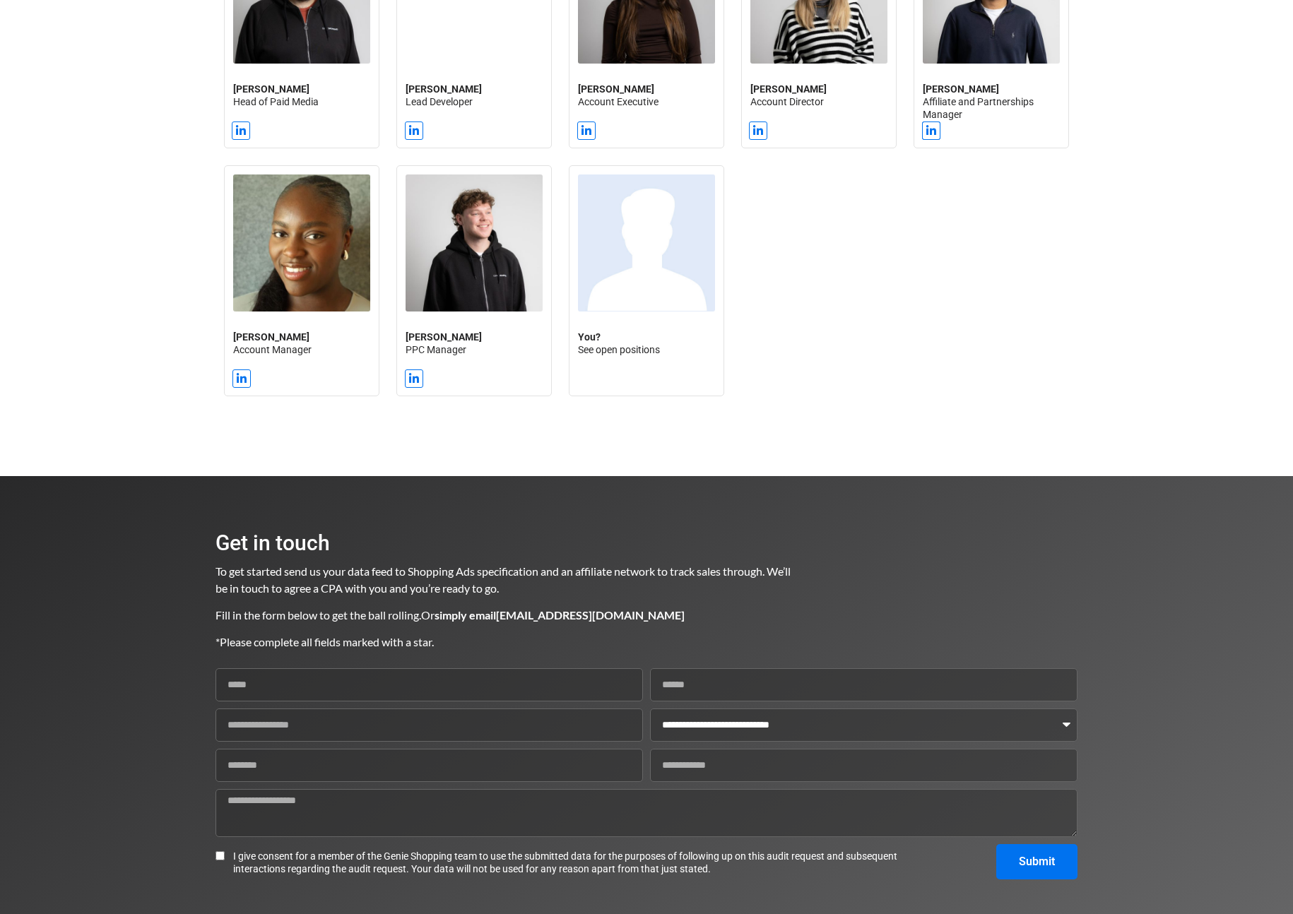
scroll to position [1565, 0]
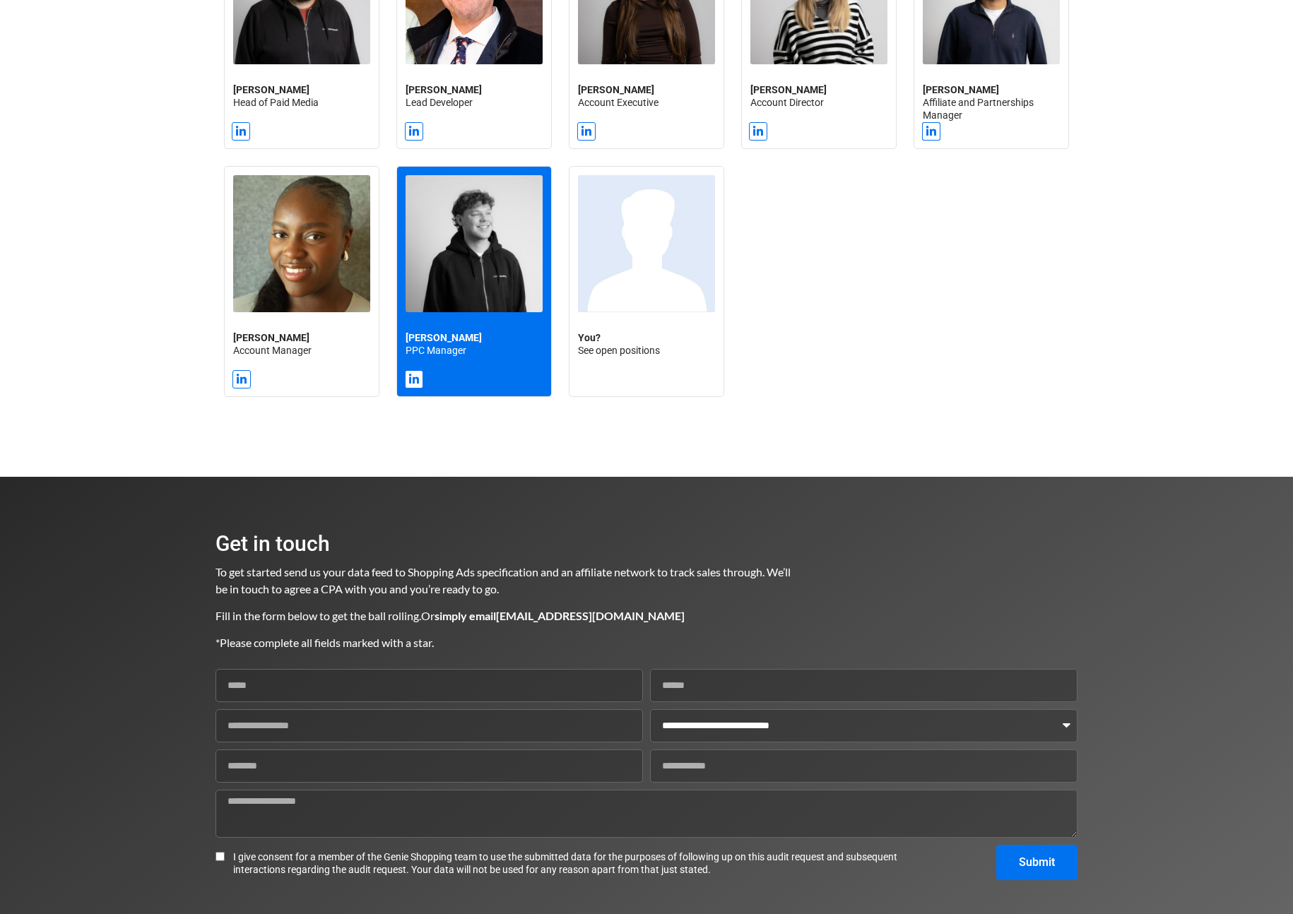
drag, startPoint x: 492, startPoint y: 425, endPoint x: 449, endPoint y: 259, distance: 171.5
click at [449, 259] on section "[PERSON_NAME] Exec Chair / Co-owner Linkedin [PERSON_NAME] CEO Linkedin-in [PER…" at bounding box center [646, 34] width 1293 height 886
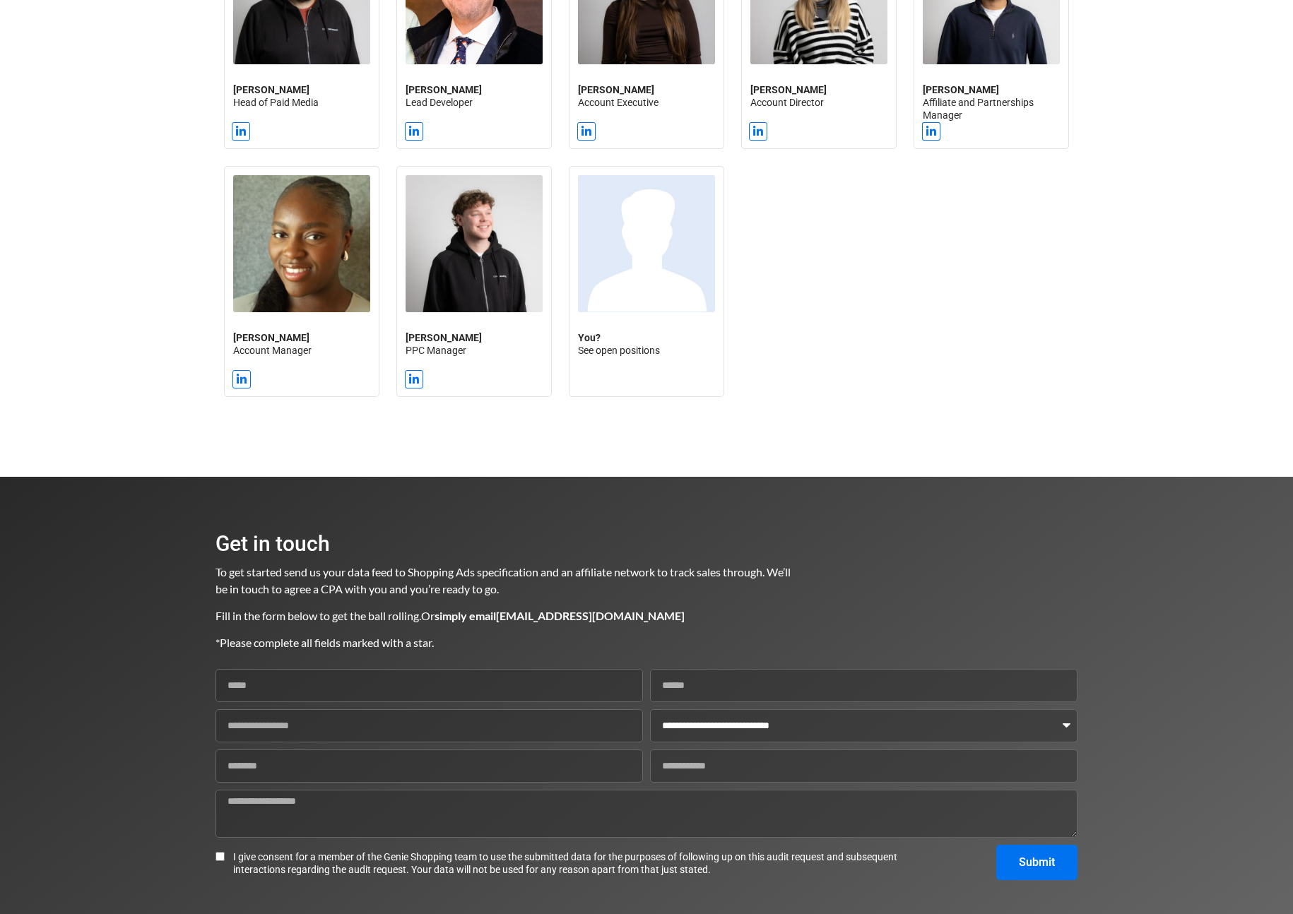
click at [582, 528] on div "**********" at bounding box center [646, 679] width 862 height 404
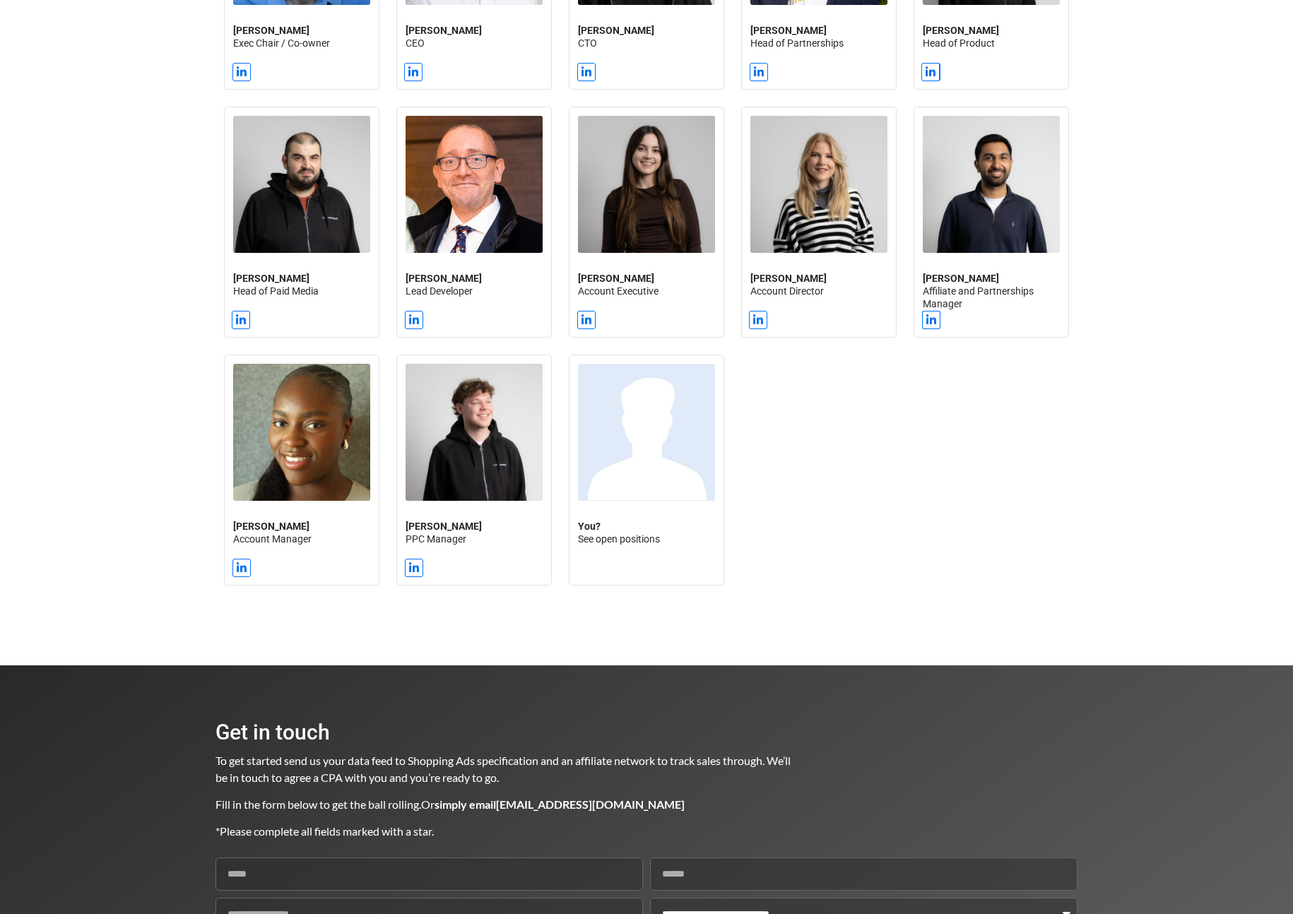
scroll to position [1374, 0]
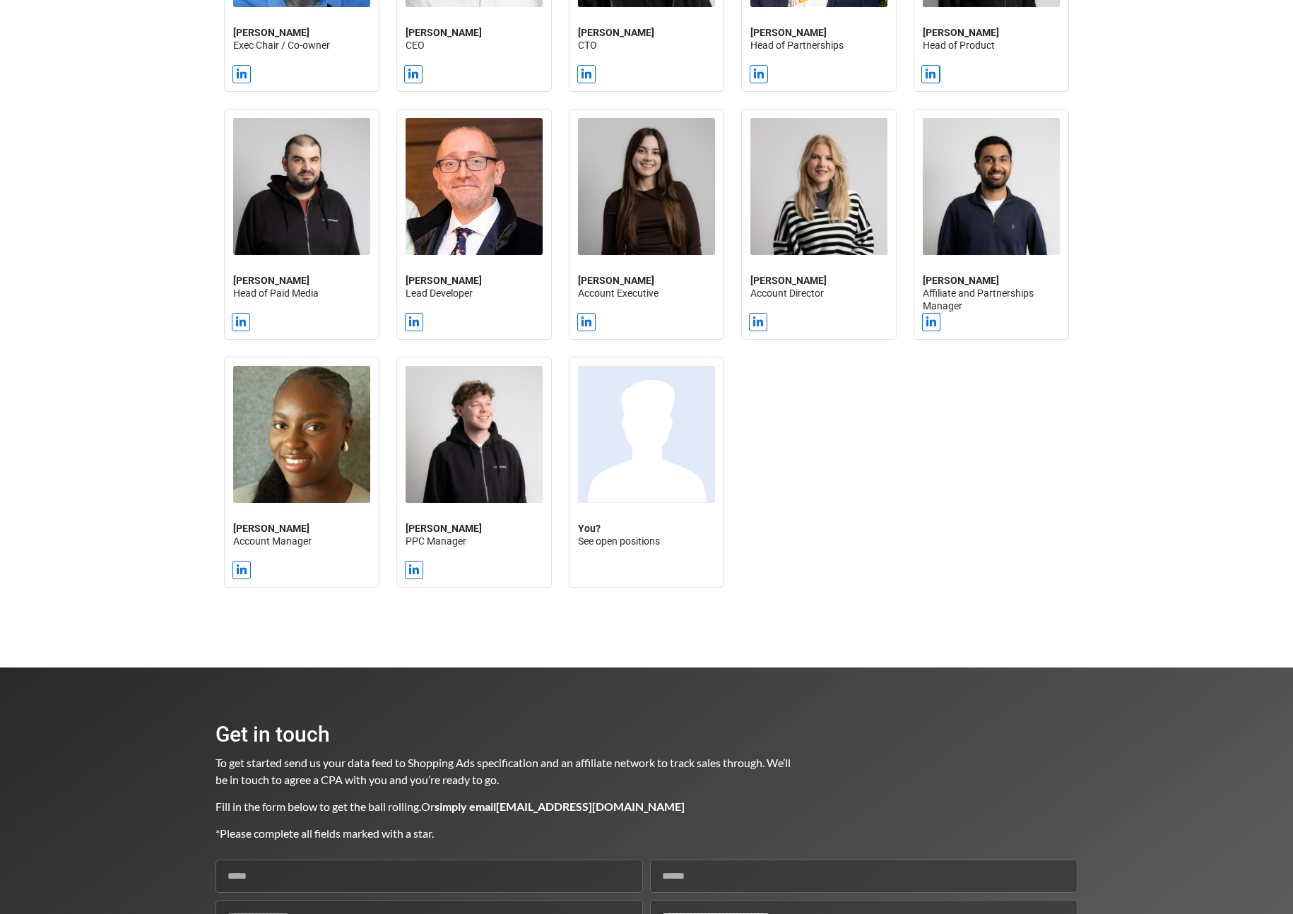
click at [543, 668] on section "[PERSON_NAME] Exec Chair / Co-owner Linkedin [PERSON_NAME] CEO Linkedin-in [PER…" at bounding box center [646, 225] width 1293 height 886
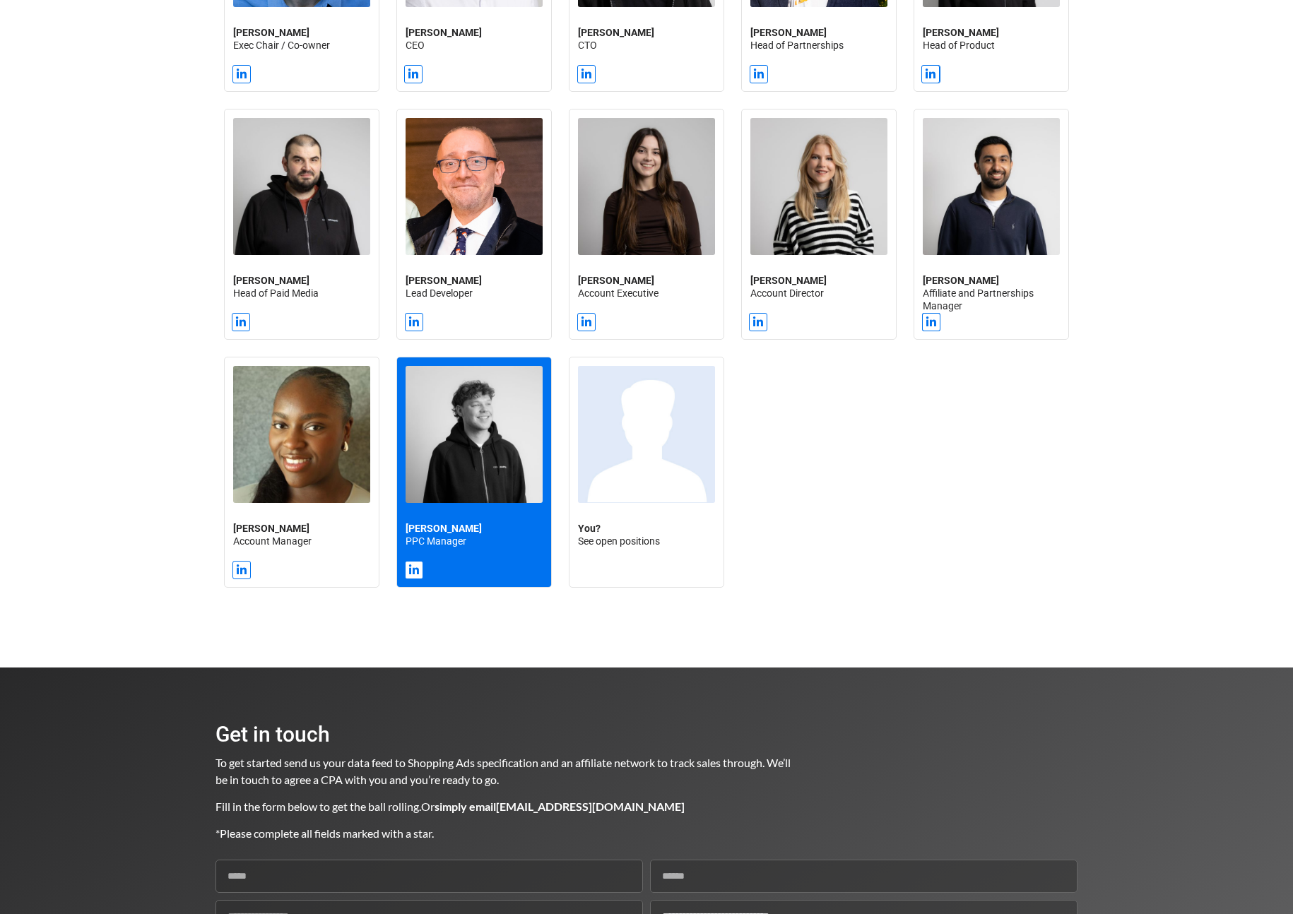
click at [467, 547] on h2 "[PERSON_NAME] PPC Manager" at bounding box center [473, 534] width 137 height 25
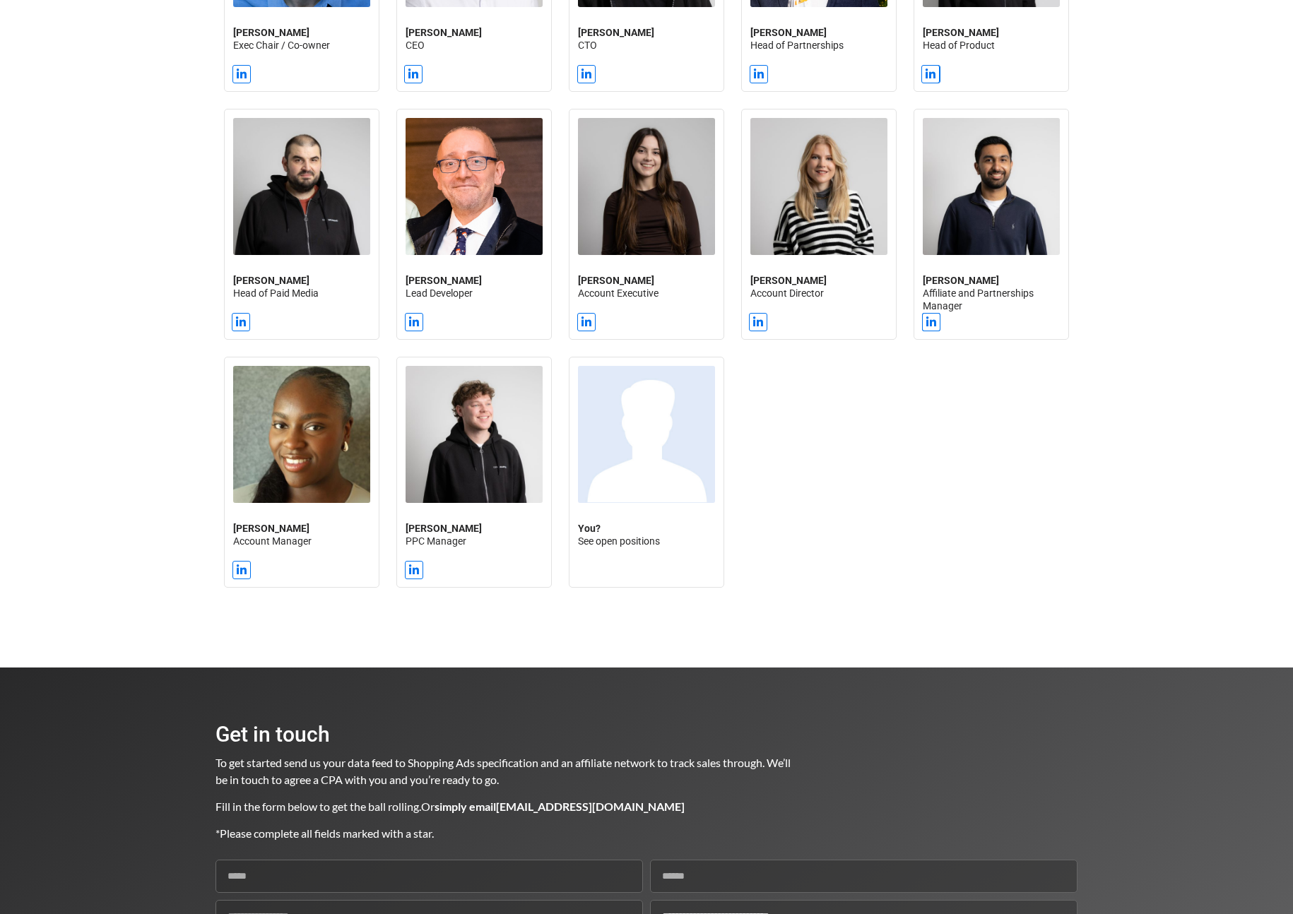
click at [899, 468] on div at bounding box center [819, 472] width 172 height 248
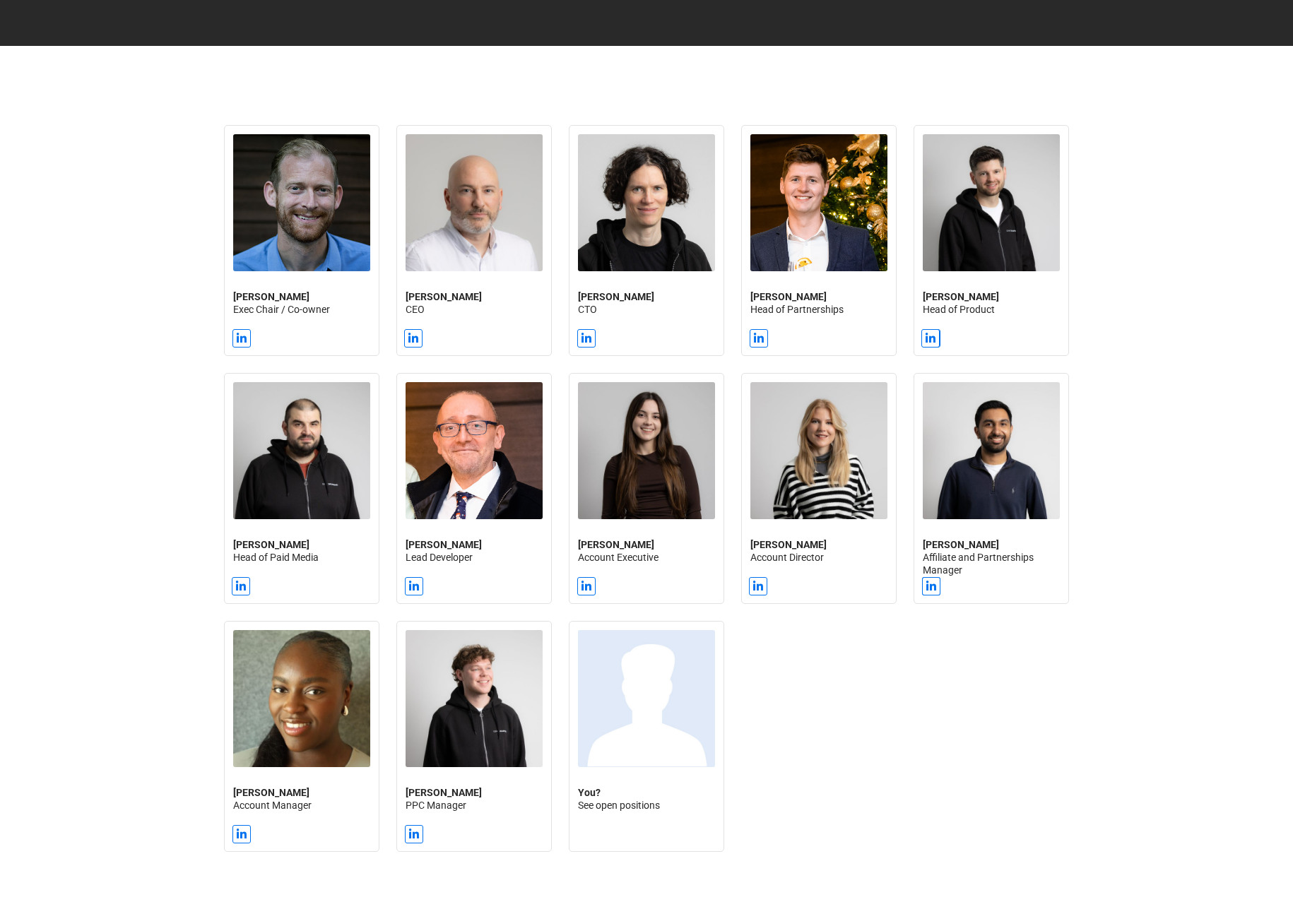
scroll to position [1108, 0]
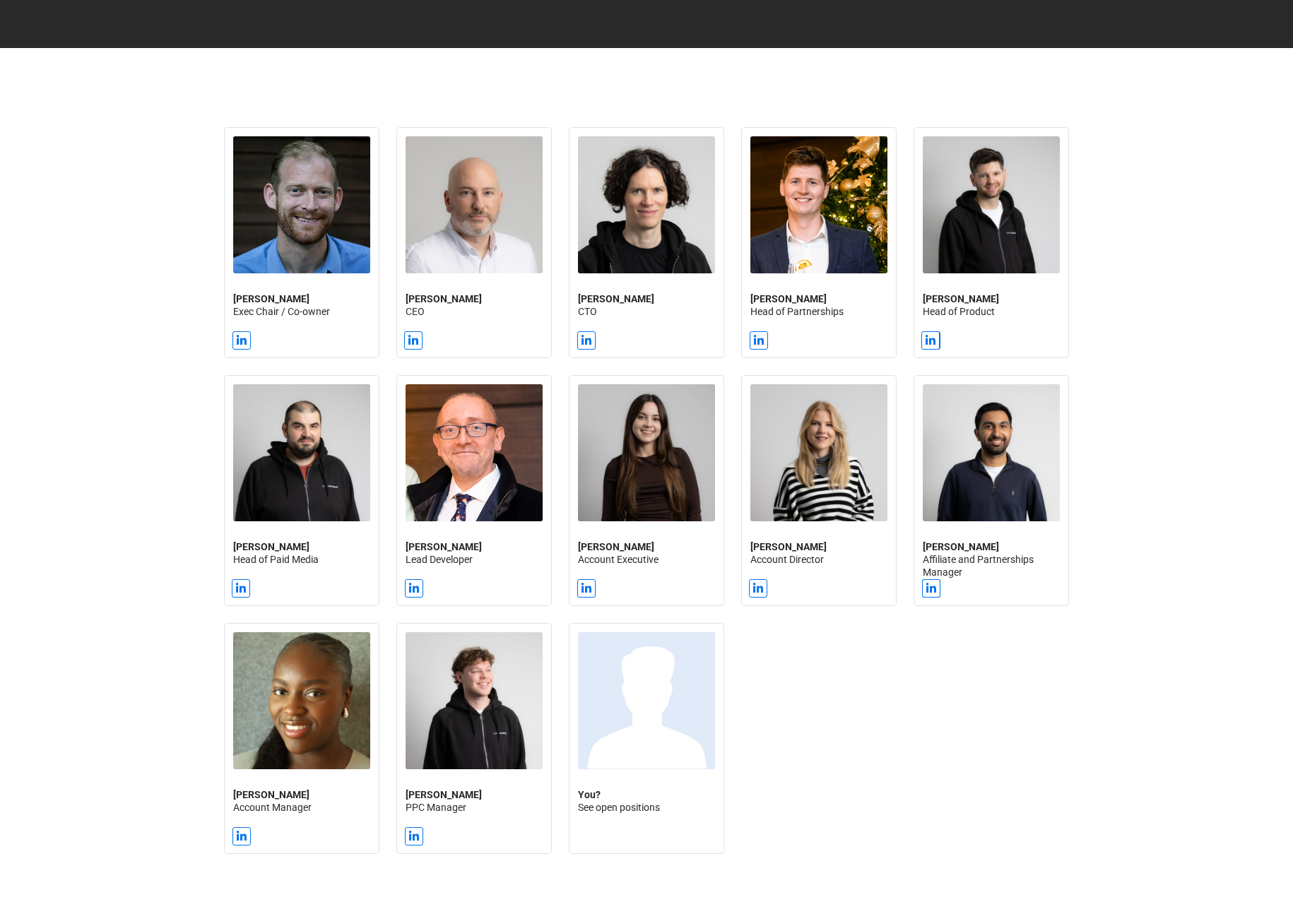
click at [913, 615] on div "[PERSON_NAME] Affiliate and Partnerships Manager" at bounding box center [991, 491] width 172 height 248
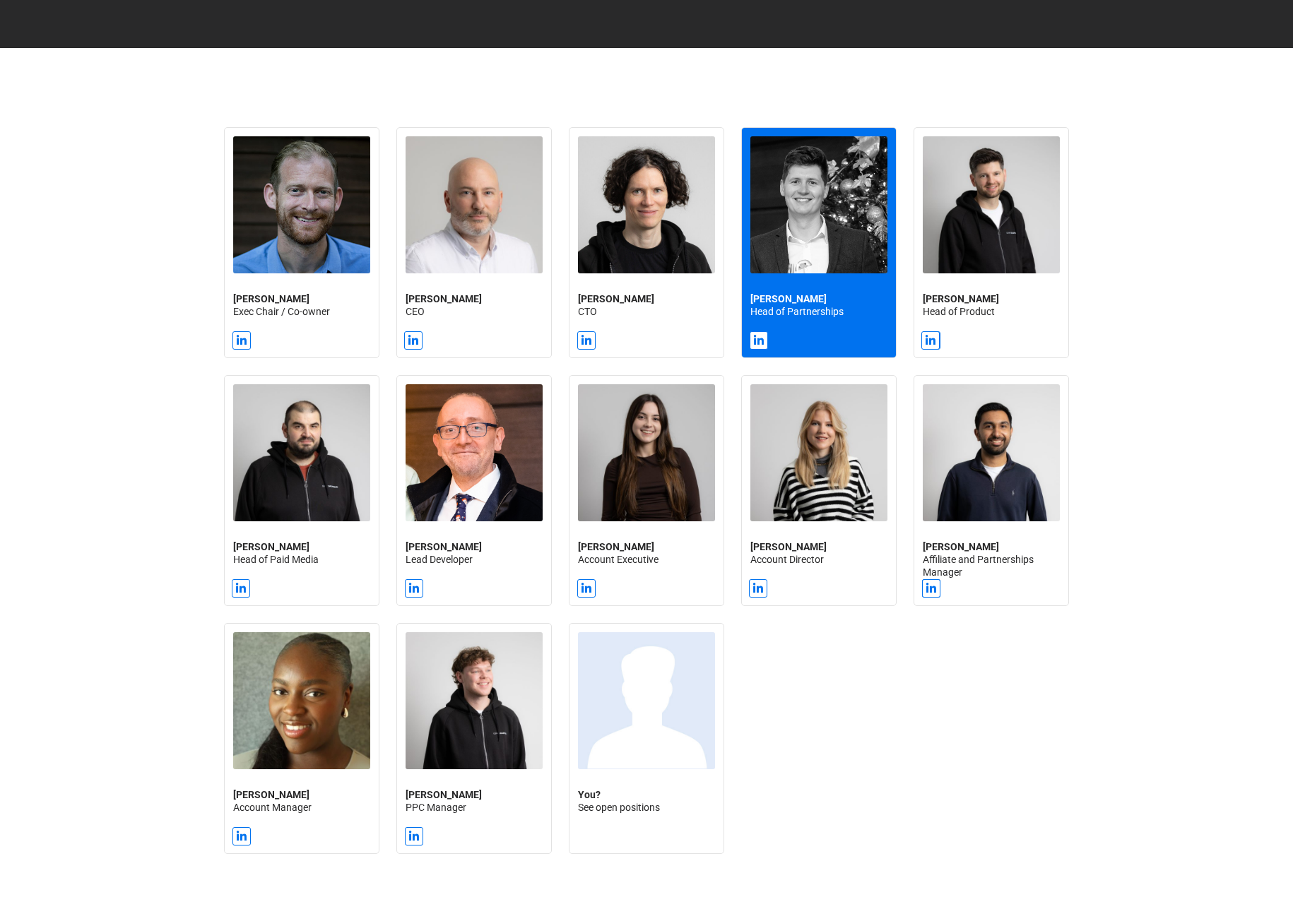
click at [780, 304] on strong "[PERSON_NAME]" at bounding box center [788, 298] width 76 height 11
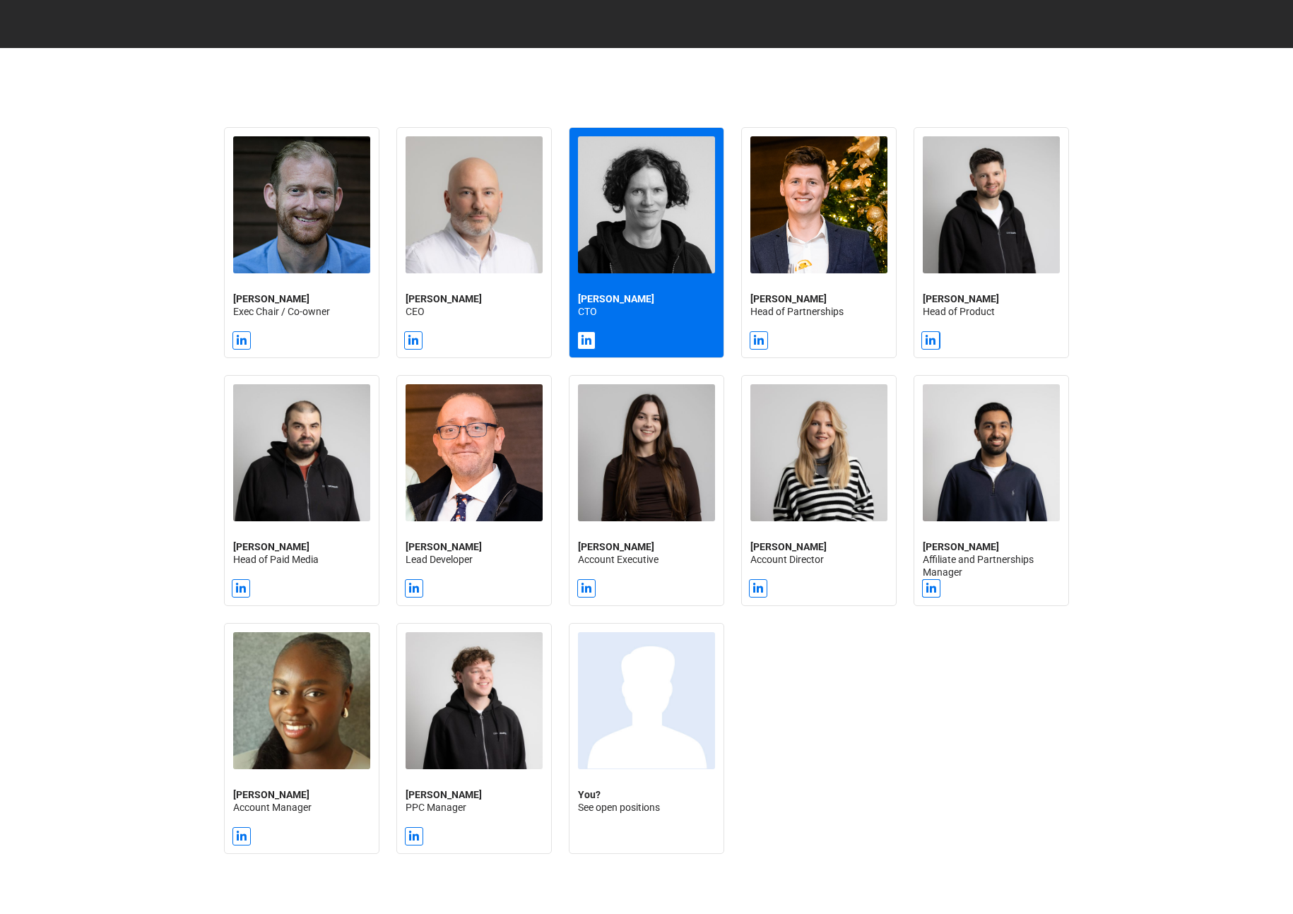
click at [671, 304] on div "[PERSON_NAME] CTO" at bounding box center [646, 243] width 154 height 230
click at [639, 191] on img at bounding box center [646, 204] width 137 height 137
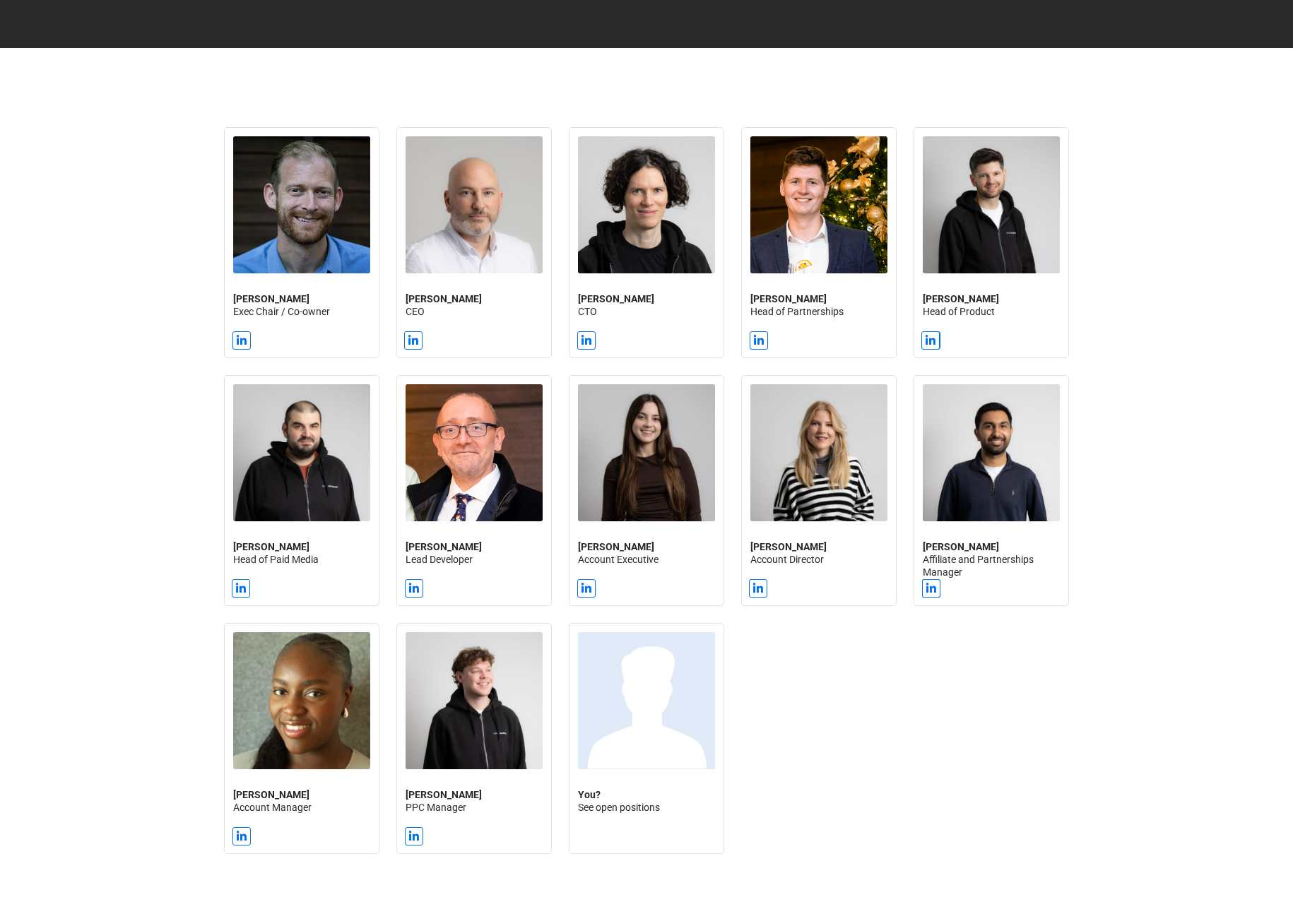
click at [552, 346] on div "Warrick Lambert CEO" at bounding box center [474, 243] width 172 height 248
click at [588, 346] on icon at bounding box center [586, 340] width 11 height 11
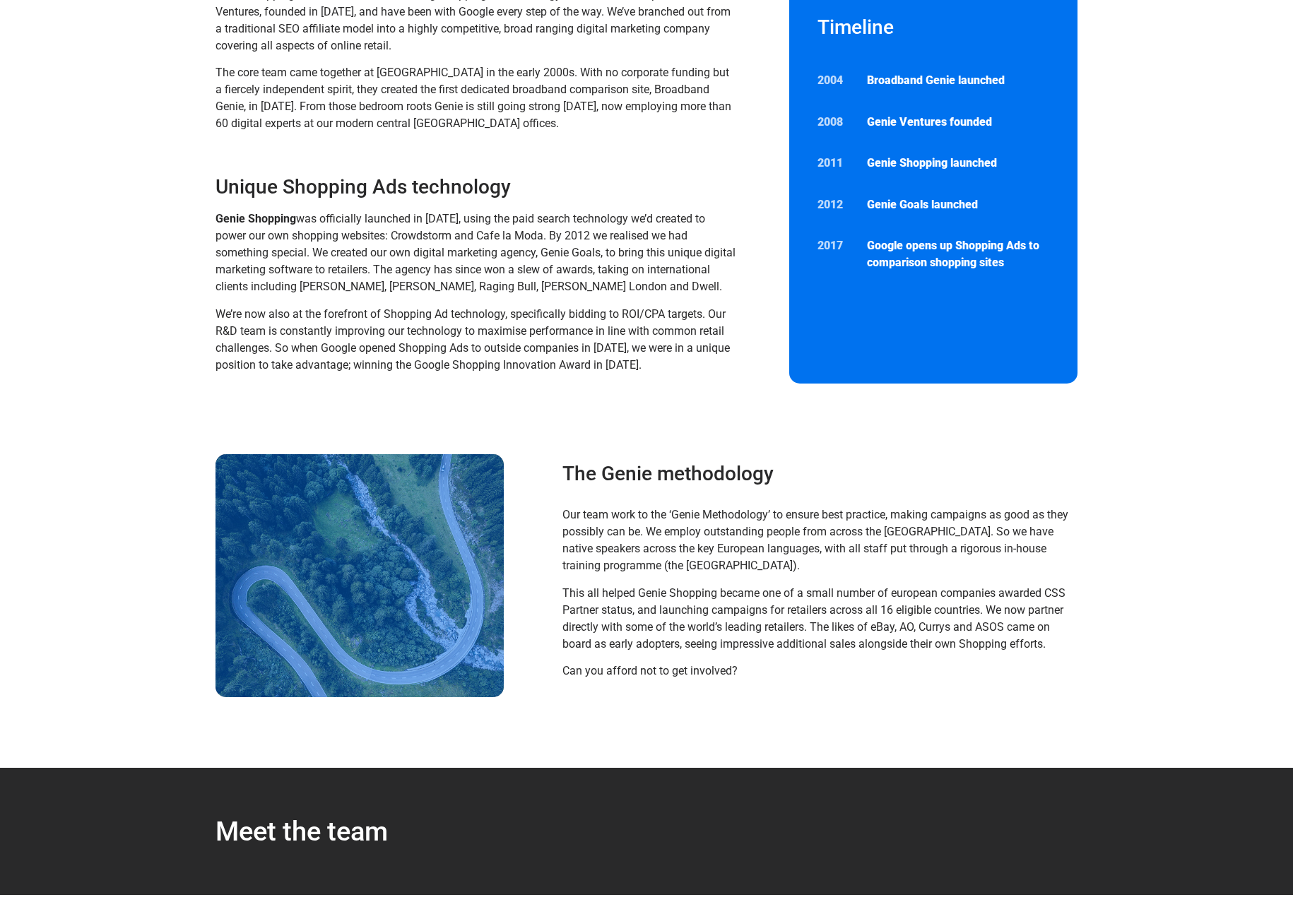
scroll to position [0, 0]
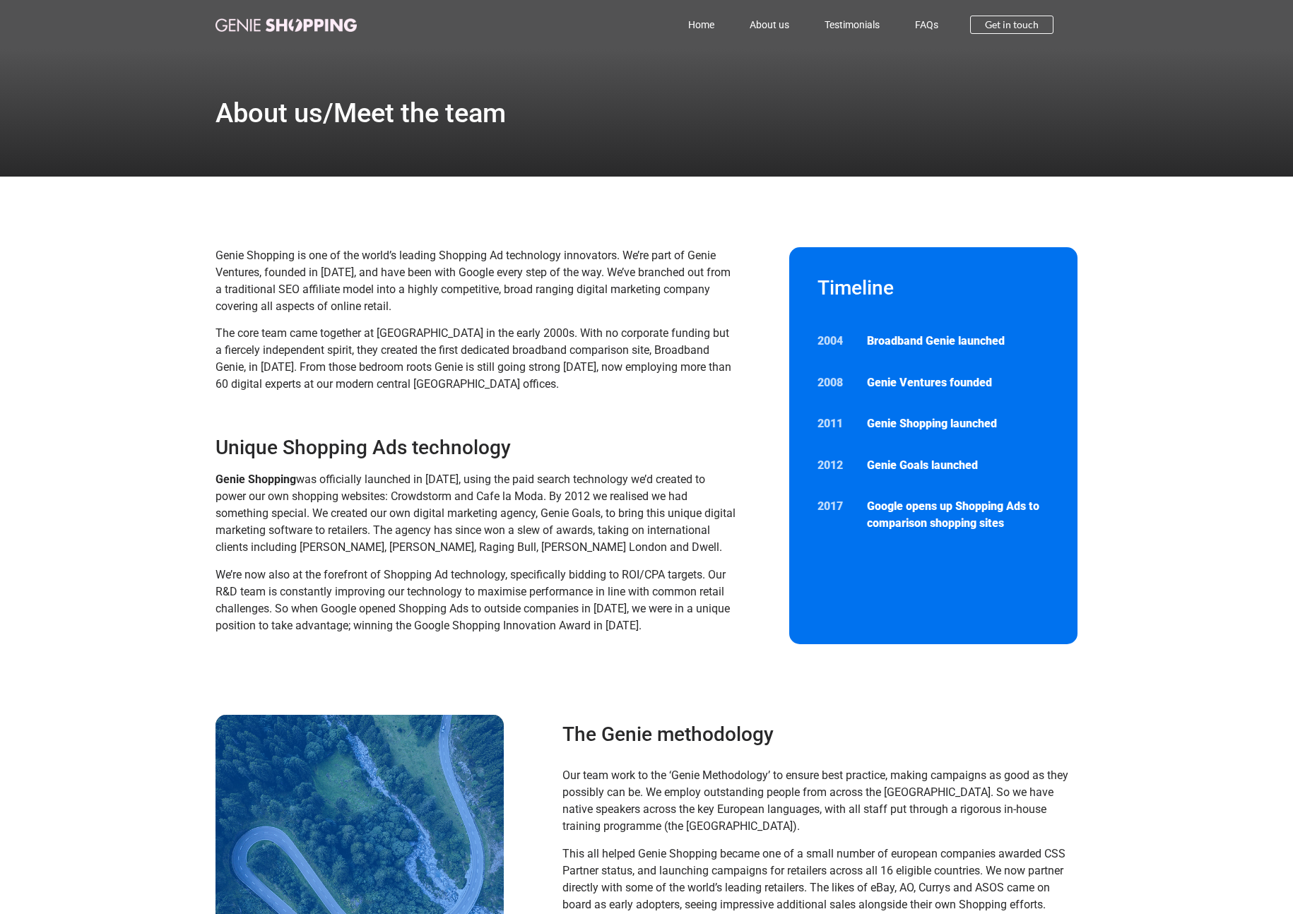
click at [305, 11] on div "Home About us Testimonials FAQs Home About us Testimonials FAQs Get in touch" at bounding box center [646, 24] width 862 height 49
click at [300, 21] on img at bounding box center [285, 24] width 141 height 13
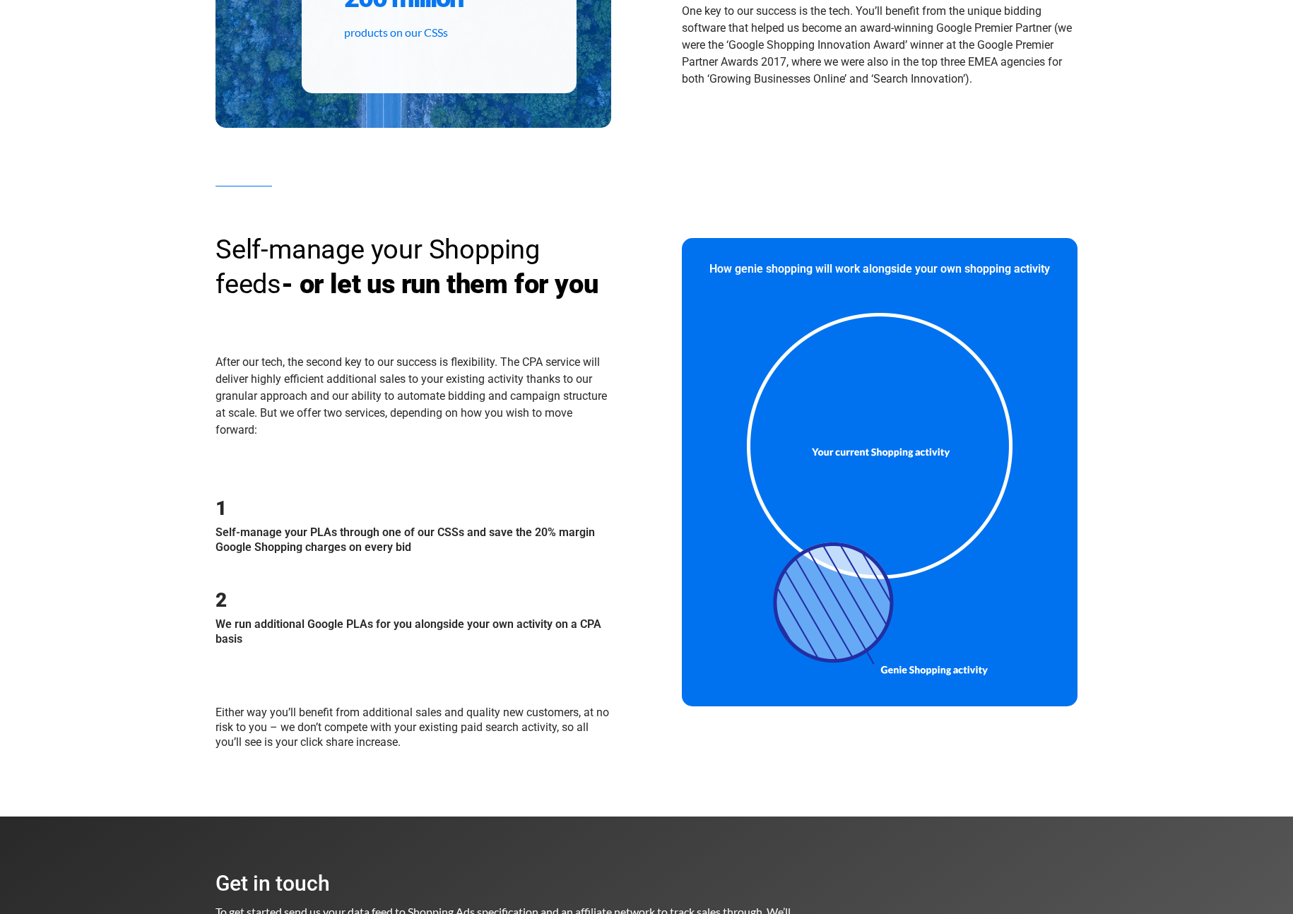
scroll to position [868, 0]
